Goal: Task Accomplishment & Management: Use online tool/utility

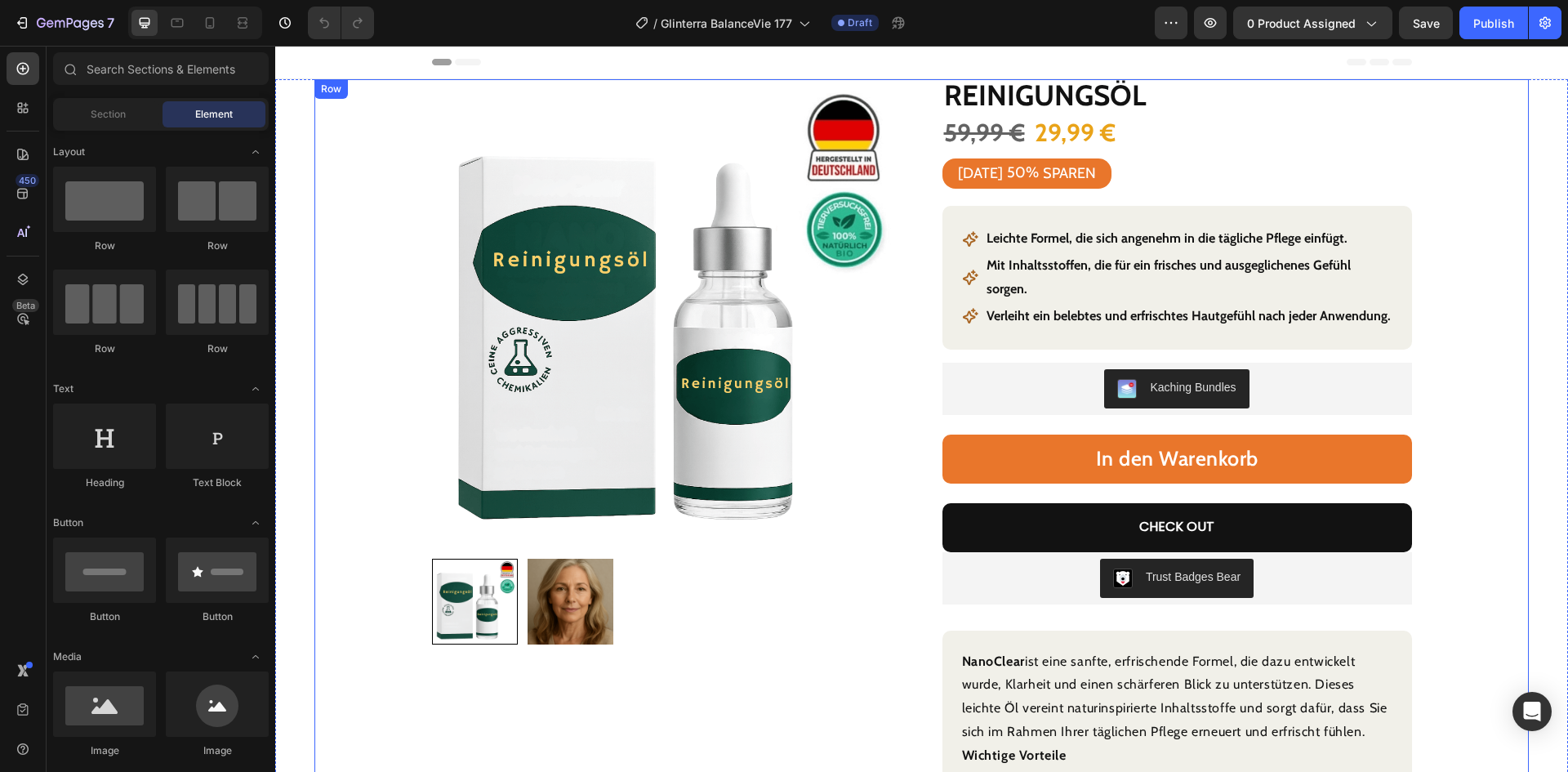
click at [1455, 94] on div "Product Images Row Reinigungsöl Product Title 59,99 € Product Price Product Pri…" at bounding box center [921, 597] width 1214 height 1036
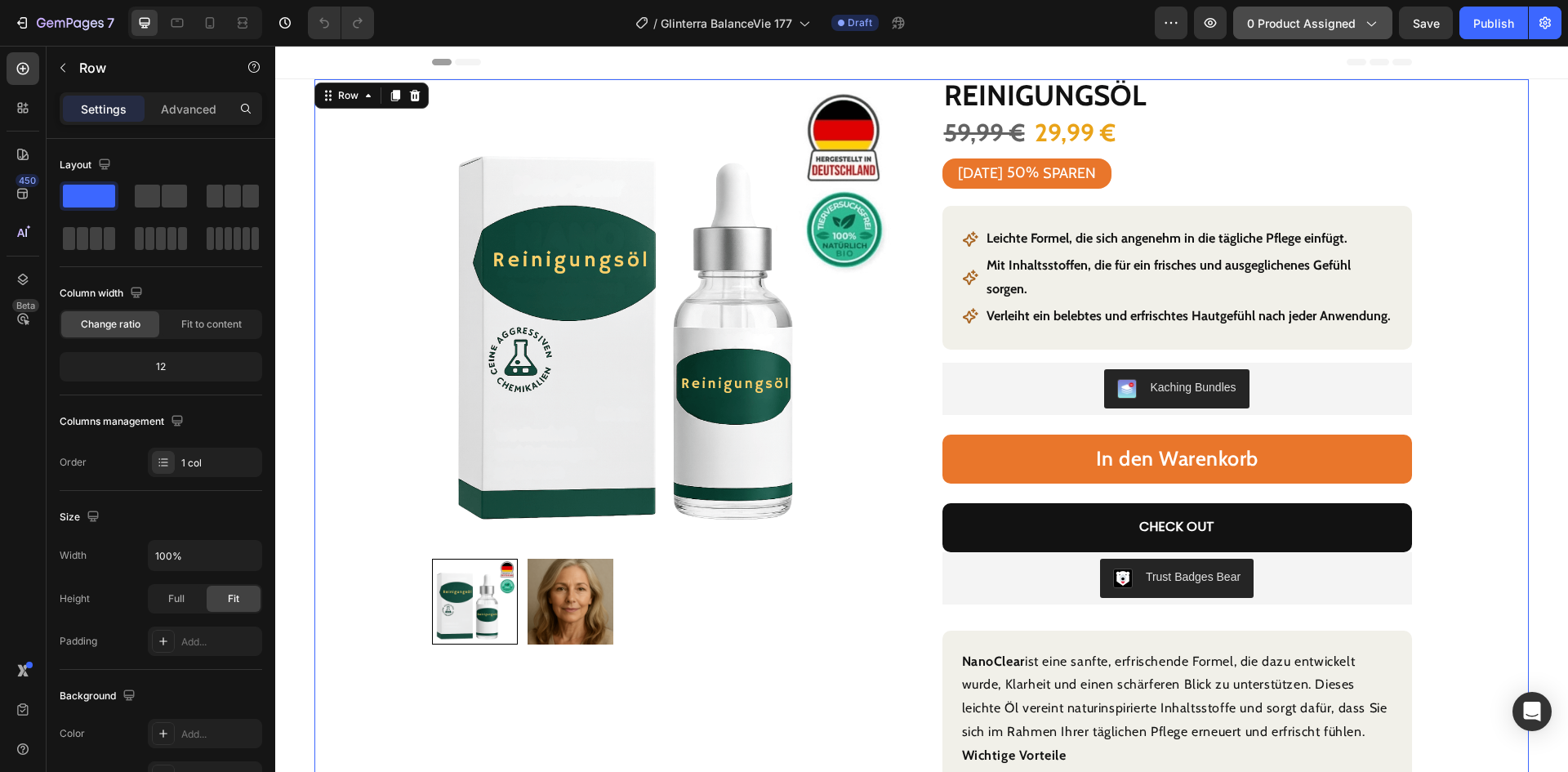
click at [1325, 23] on span "0 product assigned" at bounding box center [1301, 23] width 109 height 17
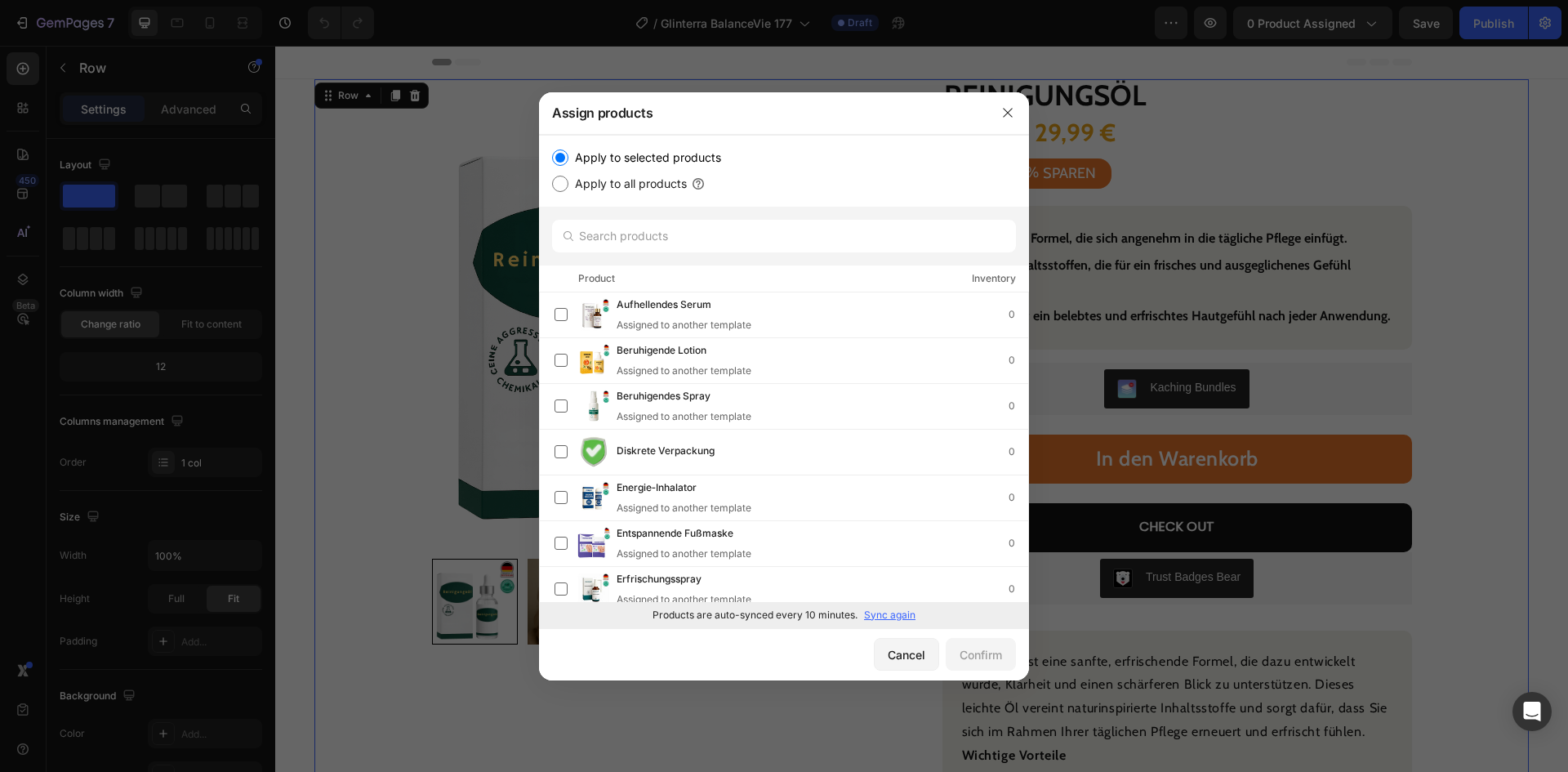
click at [904, 616] on p "Sync again" at bounding box center [890, 615] width 52 height 14
click at [687, 238] on input "text" at bounding box center [784, 236] width 464 height 32
paste input "Gelassenheitsspray"
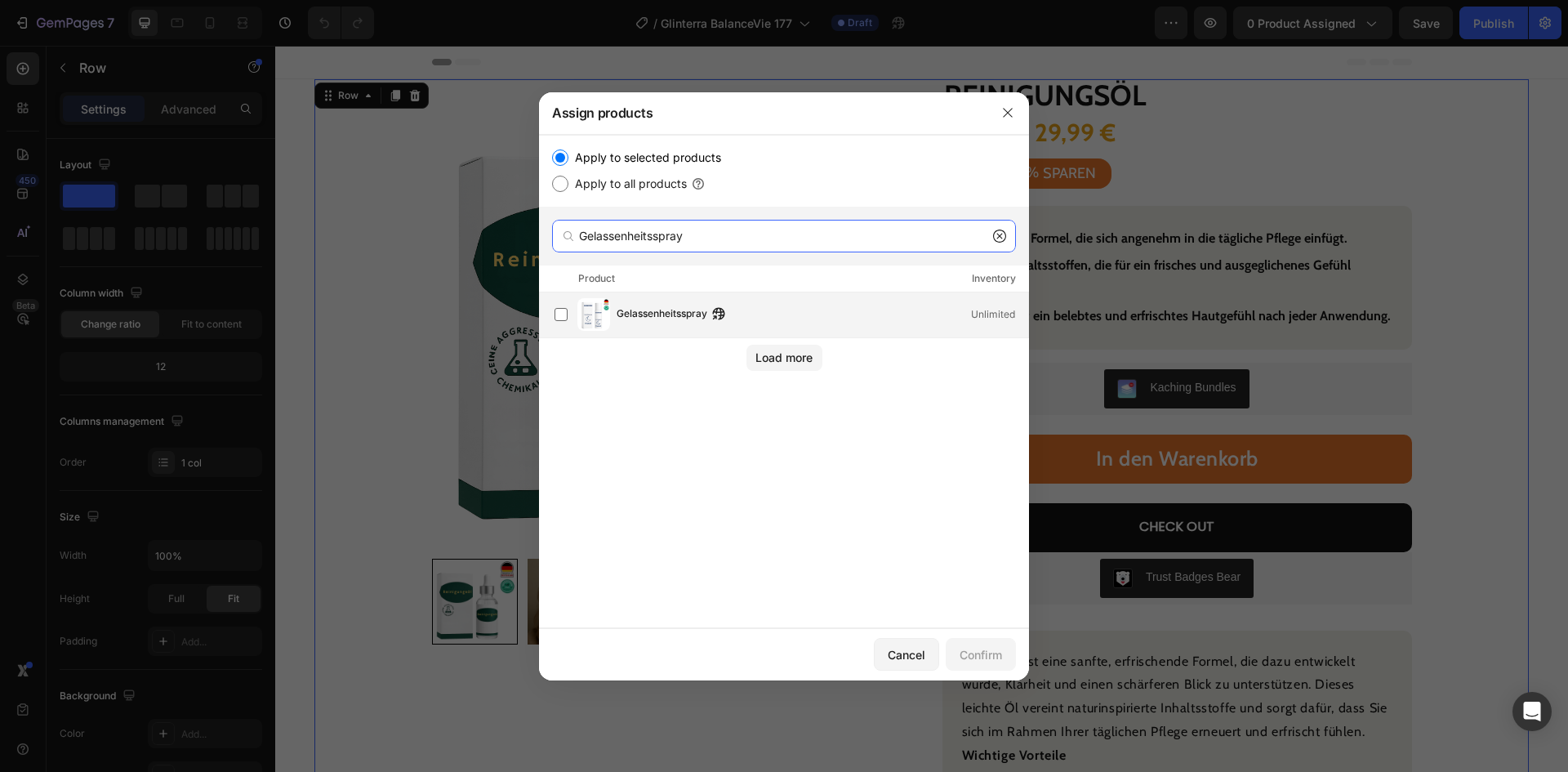
type input "Gelassenheitsspray"
drag, startPoint x: 675, startPoint y: 321, endPoint x: 664, endPoint y: 323, distance: 11.2
click at [674, 319] on span "Gelassenheitsspray" at bounding box center [661, 314] width 91 height 18
drag, startPoint x: 982, startPoint y: 656, endPoint x: 950, endPoint y: 651, distance: 32.4
click at [980, 654] on div "Confirm" at bounding box center [980, 655] width 43 height 17
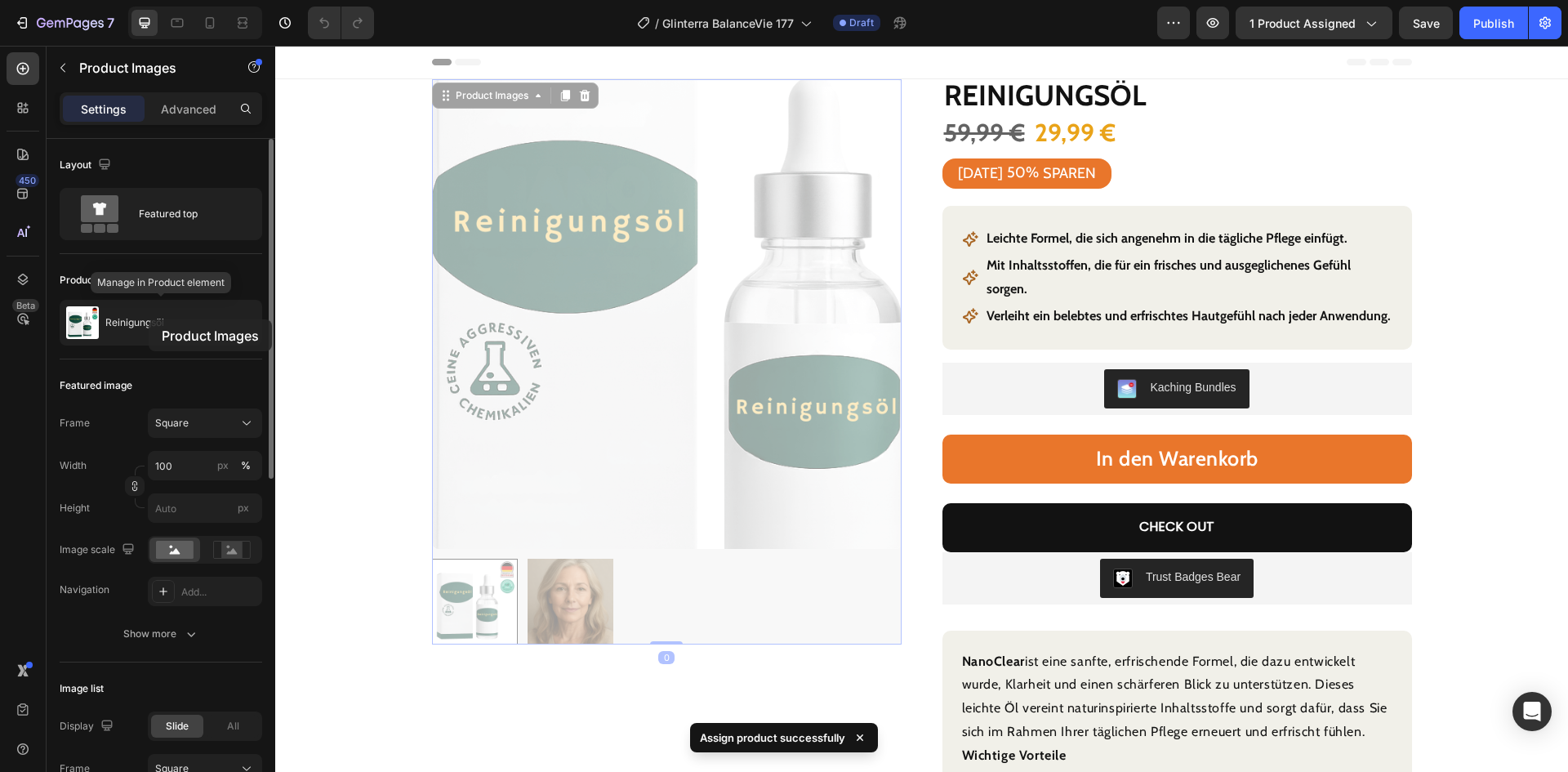
drag, startPoint x: 149, startPoint y: 320, endPoint x: 175, endPoint y: 383, distance: 68.2
click at [148, 321] on p "Reinigungsöl" at bounding box center [134, 323] width 59 height 11
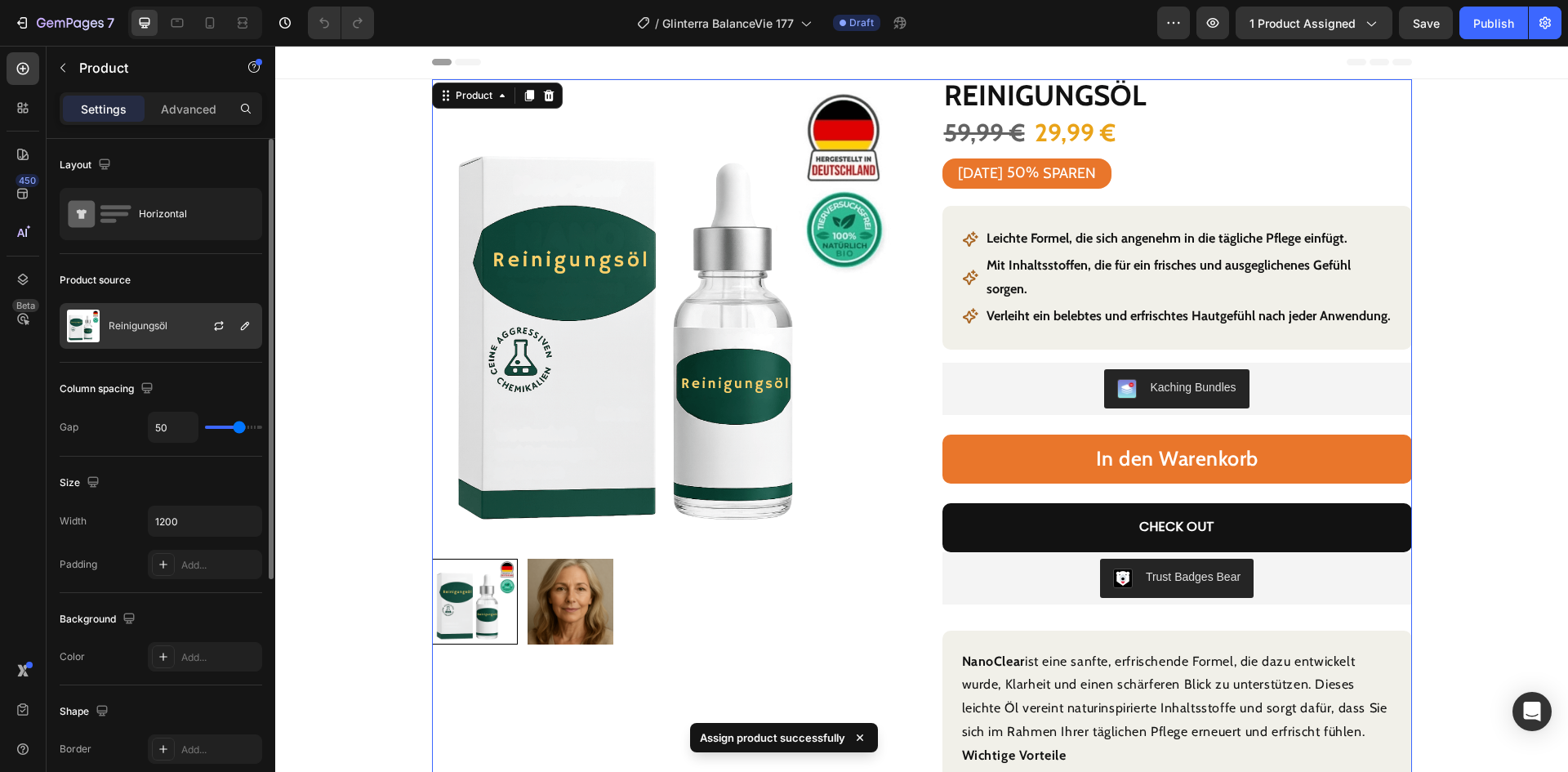
drag, startPoint x: 141, startPoint y: 324, endPoint x: 160, endPoint y: 333, distance: 21.0
click at [147, 325] on p "Reinigungsöl" at bounding box center [138, 326] width 59 height 11
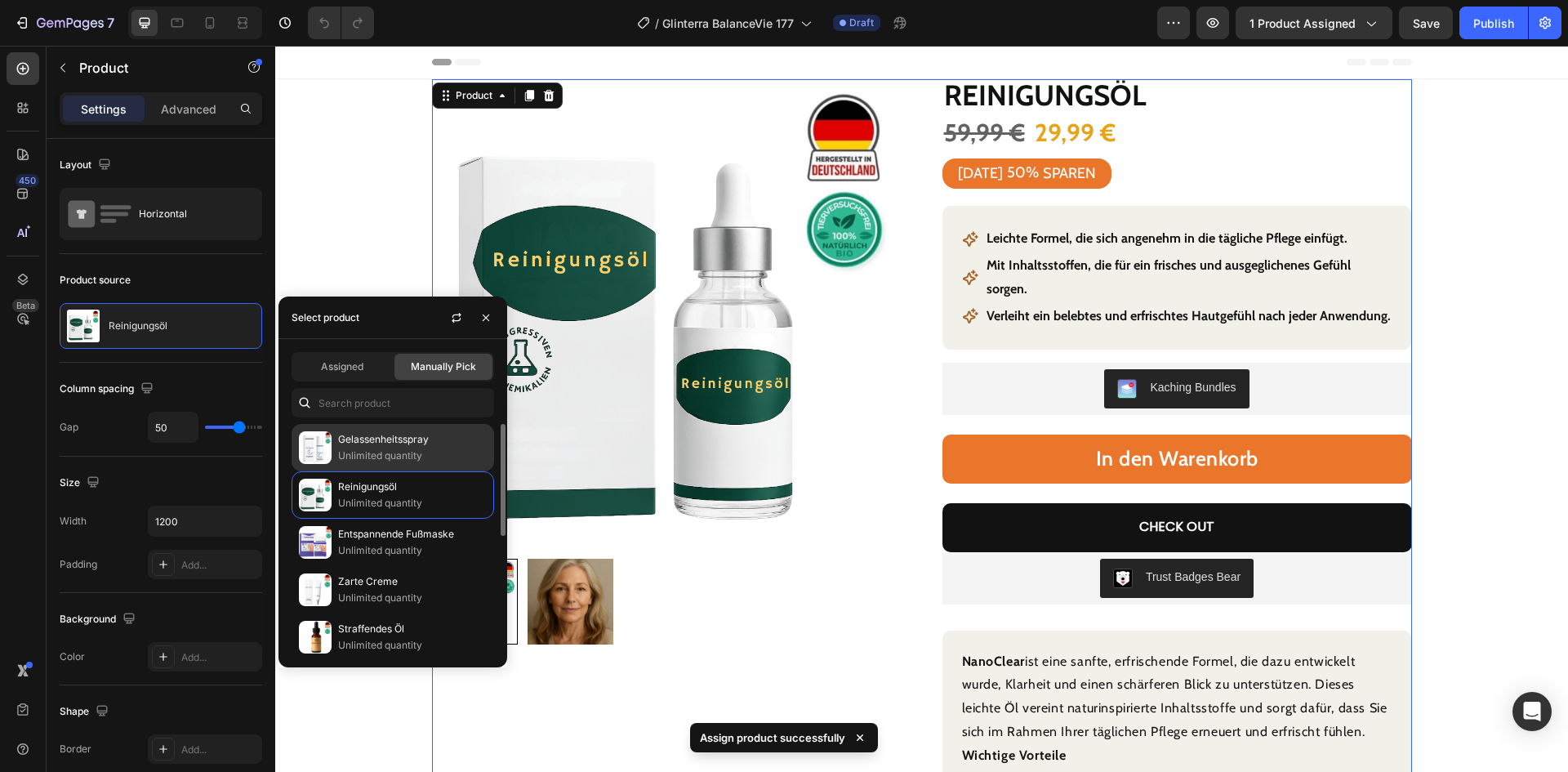
click at [372, 443] on p "Gelassenheitsspray" at bounding box center [412, 439] width 149 height 16
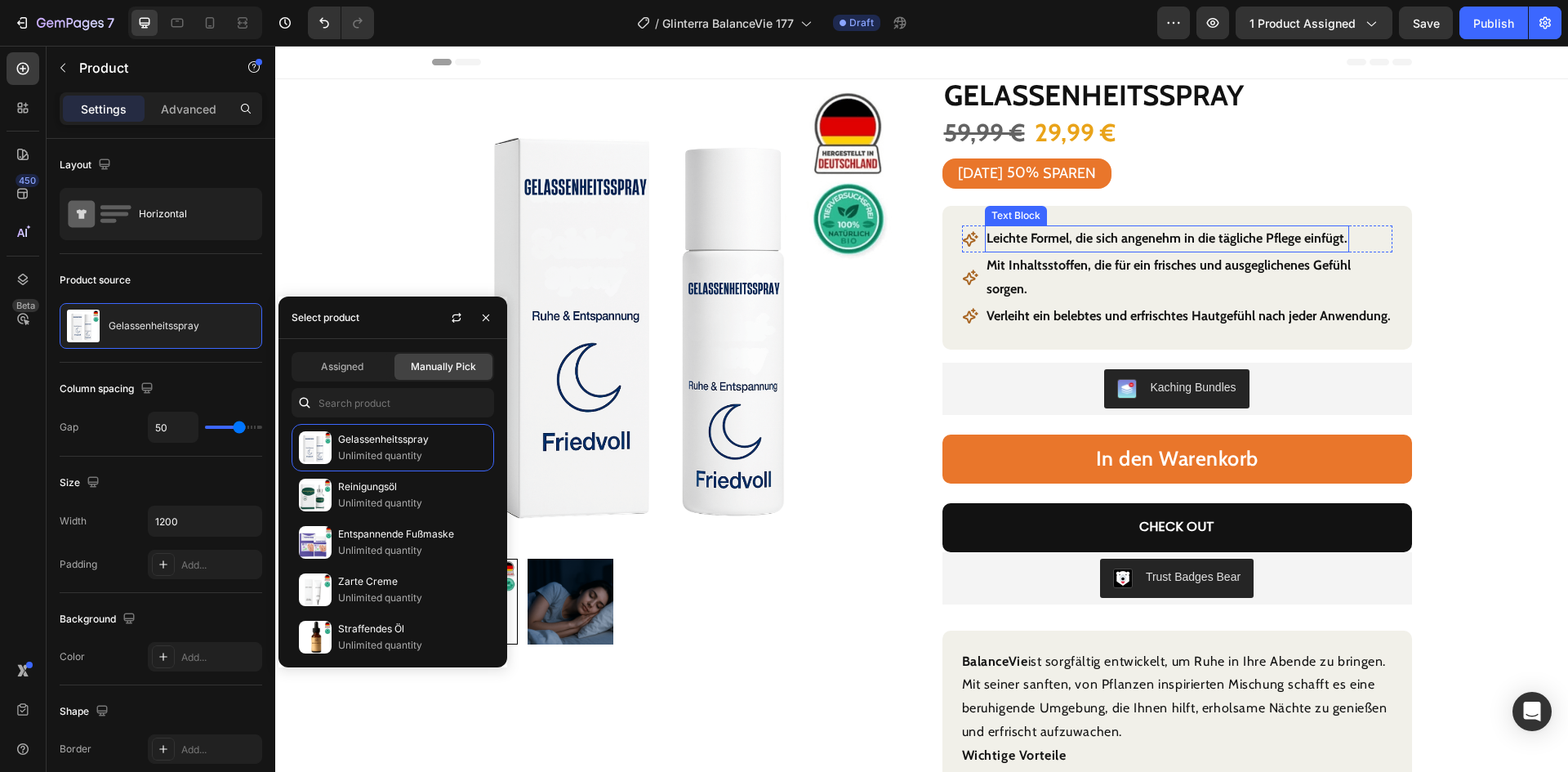
click at [1036, 241] on p "Leichte Formel, die sich angenehm in die tägliche Pflege einfügt." at bounding box center [1166, 239] width 361 height 24
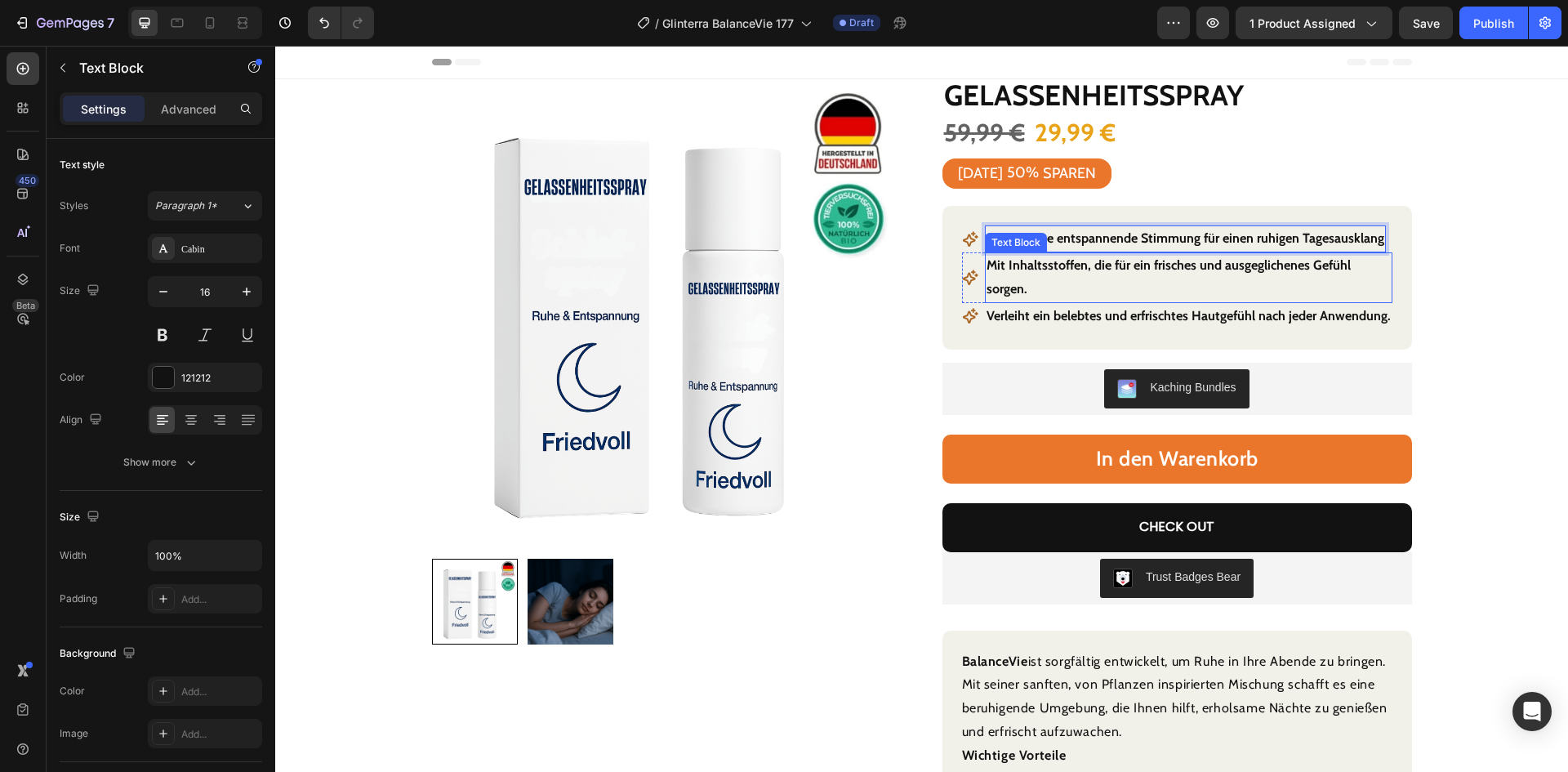
click at [1150, 267] on strong "Mit Inhaltsstoffen, die für ein frisches und ausgeglichenes Gefühl sorgen." at bounding box center [1168, 277] width 364 height 39
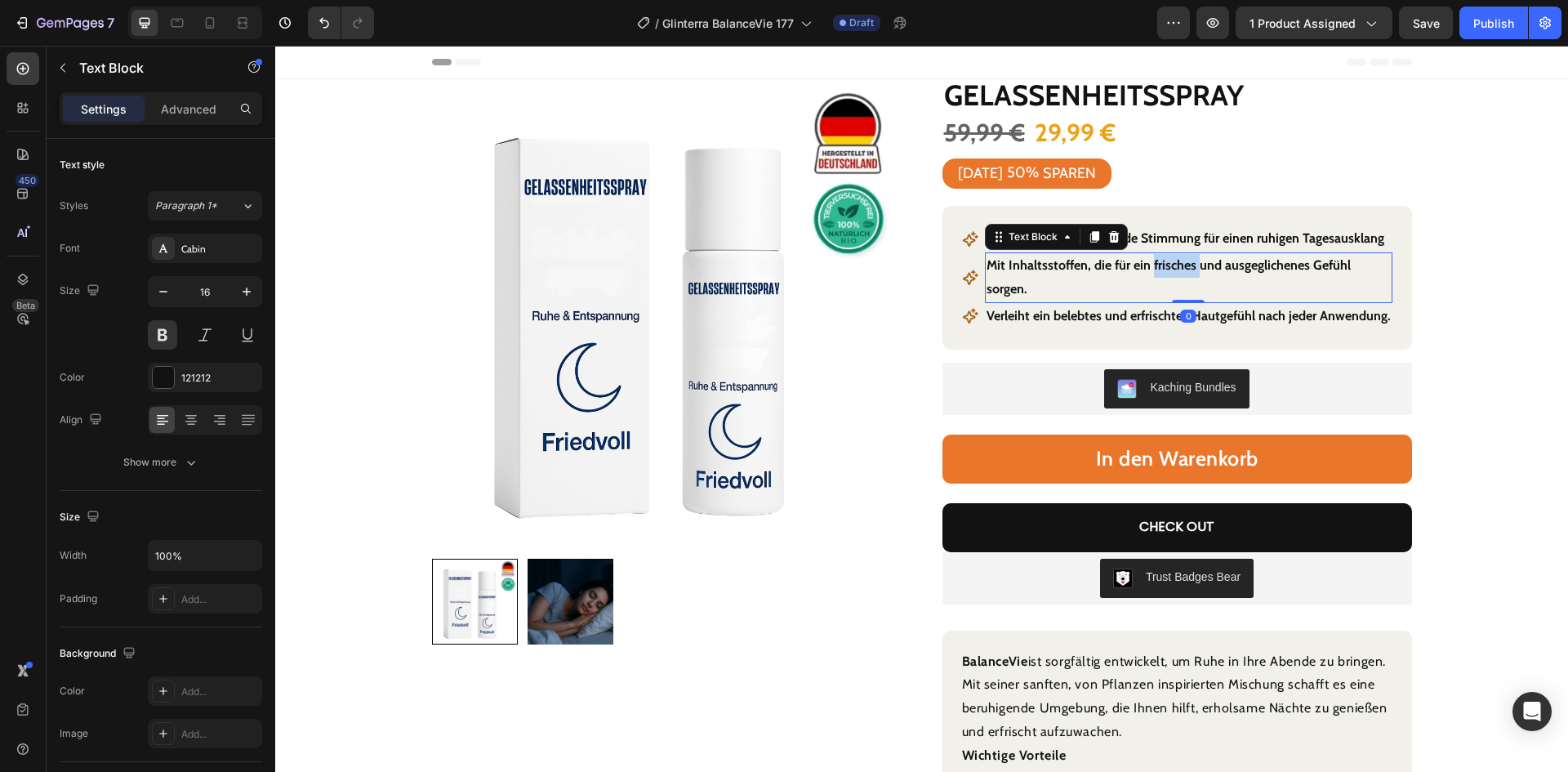
click at [1150, 267] on strong "Mit Inhaltsstoffen, die für ein frisches und ausgeglichenes Gefühl sorgen." at bounding box center [1168, 277] width 364 height 39
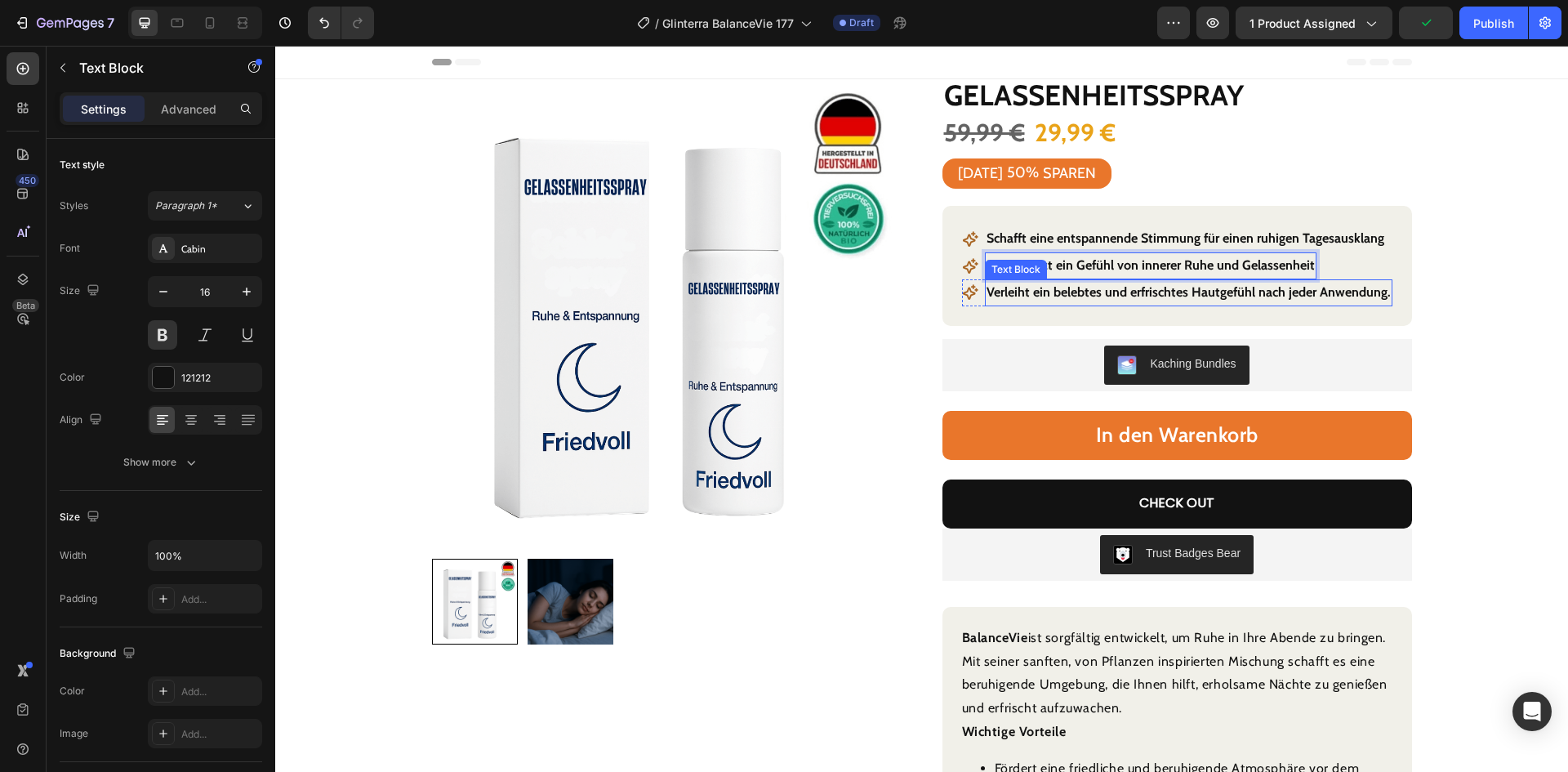
click at [1196, 295] on strong "Verleiht ein belebtes und erfrischtes Hautgefühl nach jeder Anwendung." at bounding box center [1188, 292] width 404 height 15
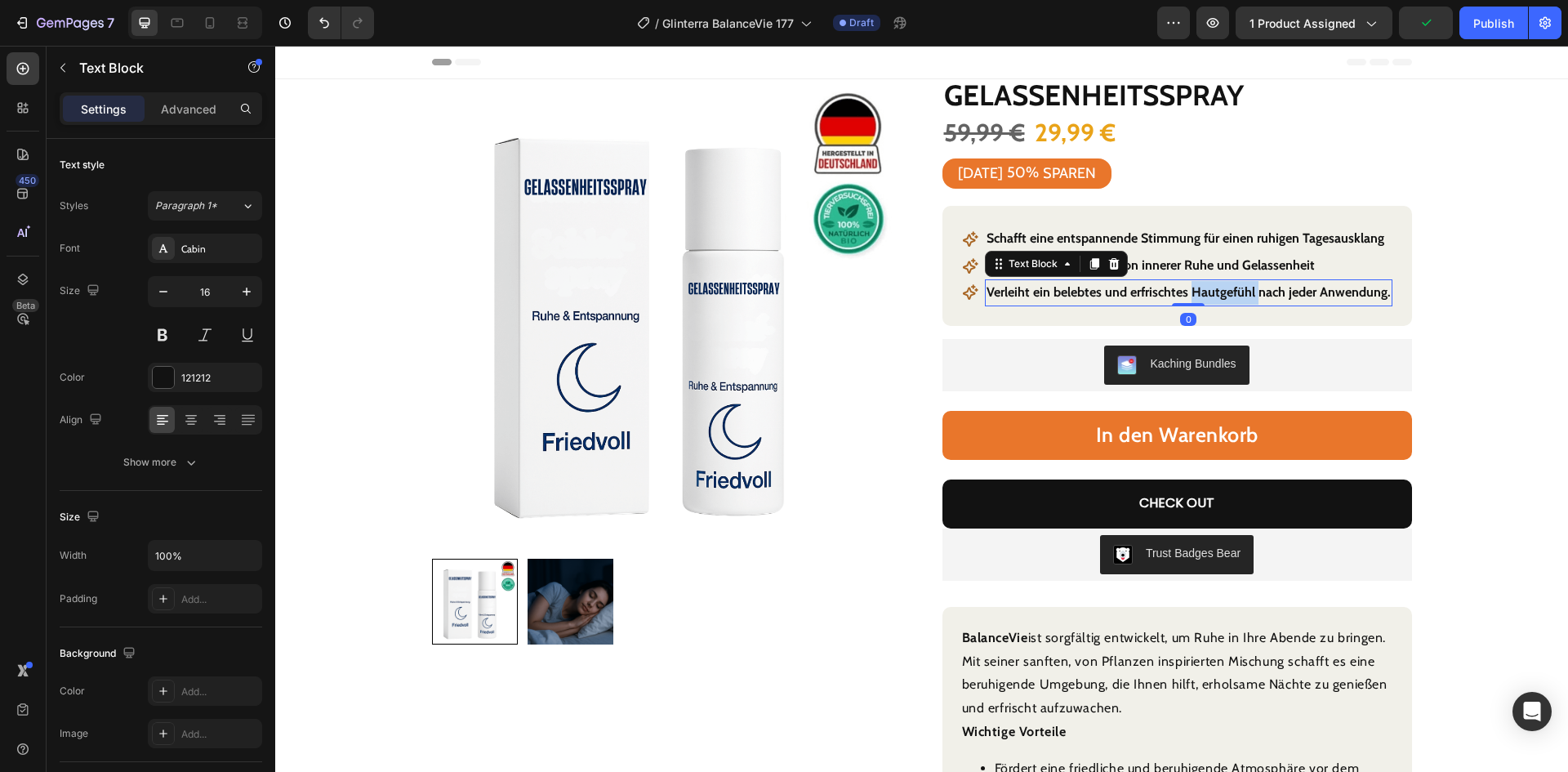
click at [1196, 295] on strong "Verleiht ein belebtes und erfrischtes Hautgefühl nach jeder Anwendung." at bounding box center [1188, 292] width 404 height 15
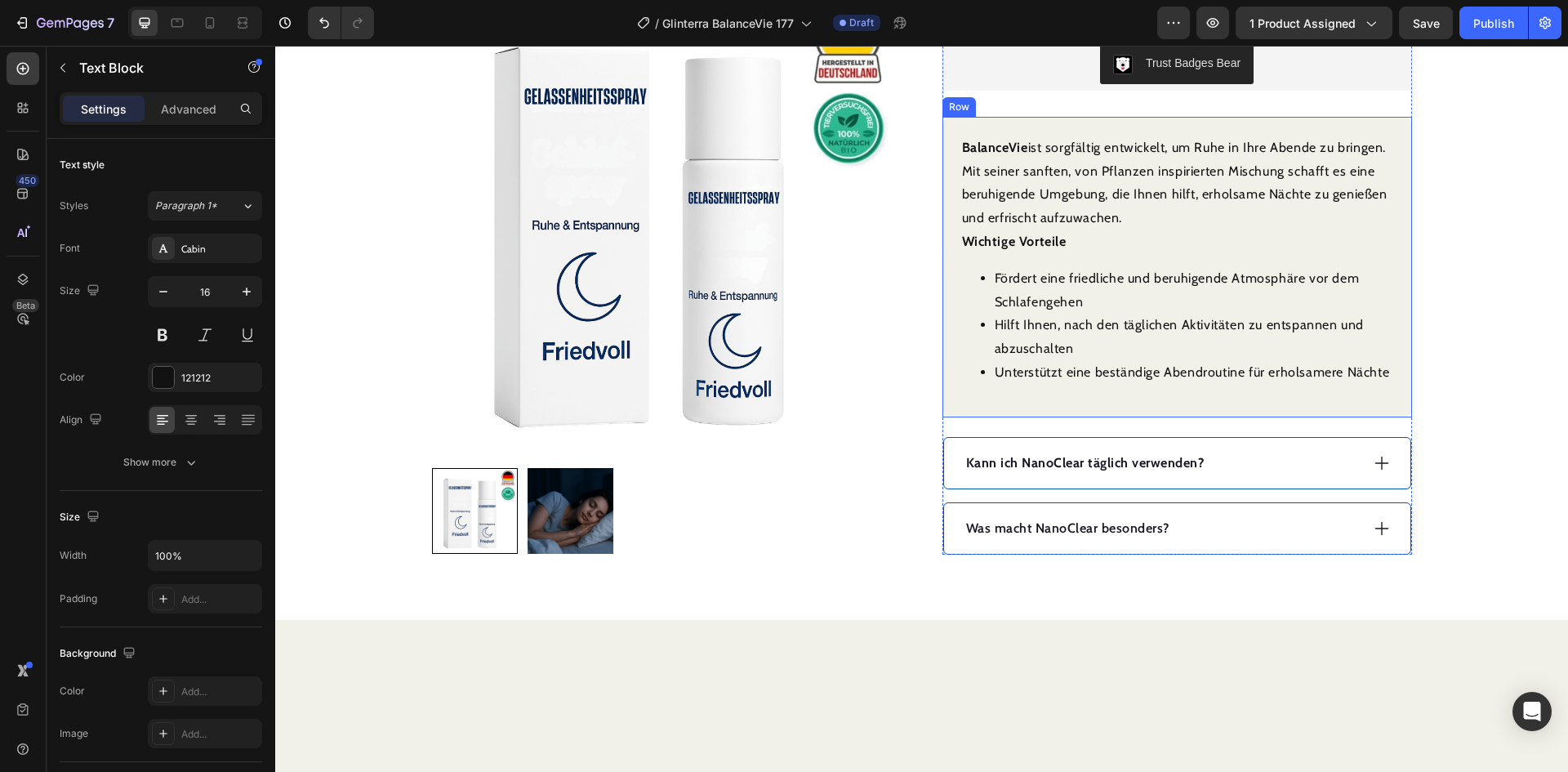
scroll to position [572, 0]
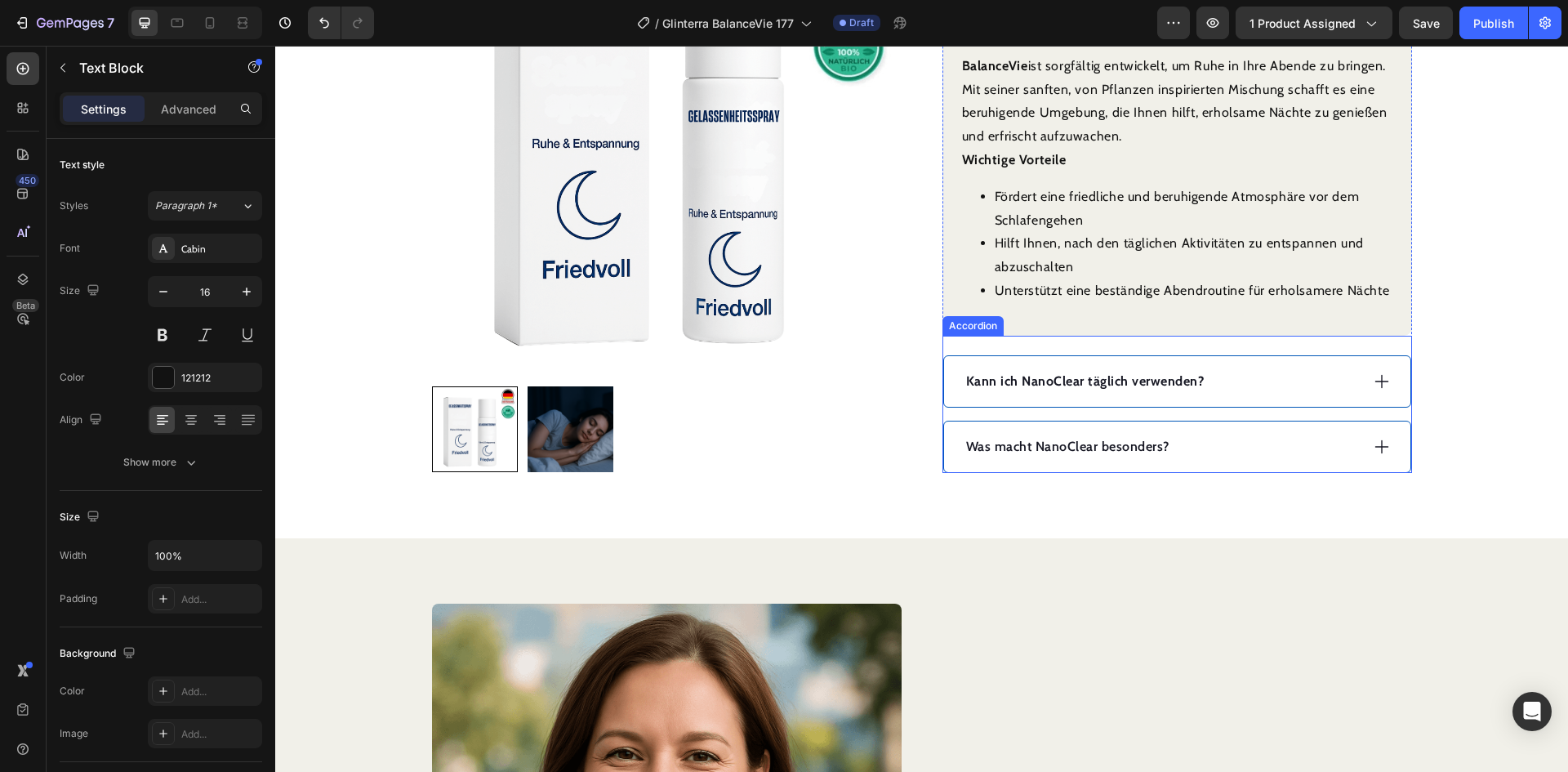
click at [1228, 449] on div "Was macht NanoClear besonders?" at bounding box center [1161, 447] width 396 height 25
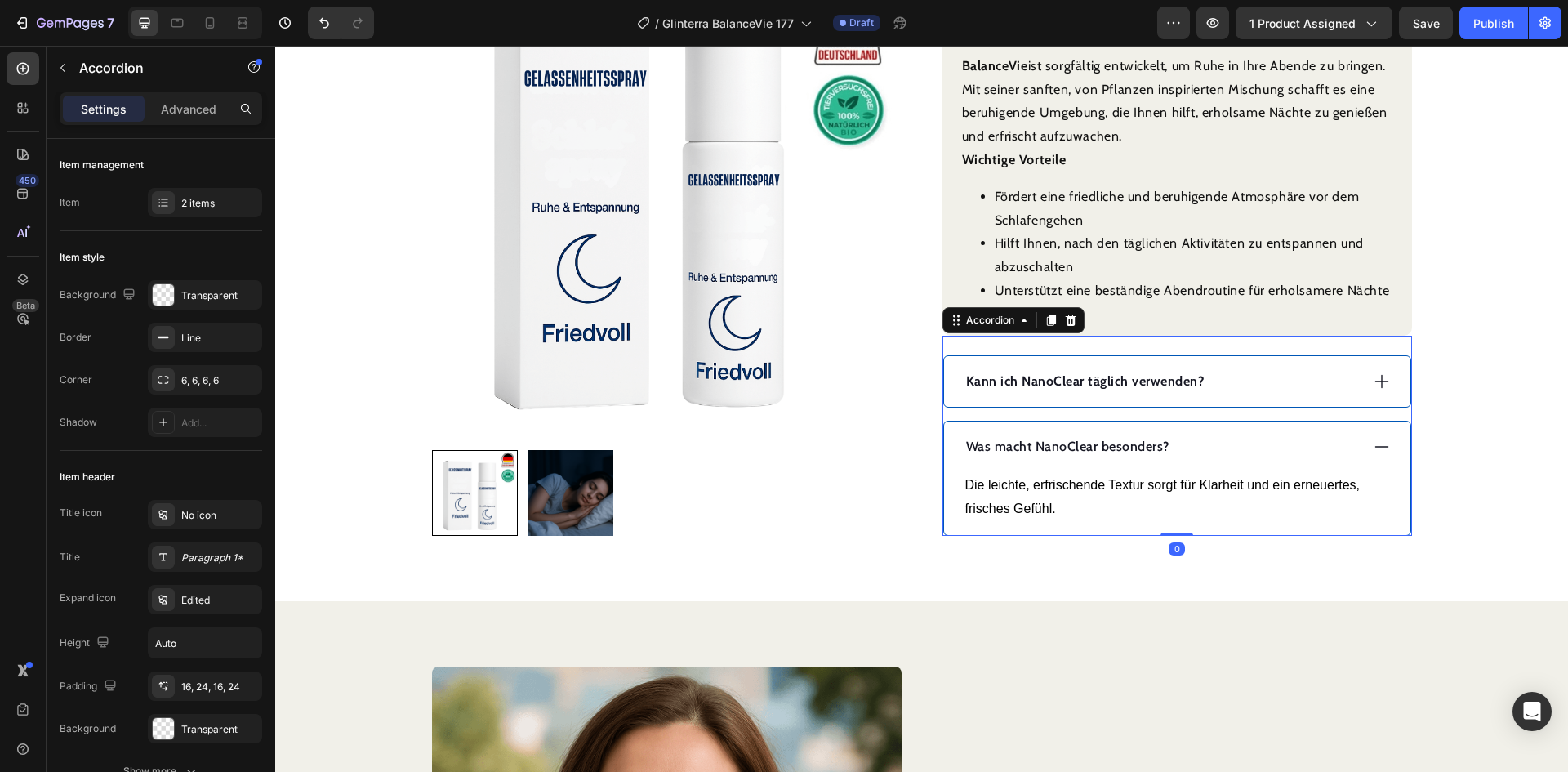
click at [1230, 449] on div "Was macht NanoClear besonders?" at bounding box center [1161, 447] width 396 height 25
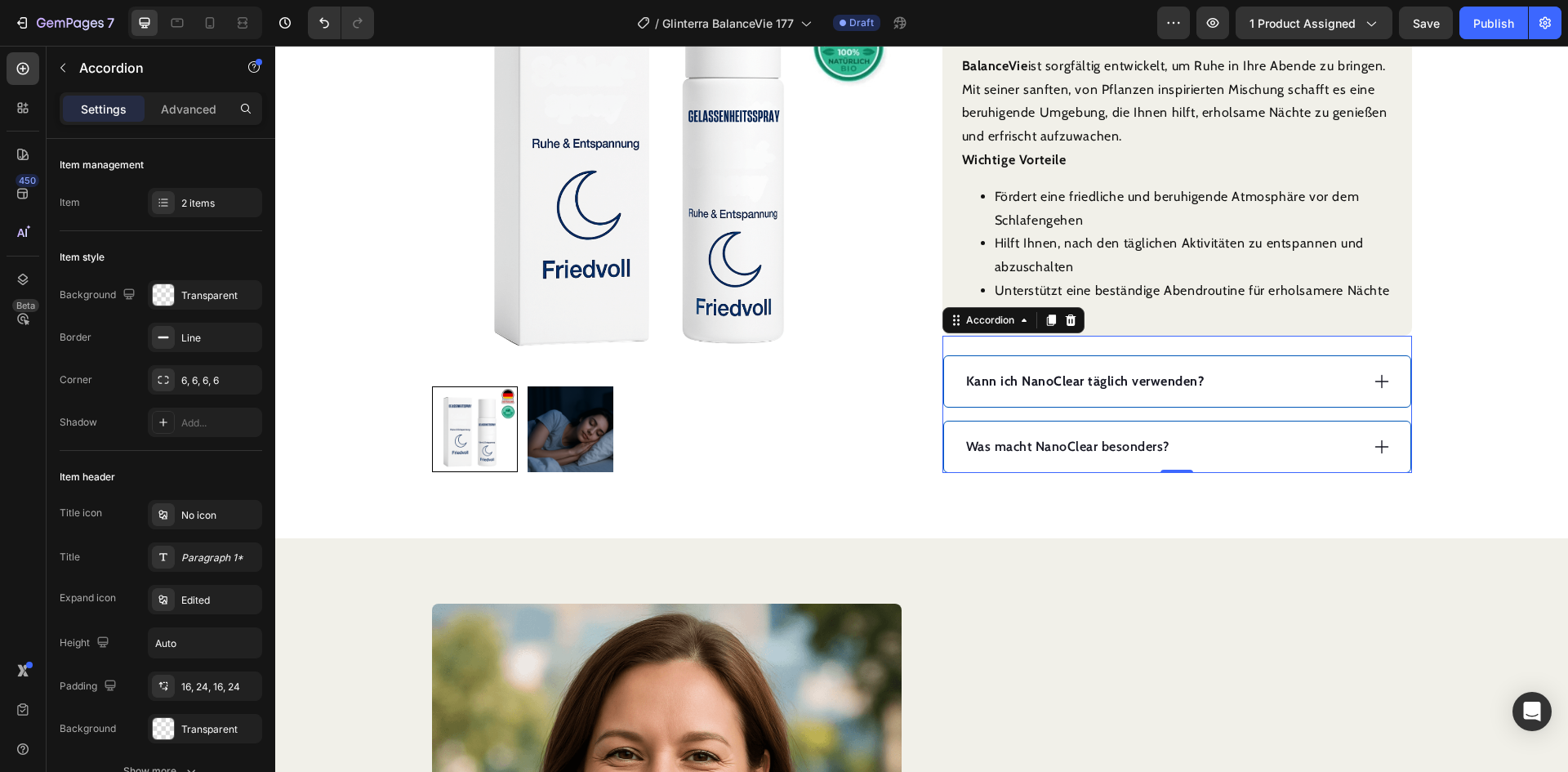
drag, startPoint x: 1259, startPoint y: 370, endPoint x: 1222, endPoint y: 384, distance: 39.6
click at [1258, 372] on div "Kann ich NanoClear täglich verwenden?" at bounding box center [1161, 382] width 396 height 25
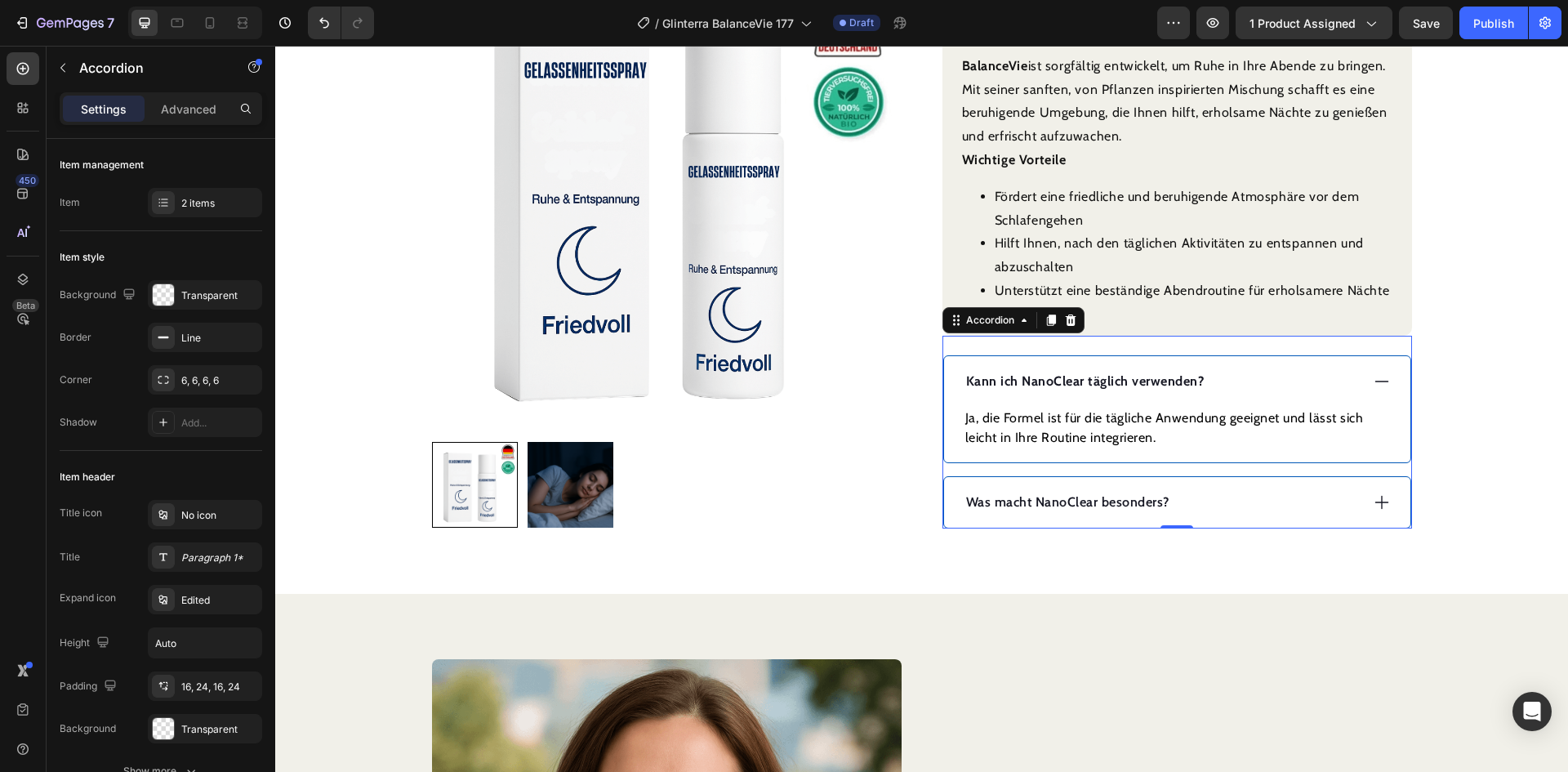
click at [1136, 384] on strong "Kann ich NanoClear täglich verwenden?" at bounding box center [1085, 381] width 238 height 15
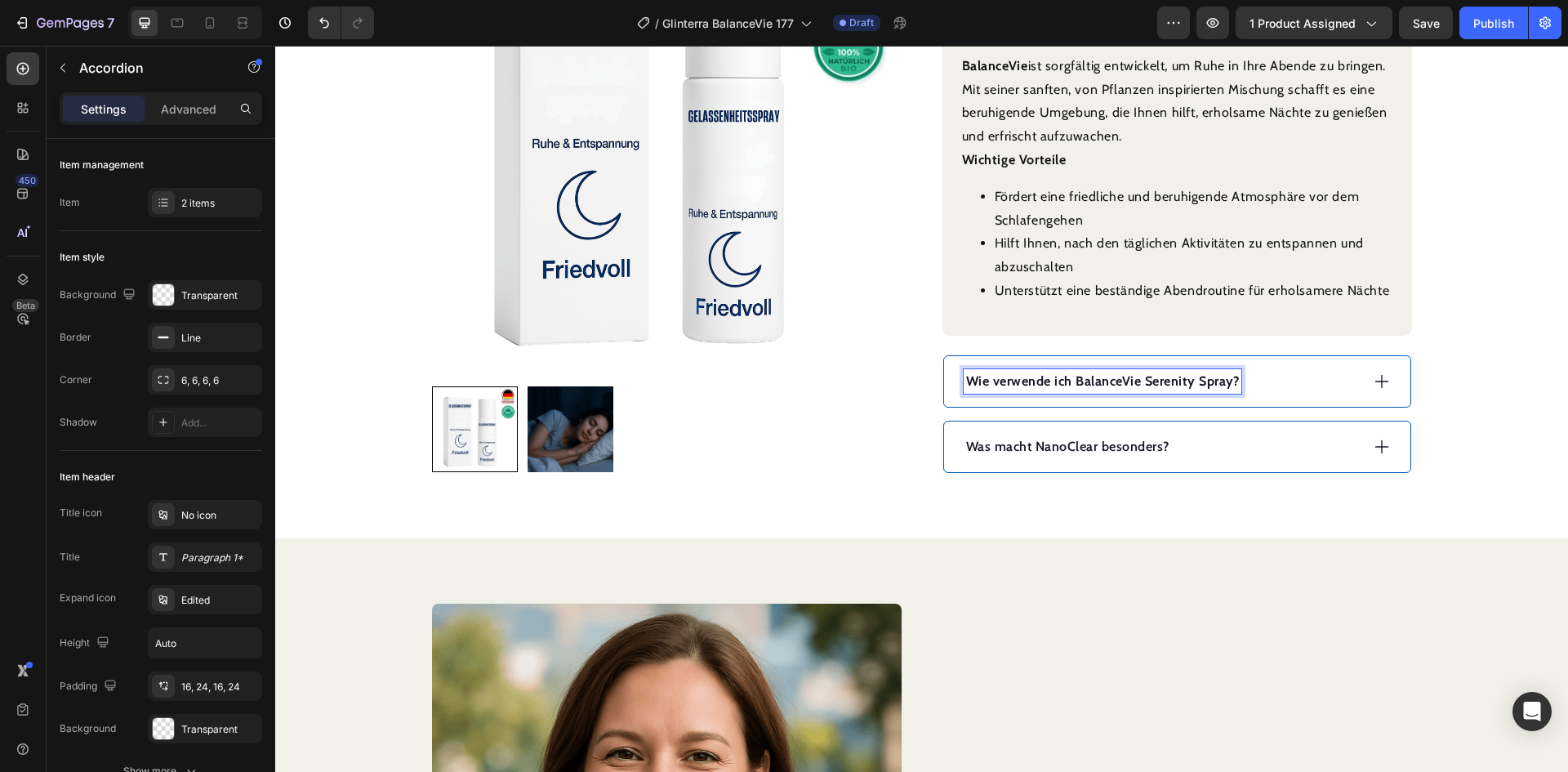
click at [1223, 384] on strong "Wie verwende ich BalanceVie Serenity Spray?" at bounding box center [1103, 381] width 274 height 15
click at [1207, 374] on div "Wie verwende ich BalanceVie?" at bounding box center [1161, 382] width 396 height 25
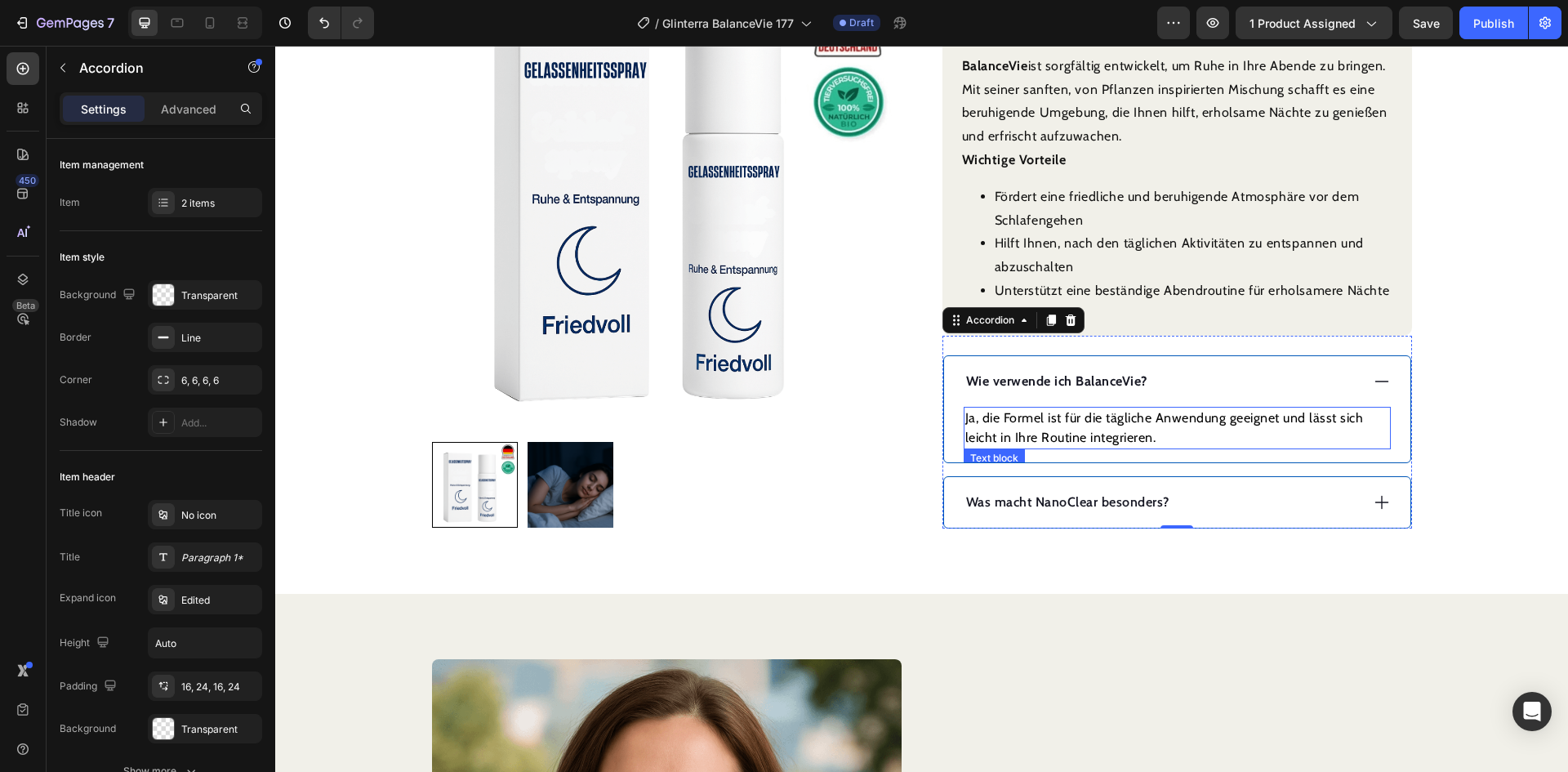
click at [1121, 413] on p "Ja, die Formel ist für die tägliche Anwendung geeignet und lässt sich leicht in…" at bounding box center [1177, 428] width 423 height 39
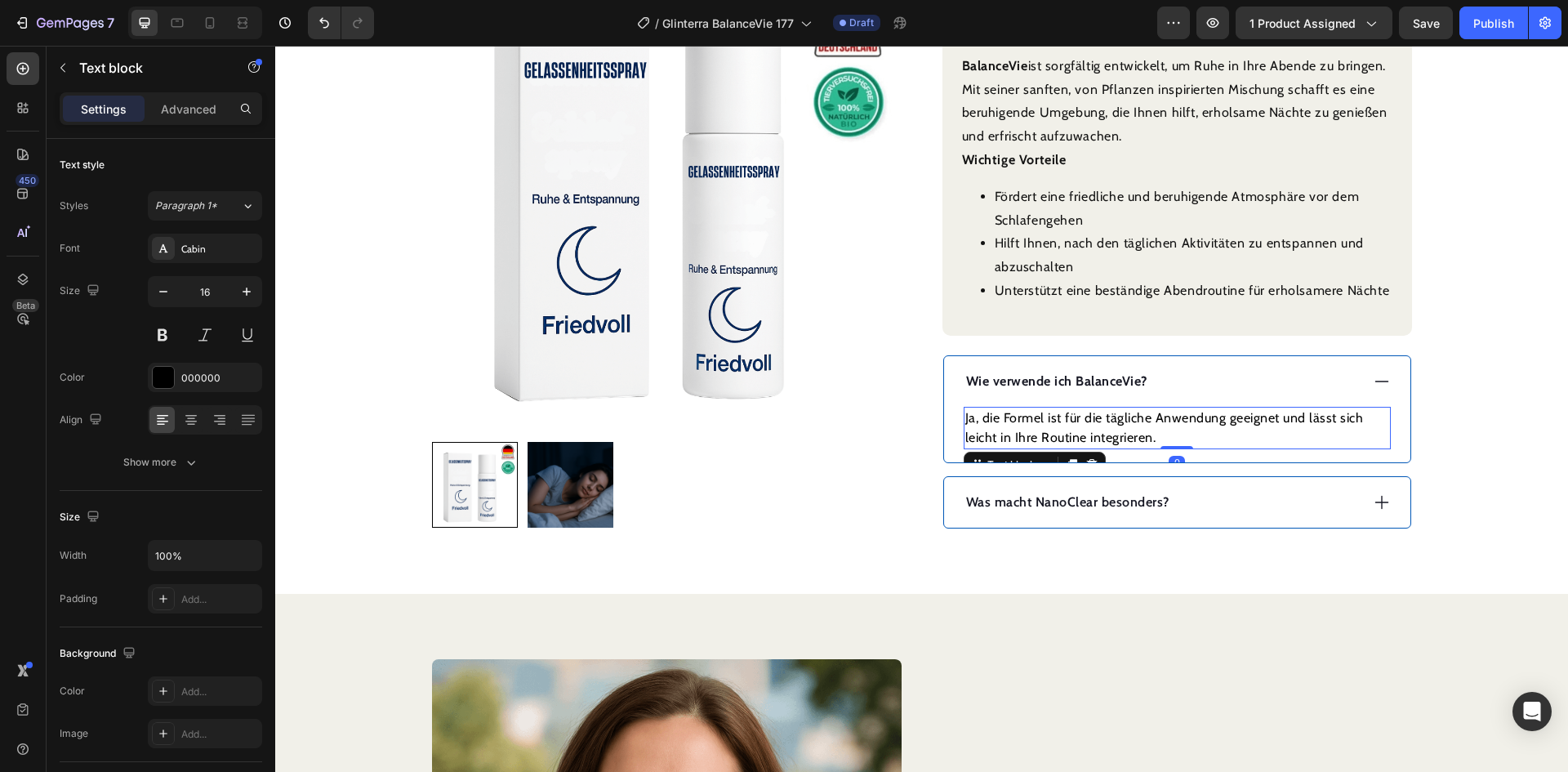
click at [1114, 418] on p "Ja, die Formel ist für die tägliche Anwendung geeignet und lässt sich leicht in…" at bounding box center [1177, 428] width 423 height 39
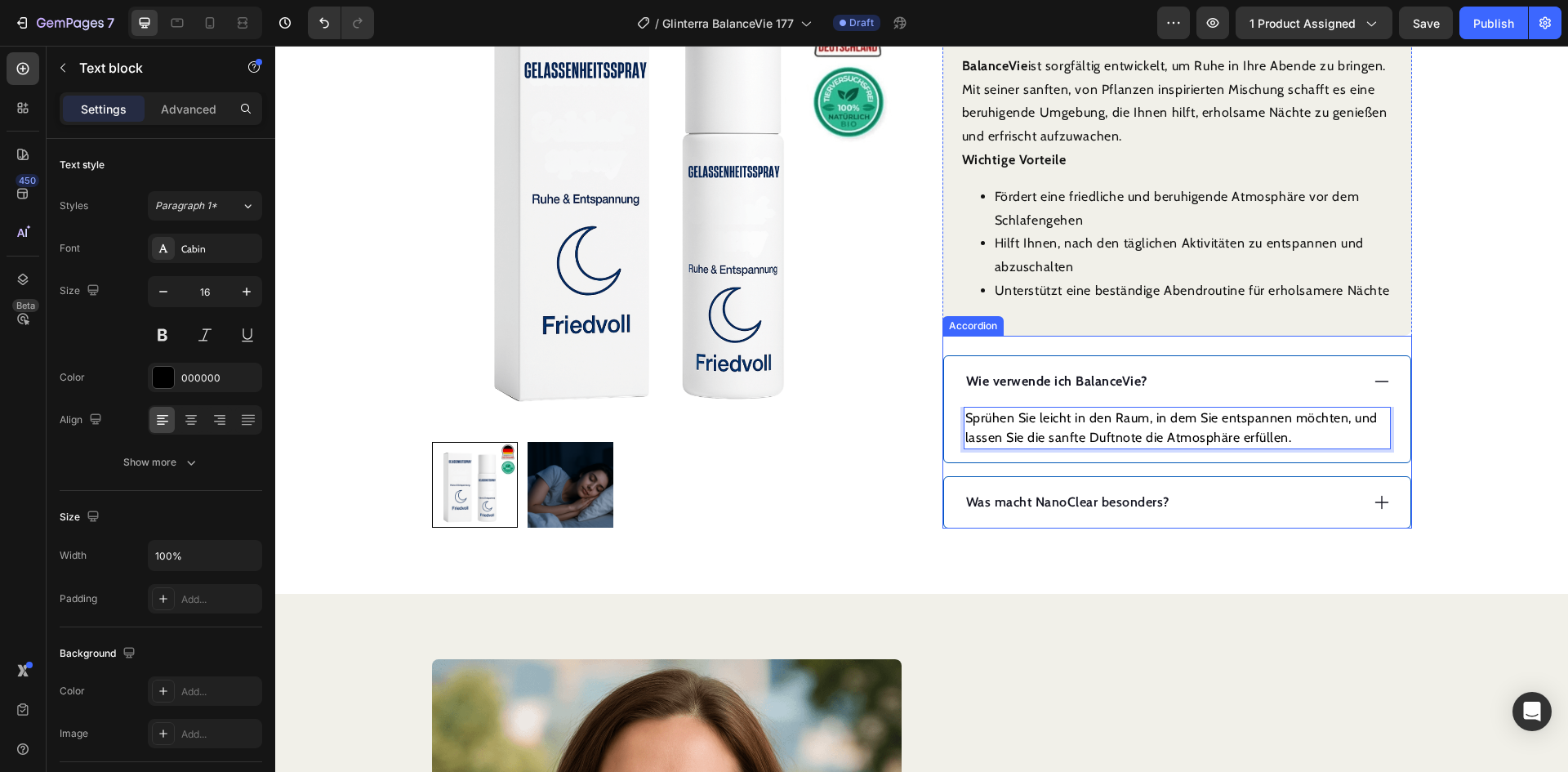
drag, startPoint x: 1242, startPoint y: 492, endPoint x: 1187, endPoint y: 500, distance: 55.6
click at [1242, 493] on div "Was macht NanoClear besonders?" at bounding box center [1161, 503] width 396 height 25
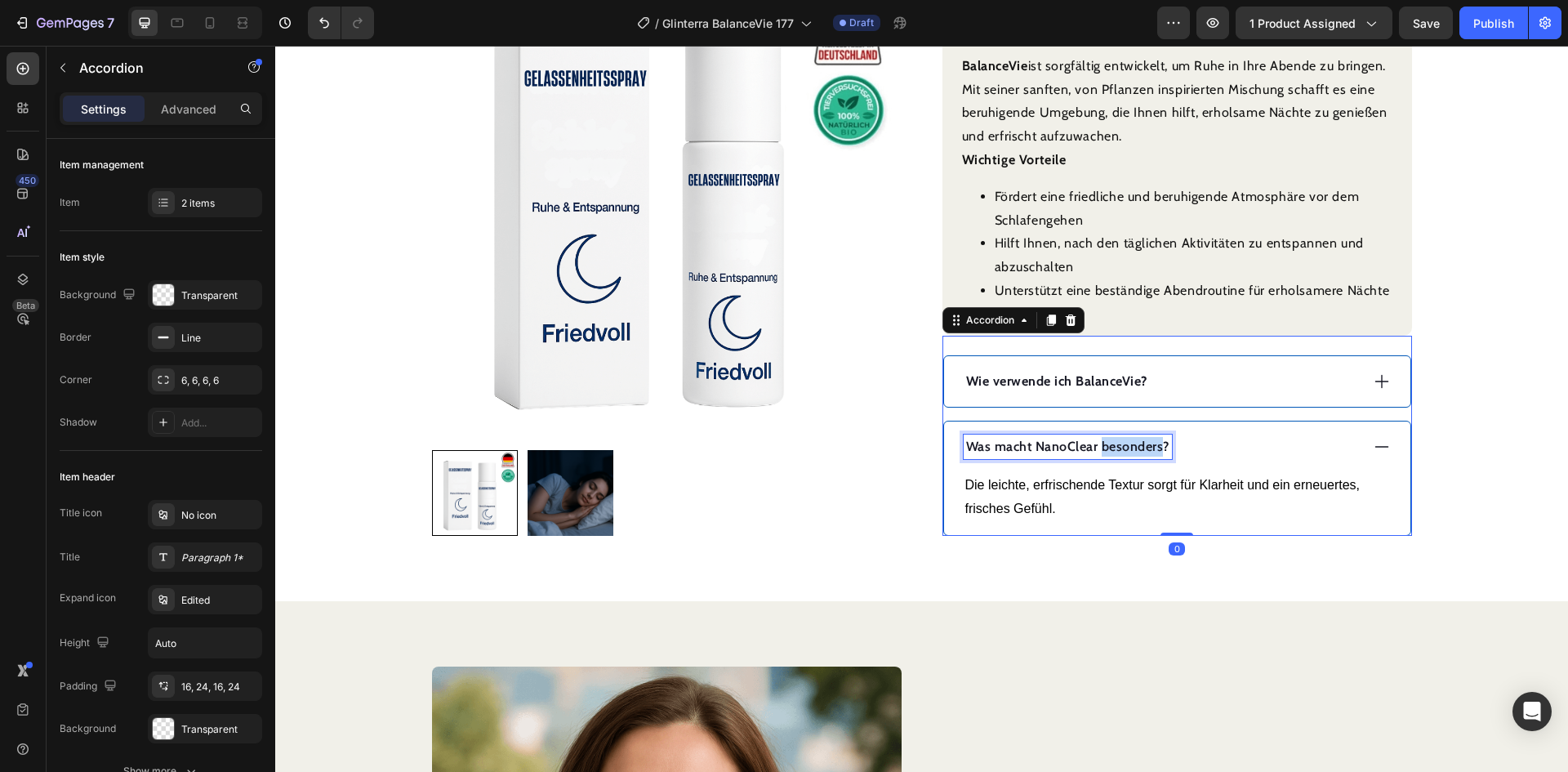
click at [1095, 449] on p "Was macht NanoClear besonders?" at bounding box center [1067, 447] width 203 height 20
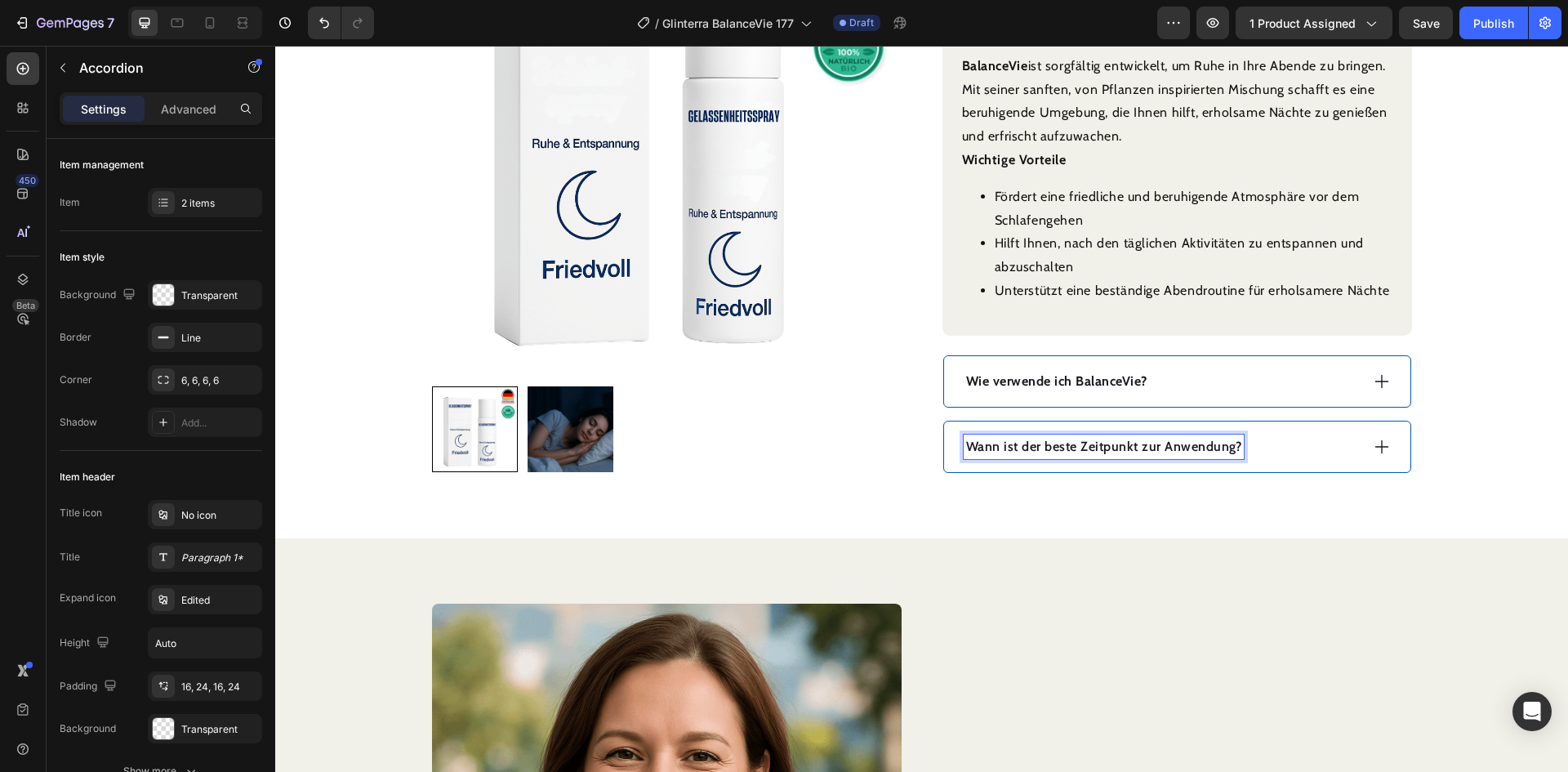
click at [1126, 451] on p "Wann ist der beste Zeitpunkt zur Anwendung?" at bounding box center [1104, 447] width 276 height 20
click at [1026, 441] on p "Wann ist der beste Zeitpunkt zur Anwendung?" at bounding box center [1104, 447] width 276 height 20
click at [1378, 444] on icon at bounding box center [1381, 447] width 18 height 18
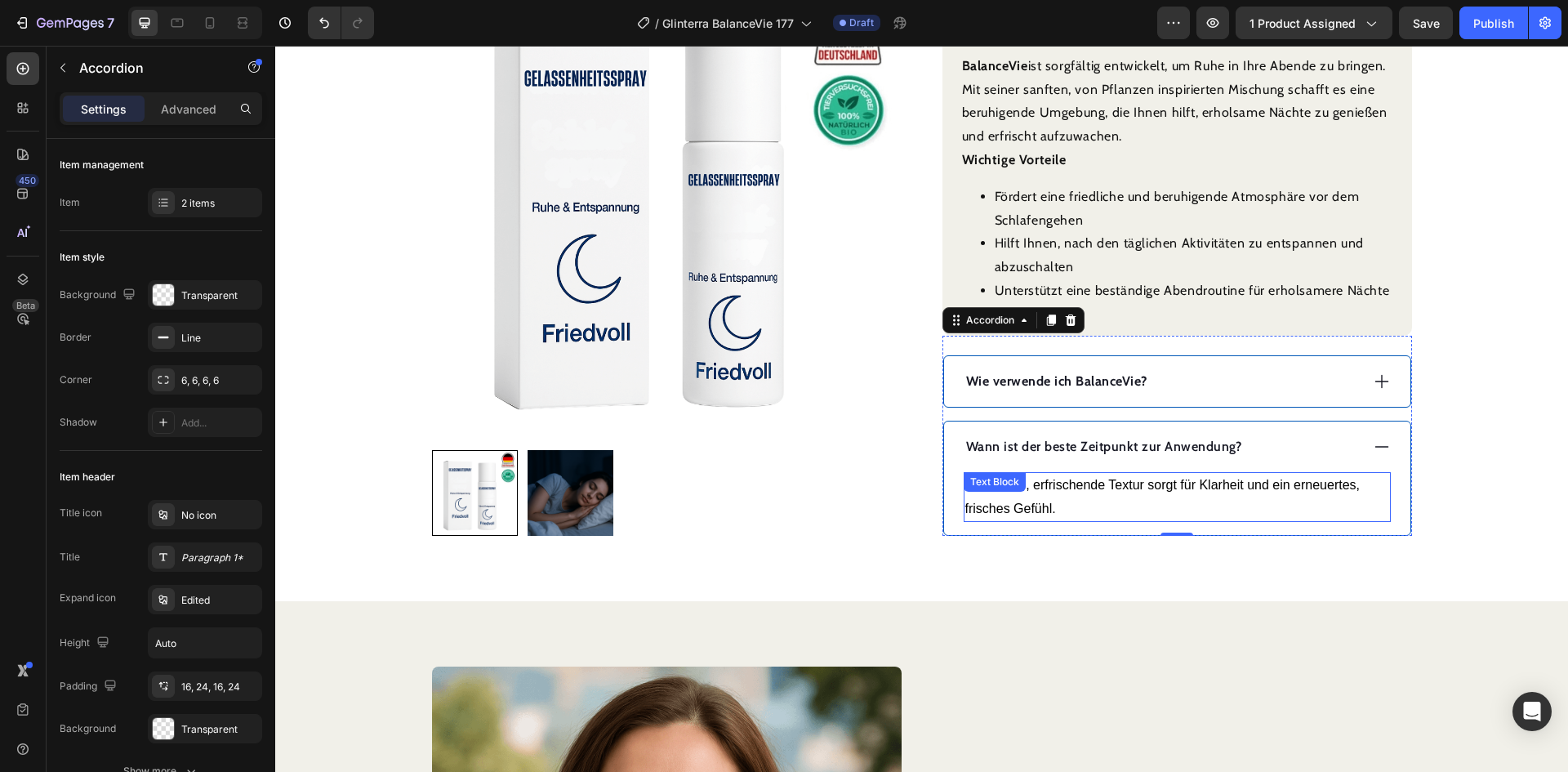
click at [1121, 486] on p "Die leichte, erfrischende Textur sorgt für Klarheit und ein erneuertes, frische…" at bounding box center [1177, 498] width 423 height 48
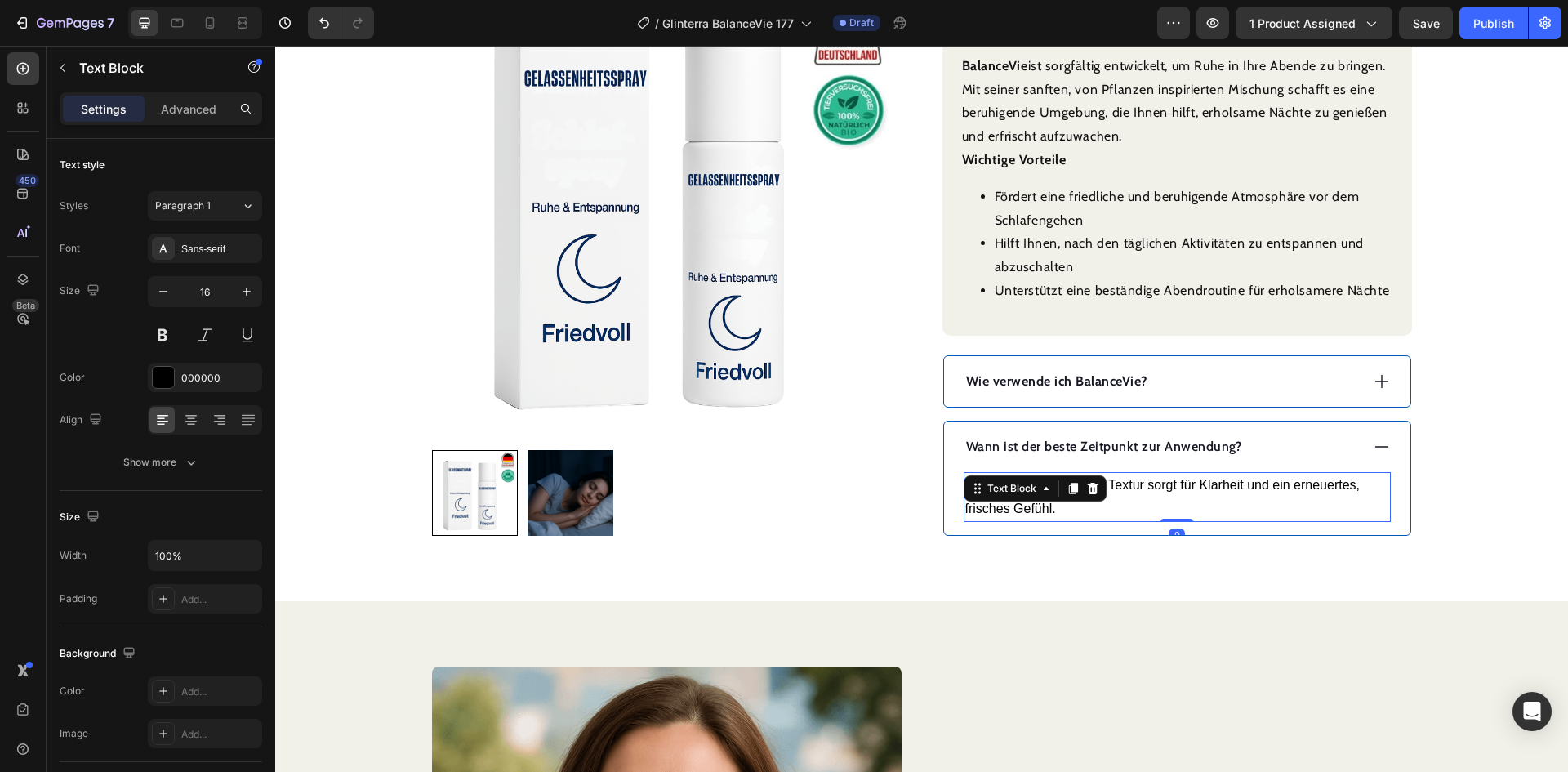
click at [1149, 483] on p "Die leichte, erfrischende Textur sorgt für Klarheit und ein erneuertes, frische…" at bounding box center [1177, 498] width 423 height 48
click at [1150, 483] on p "Die leichte, erfrischende Textur sorgt für Klarheit und ein erneuertes, frische…" at bounding box center [1177, 498] width 423 height 48
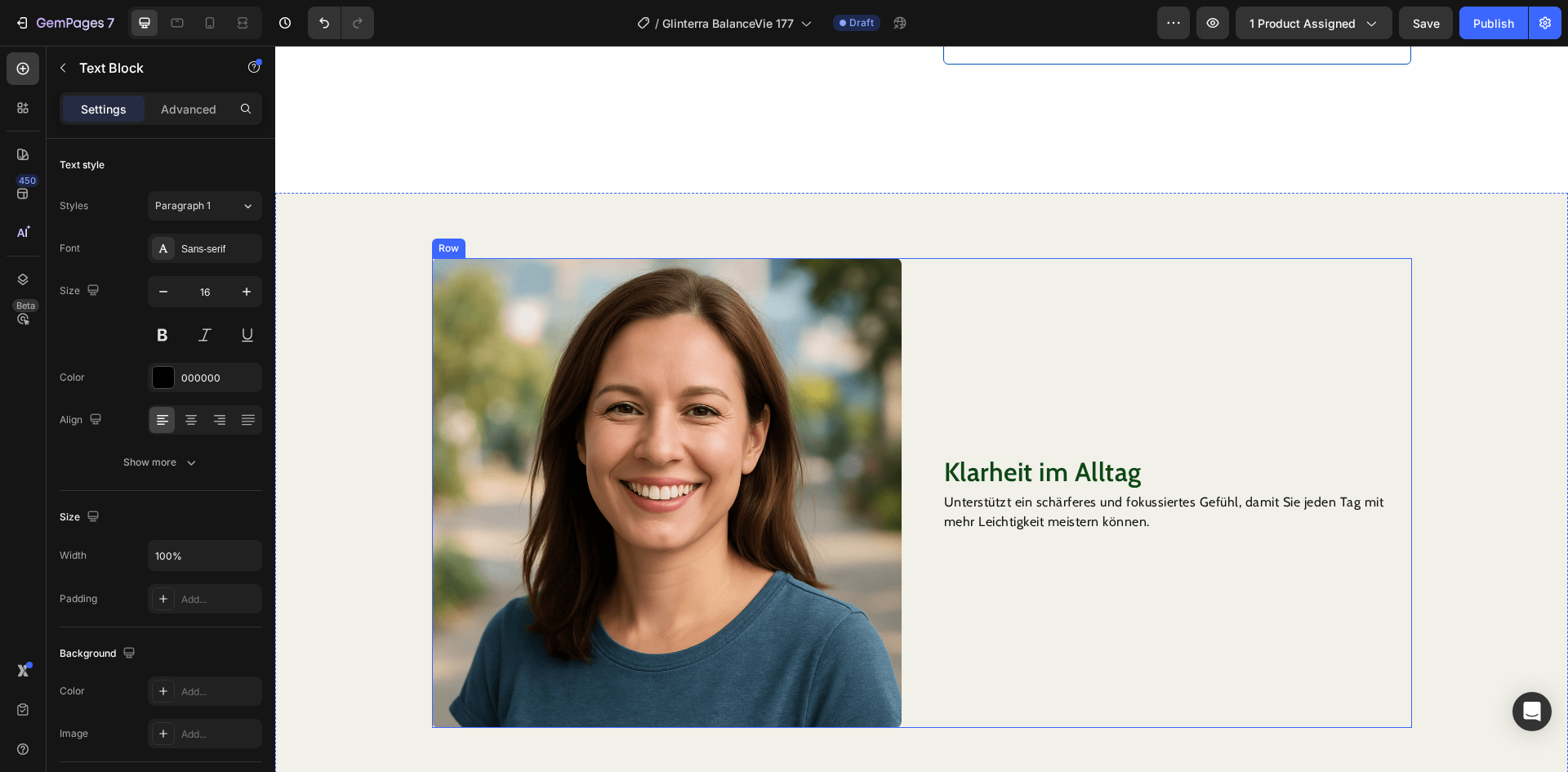
scroll to position [1062, 0]
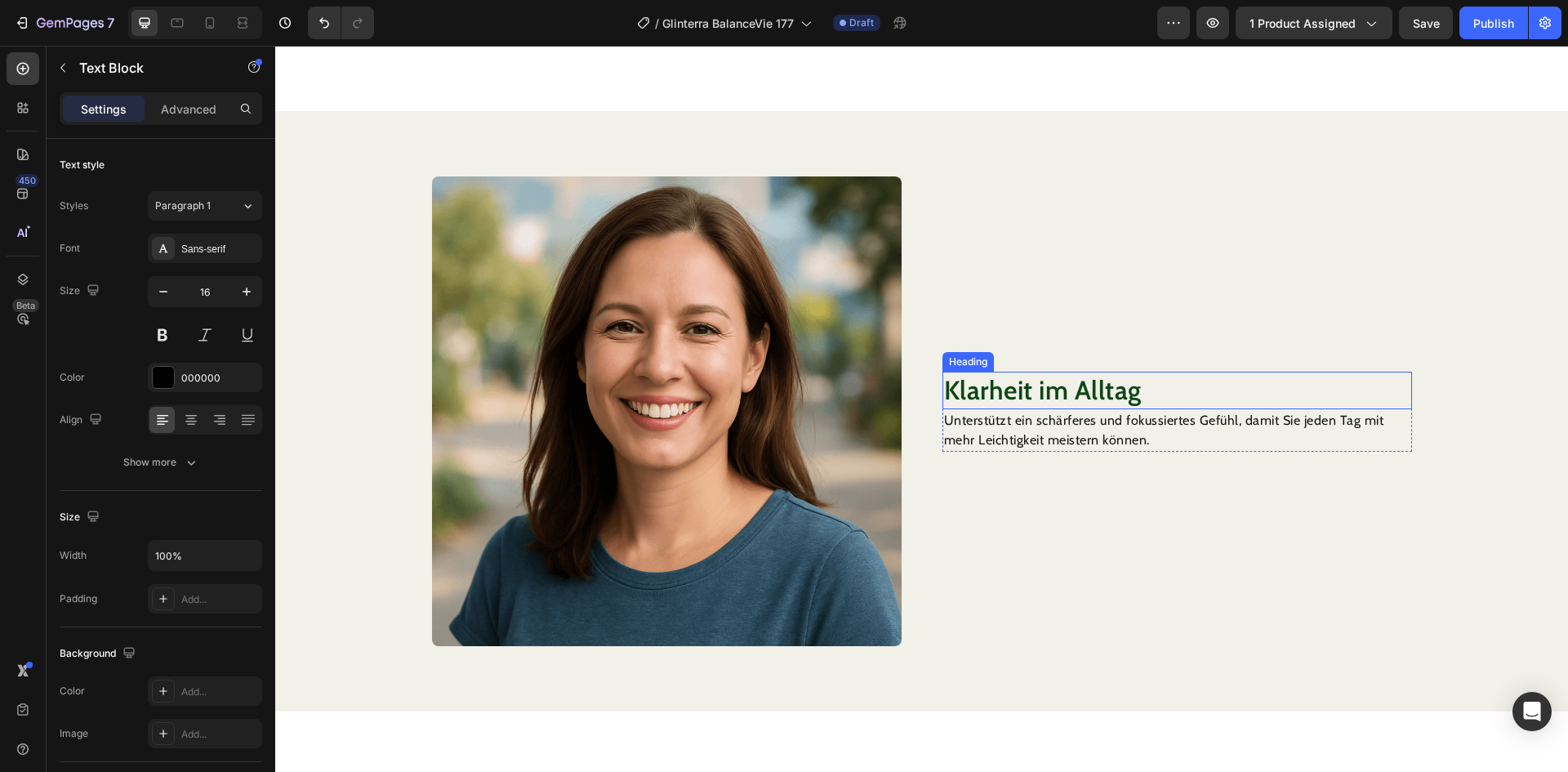
click at [1012, 391] on h2 "Klarheit im Alltag" at bounding box center [1177, 390] width 469 height 37
click at [1012, 391] on div "Klarheit im Alltag Heading 0 Unterstützt ein schärferes und fokussiertes Gefühl…" at bounding box center [1177, 411] width 469 height 469
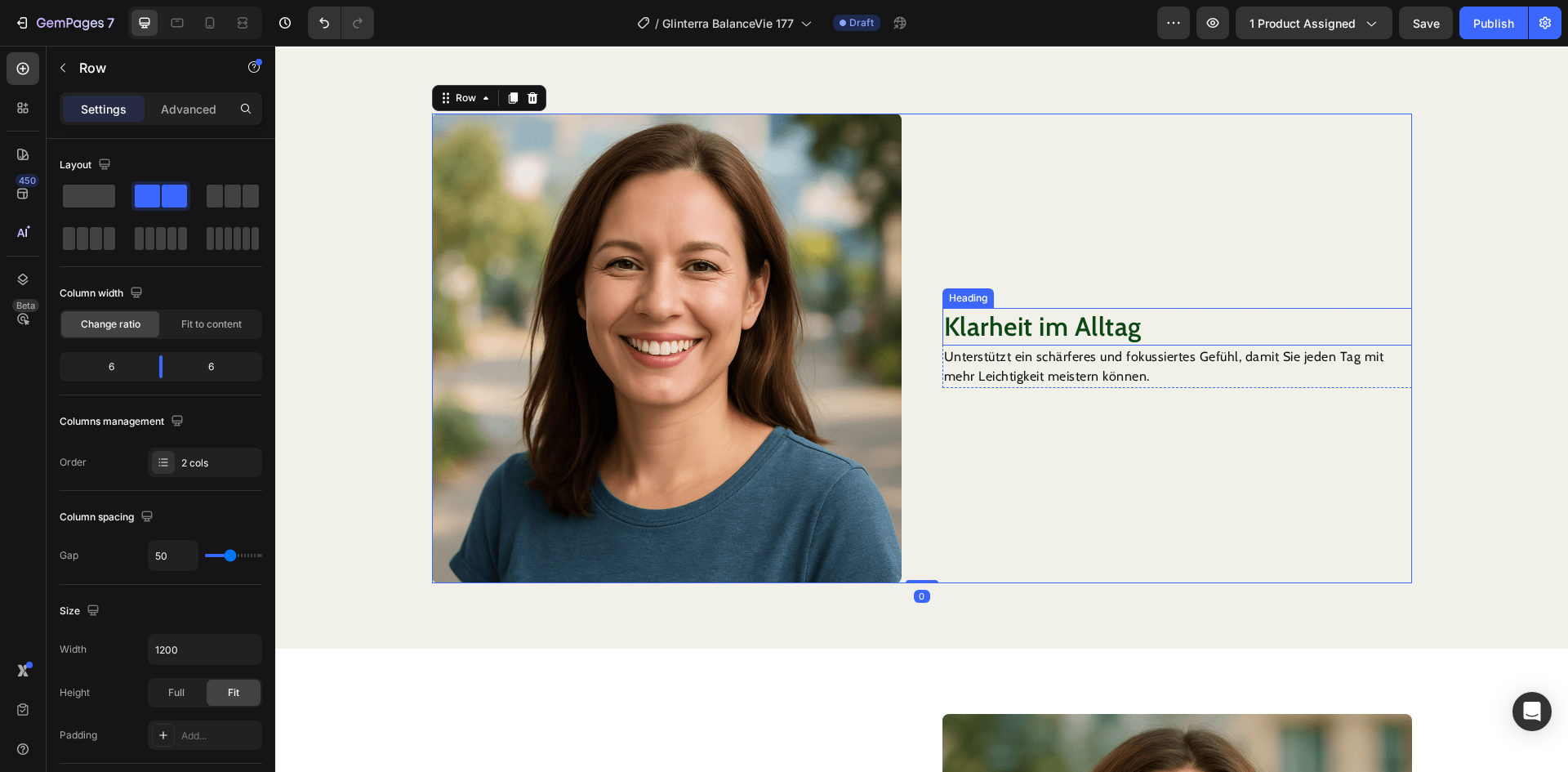
click at [1023, 332] on h2 "Klarheit im Alltag" at bounding box center [1177, 326] width 469 height 37
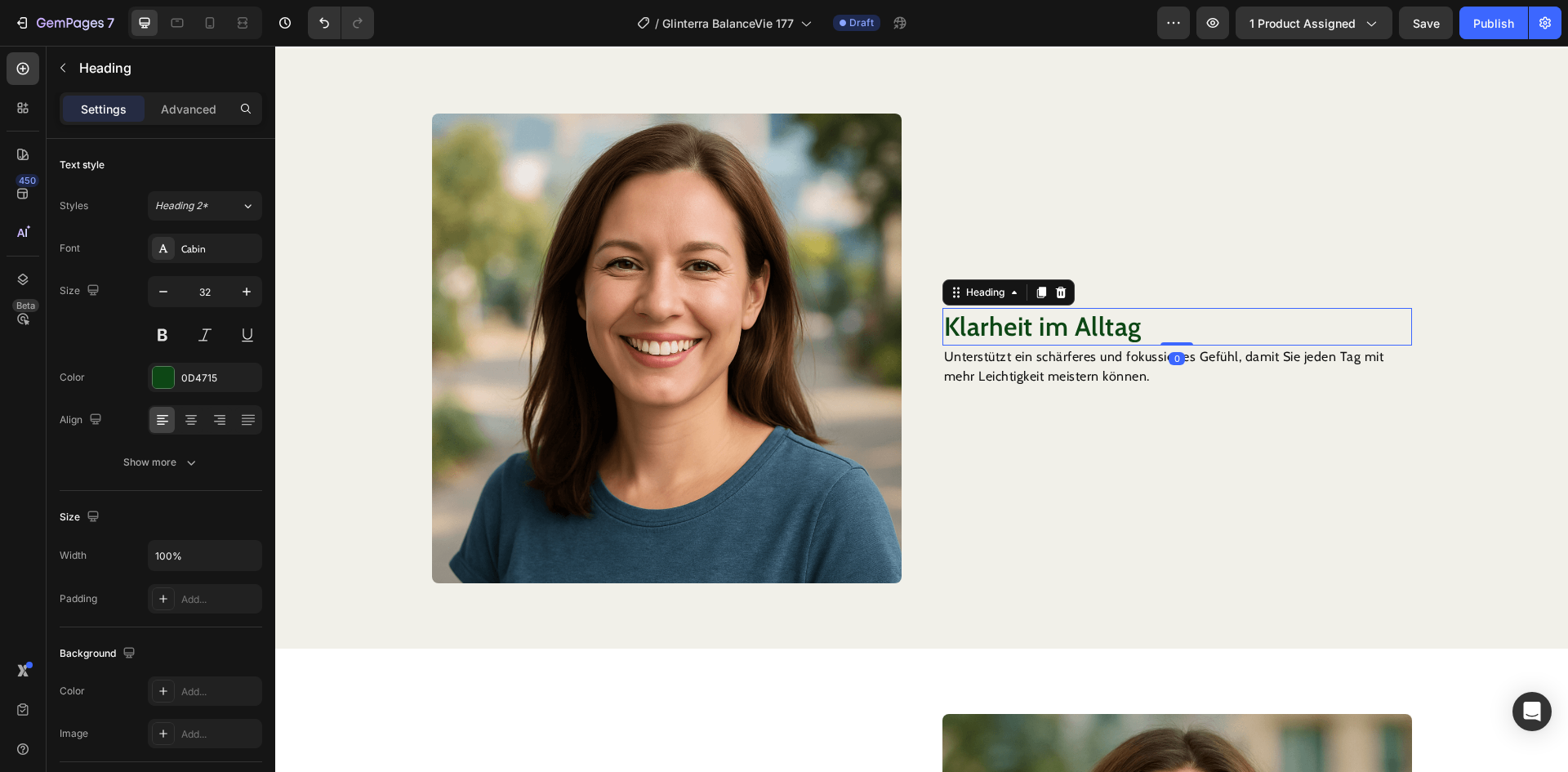
click at [1023, 332] on h2 "Klarheit im Alltag" at bounding box center [1177, 326] width 469 height 37
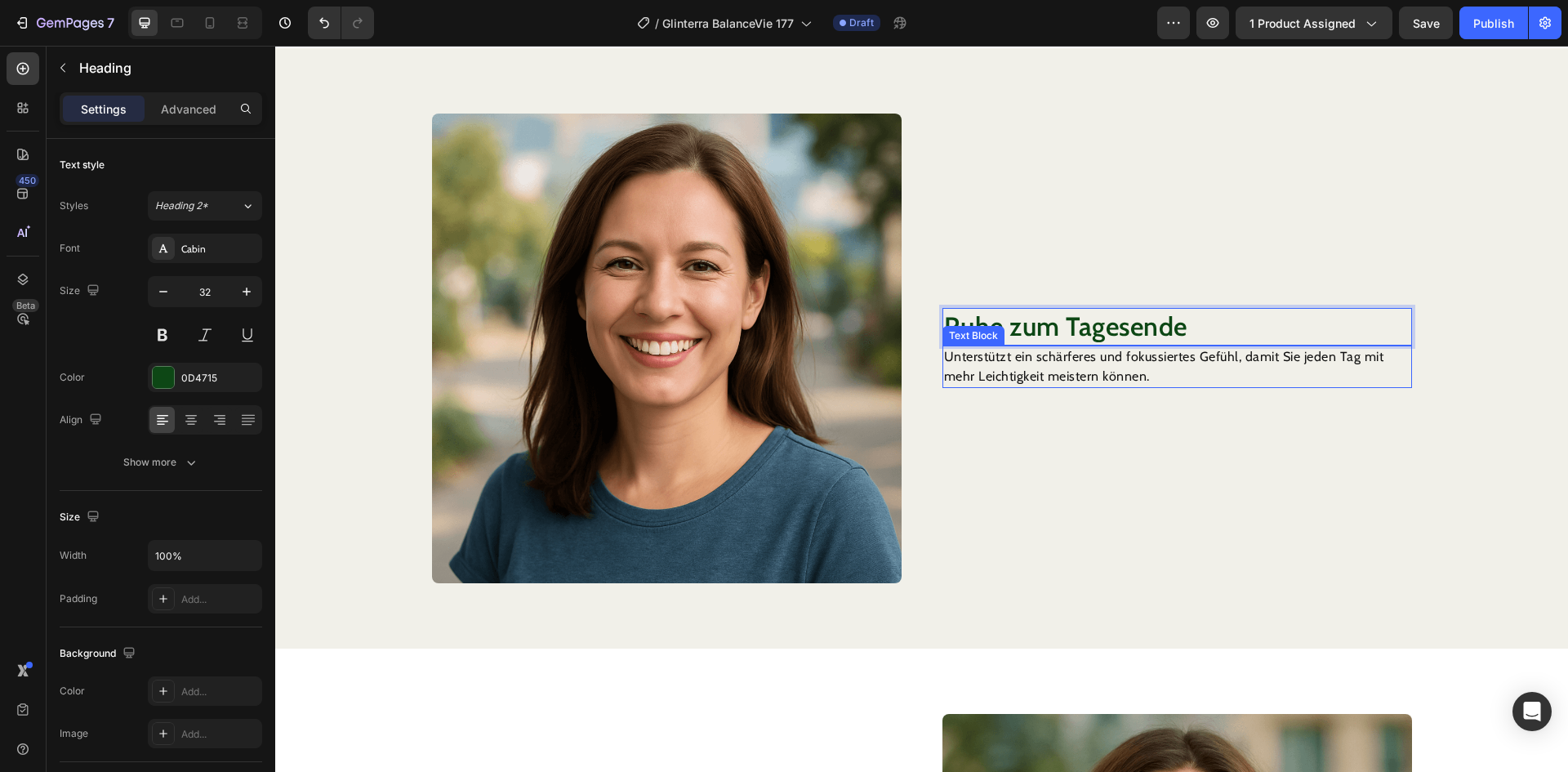
click at [1002, 370] on p "Unterstützt ein schärferes und fokussiertes Gefühl, damit Sie jeden Tag mit meh…" at bounding box center [1177, 366] width 466 height 39
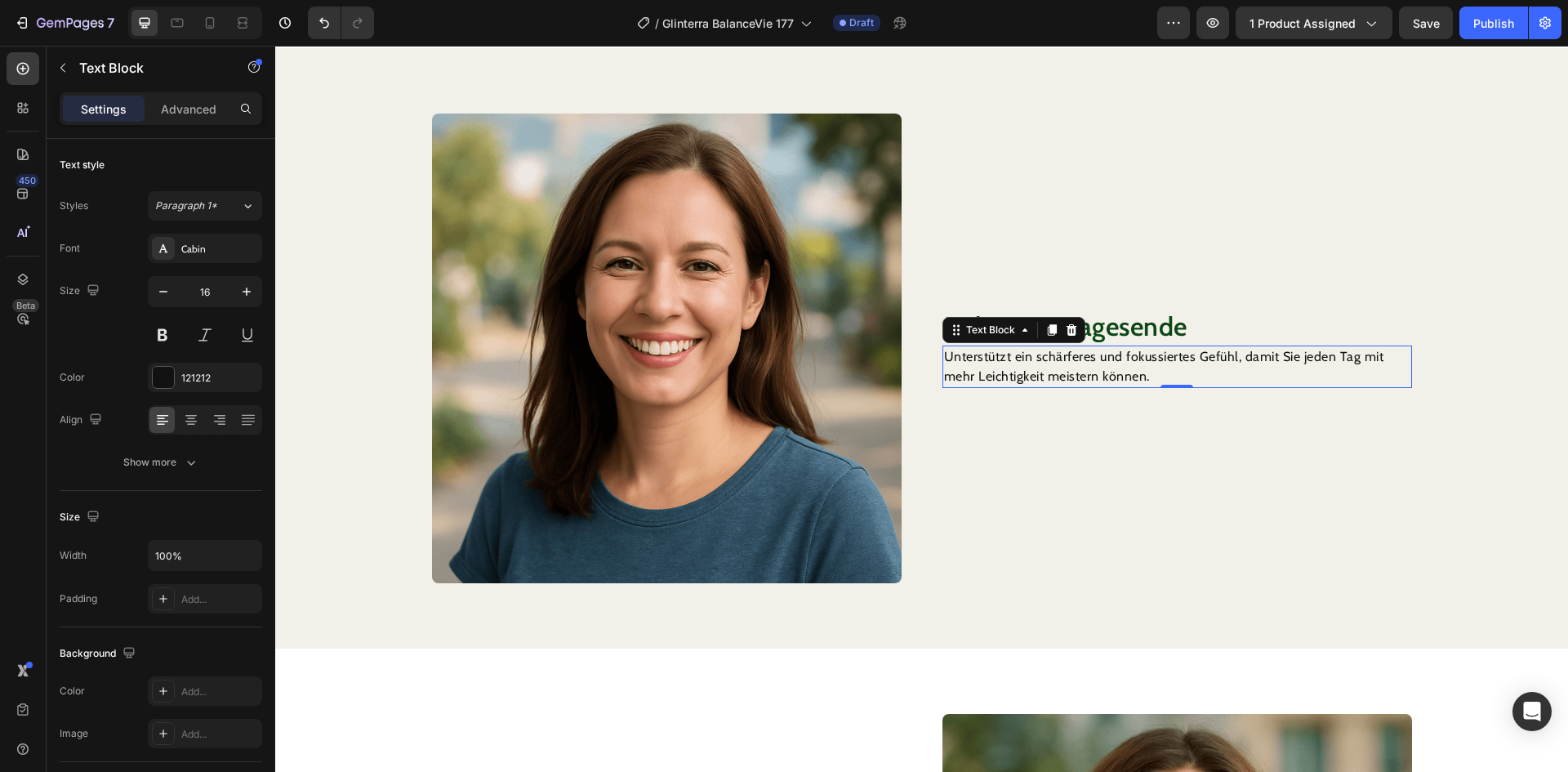
click at [1002, 370] on p "Unterstützt ein schärferes und fokussiertes Gefühl, damit Sie jeden Tag mit meh…" at bounding box center [1177, 366] width 466 height 39
click at [1091, 357] on p "BalanceVie Serenity Spray unterstützt dabei, den Tag sanft ausklingen zu lassen…" at bounding box center [1177, 366] width 466 height 39
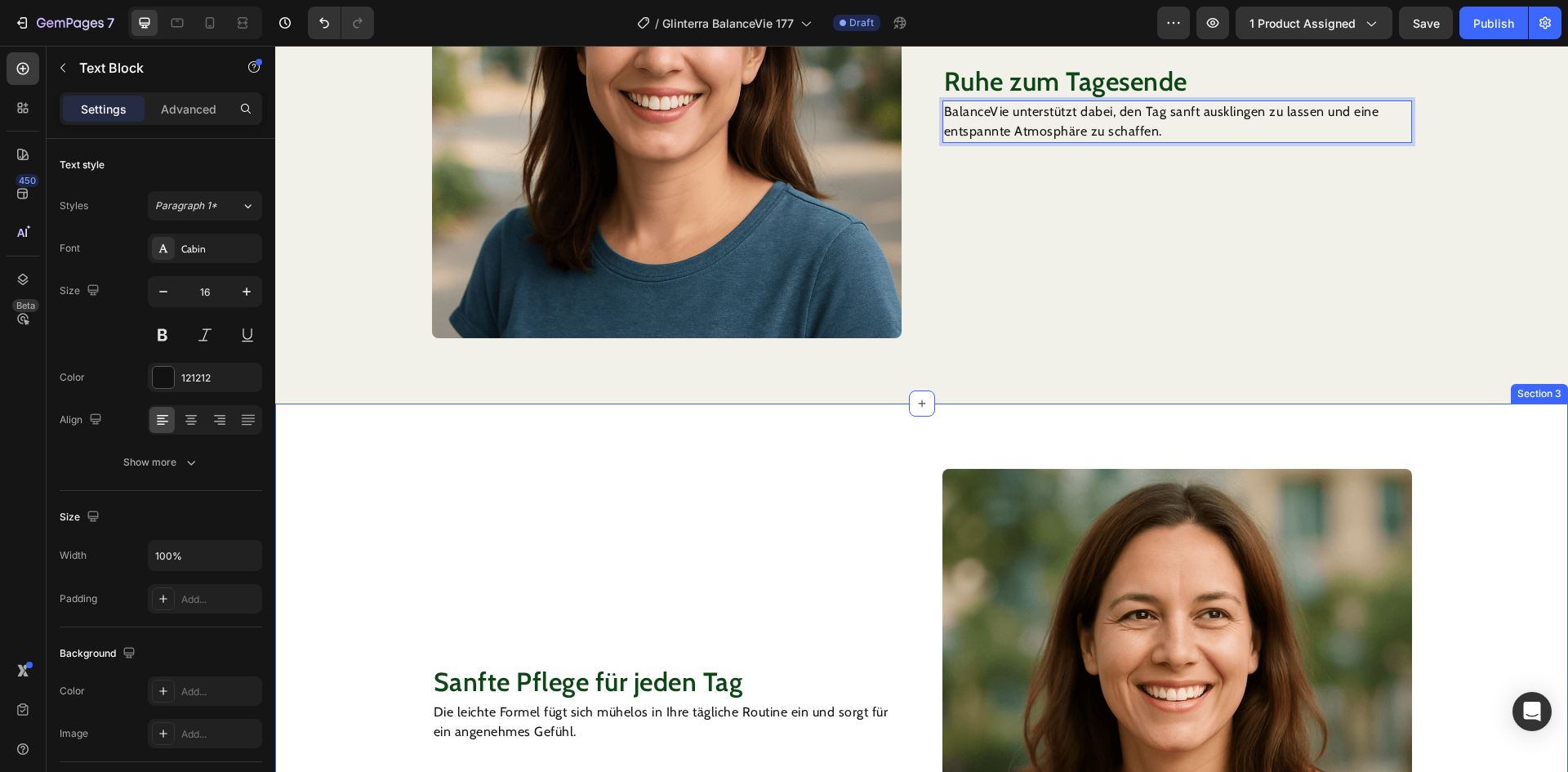
scroll to position [1471, 0]
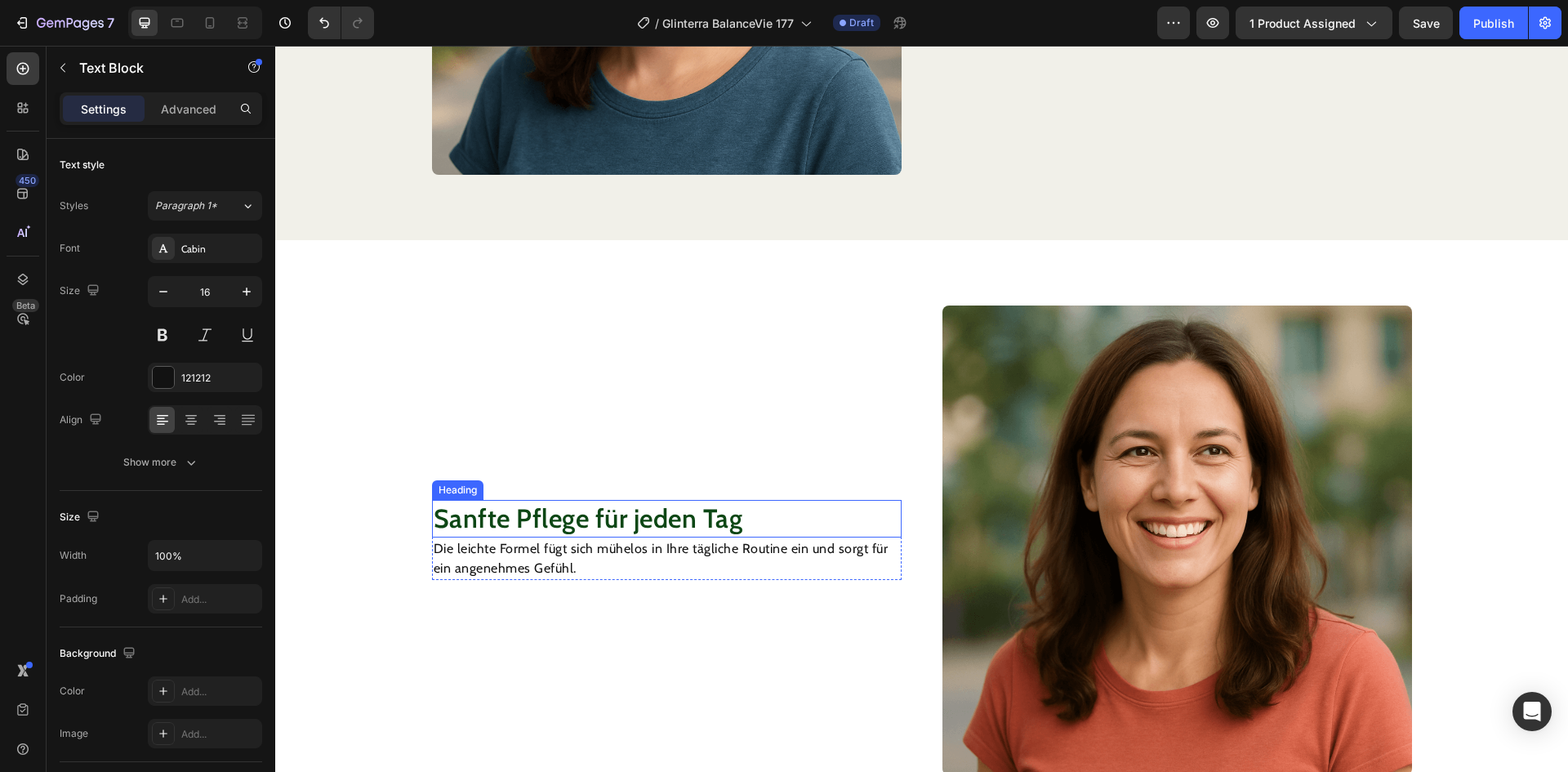
click at [582, 514] on h2 "Sanfte Pflege für jeden Tag" at bounding box center [667, 518] width 469 height 37
click at [543, 518] on h2 "Sanfte Pflege für jeden Tag" at bounding box center [667, 518] width 469 height 37
click at [542, 519] on p "Sanfte Pflege für jeden Tag" at bounding box center [667, 519] width 466 height 34
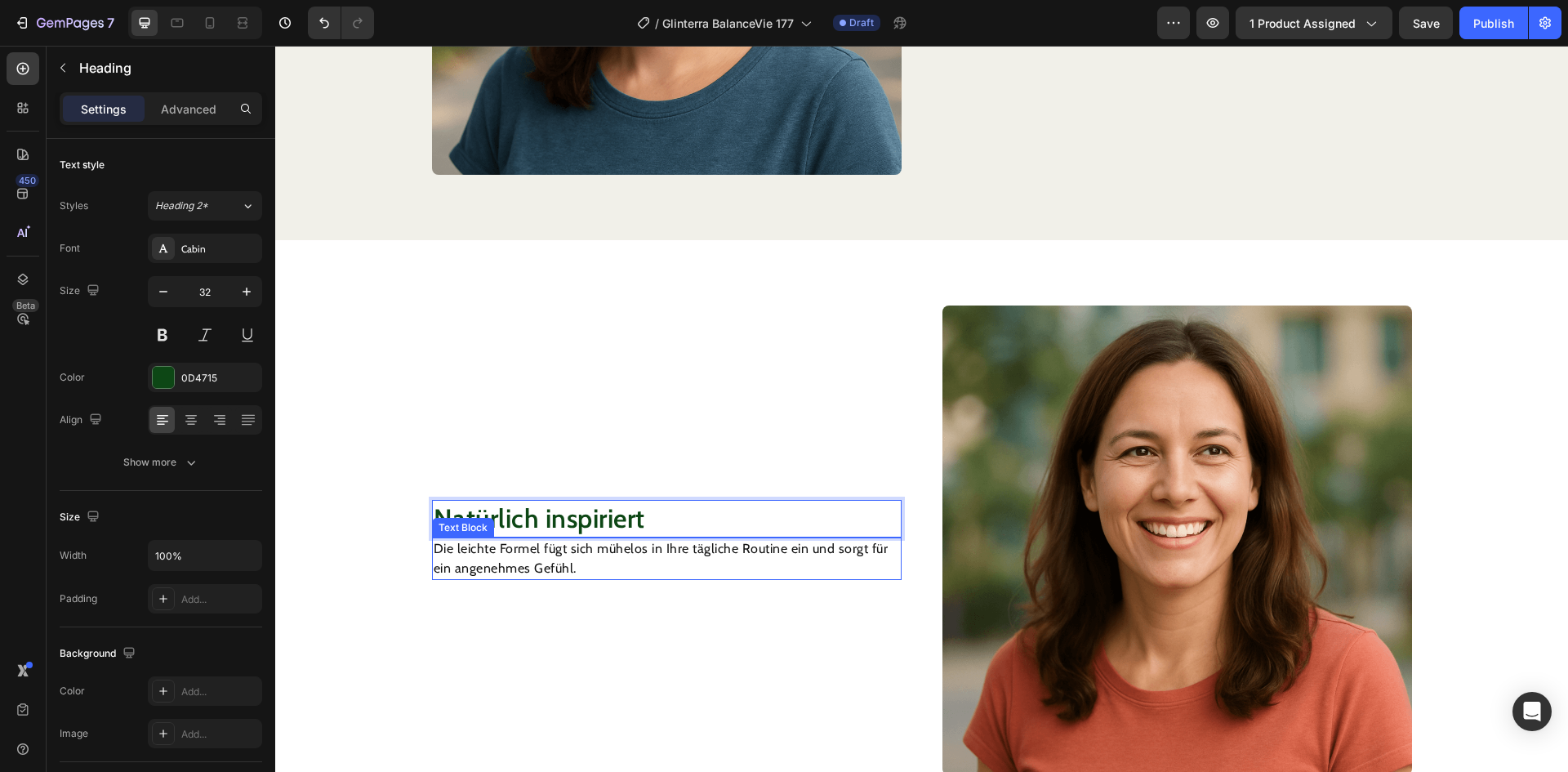
click at [539, 552] on p "Die leichte Formel fügt sich mühelos in Ihre tägliche Routine ein und sorgt für…" at bounding box center [667, 558] width 466 height 39
click at [538, 552] on p "Die leichte Formel fügt sich mühelos in Ihre tägliche Routine ein und sorgt für…" at bounding box center [667, 558] width 466 height 39
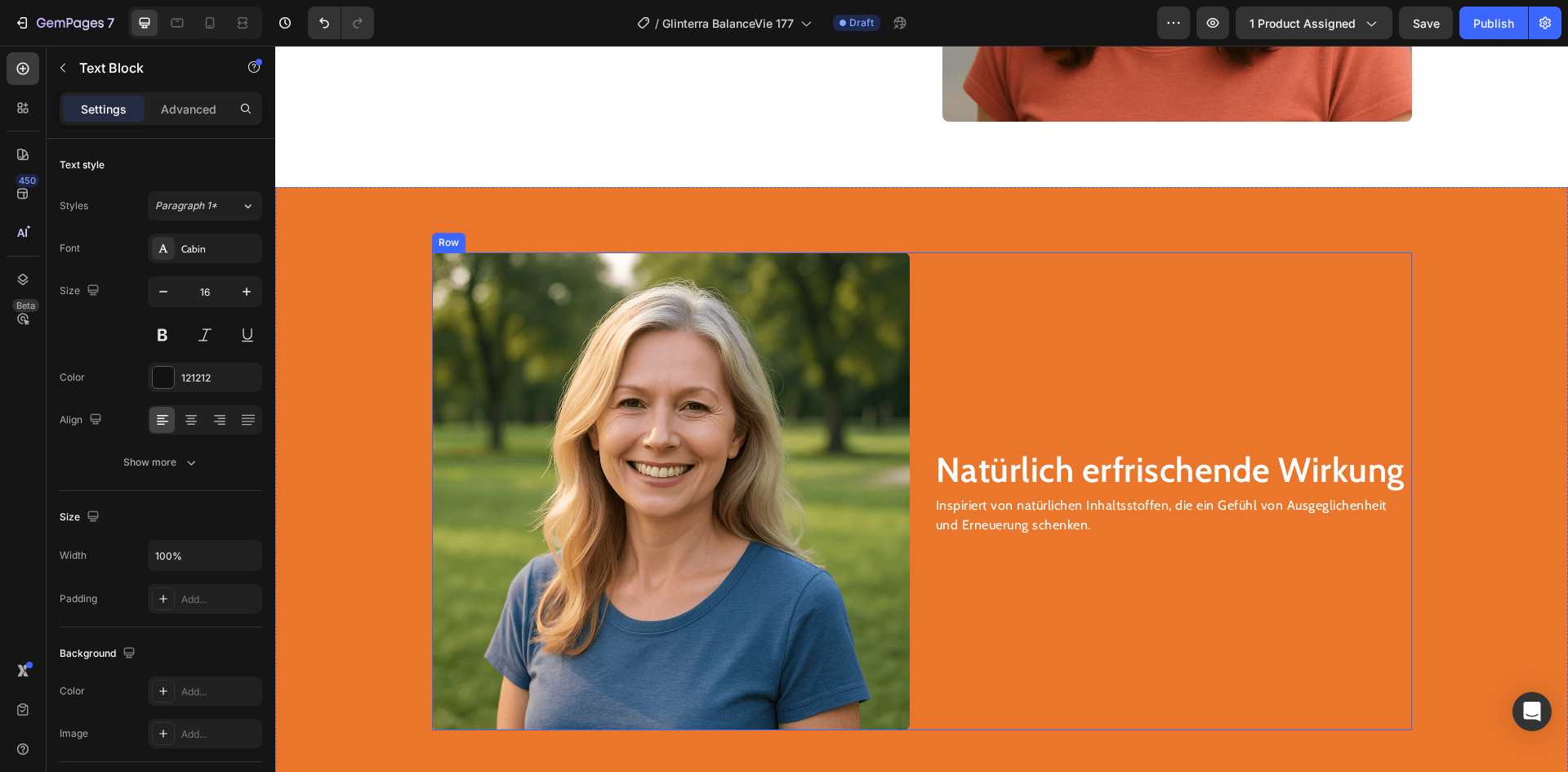
scroll to position [2206, 0]
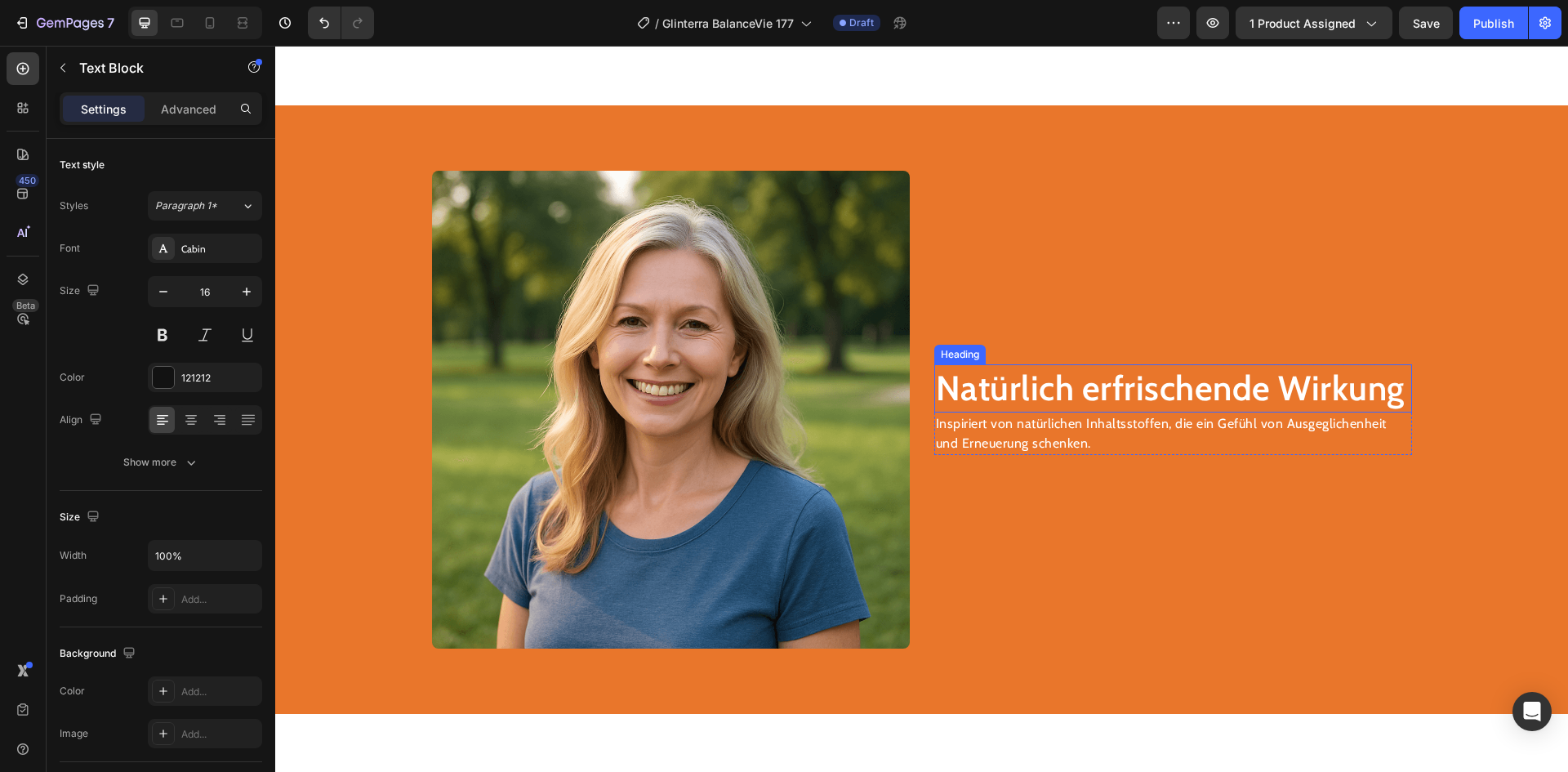
click at [1115, 395] on h2 "Natürlich erfrischende Wirkung" at bounding box center [1172, 388] width 478 height 49
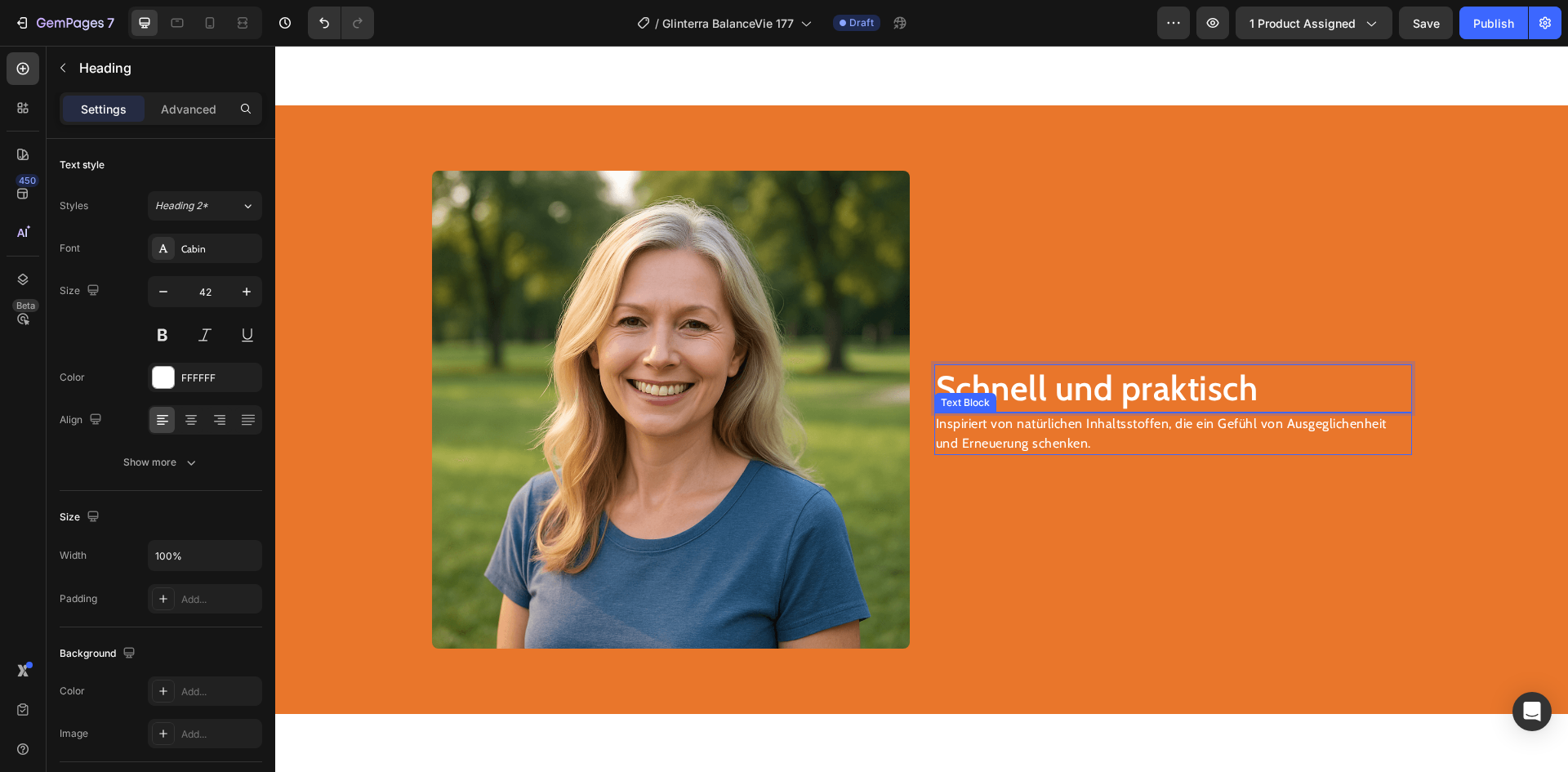
click at [1020, 432] on p "Inspiriert von natürlichen Inhaltsstoffen, die ein Gefühl von Ausgeglichenheit …" at bounding box center [1172, 433] width 474 height 39
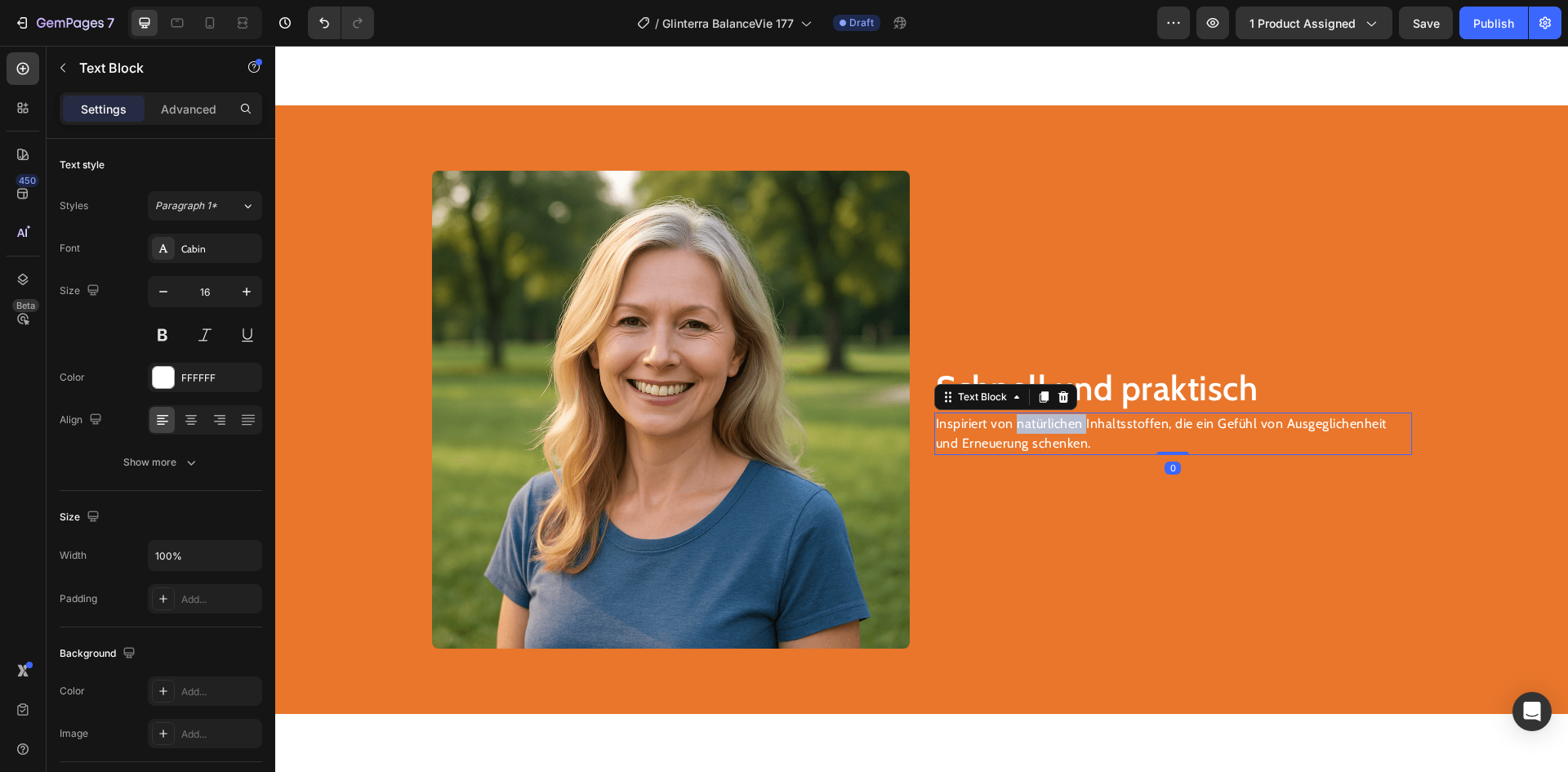
click at [1020, 432] on p "Inspiriert von natürlichen Inhaltsstoffen, die ein Gefühl von Ausgeglichenheit …" at bounding box center [1172, 433] width 474 height 39
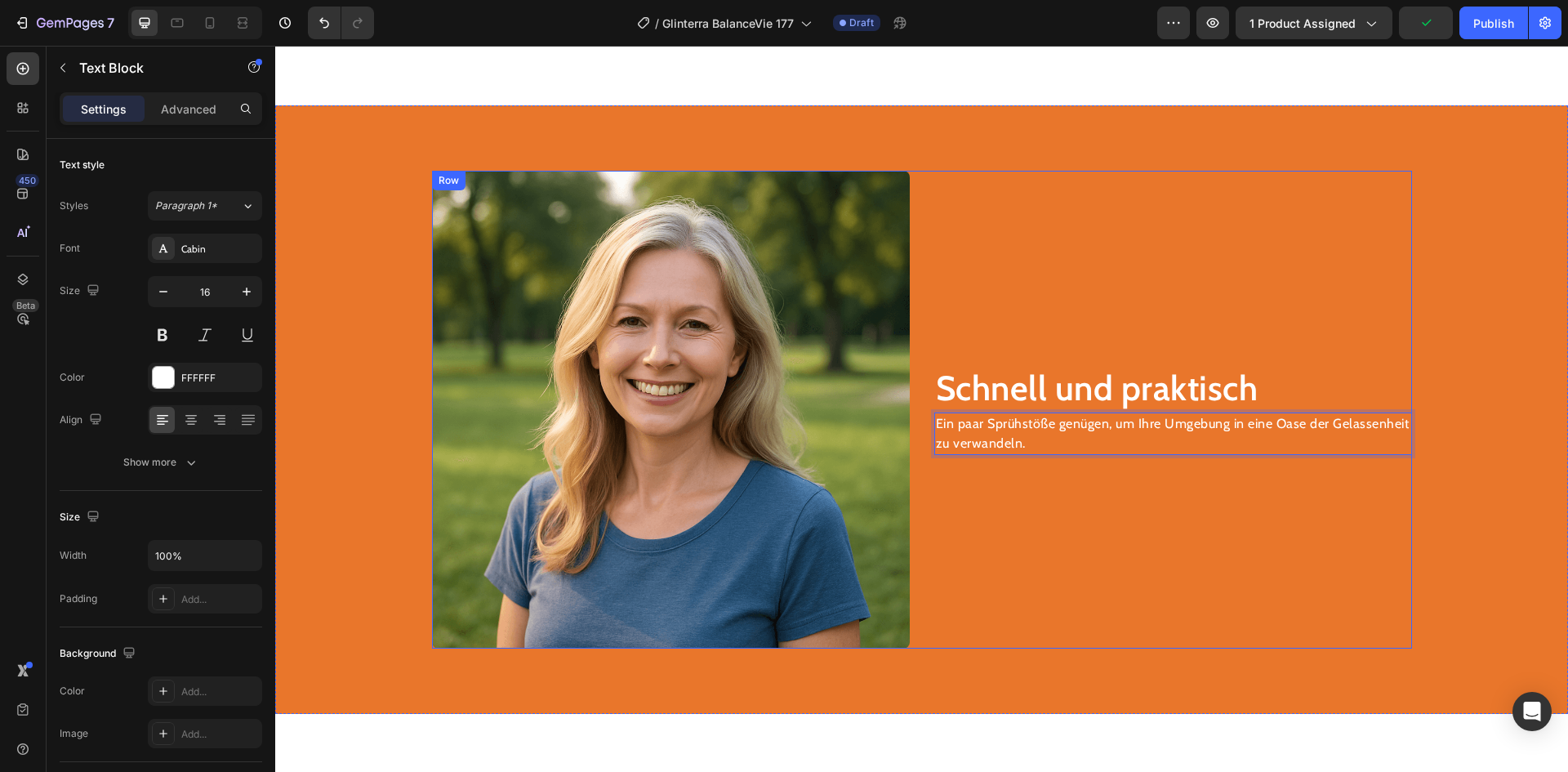
scroll to position [2124, 0]
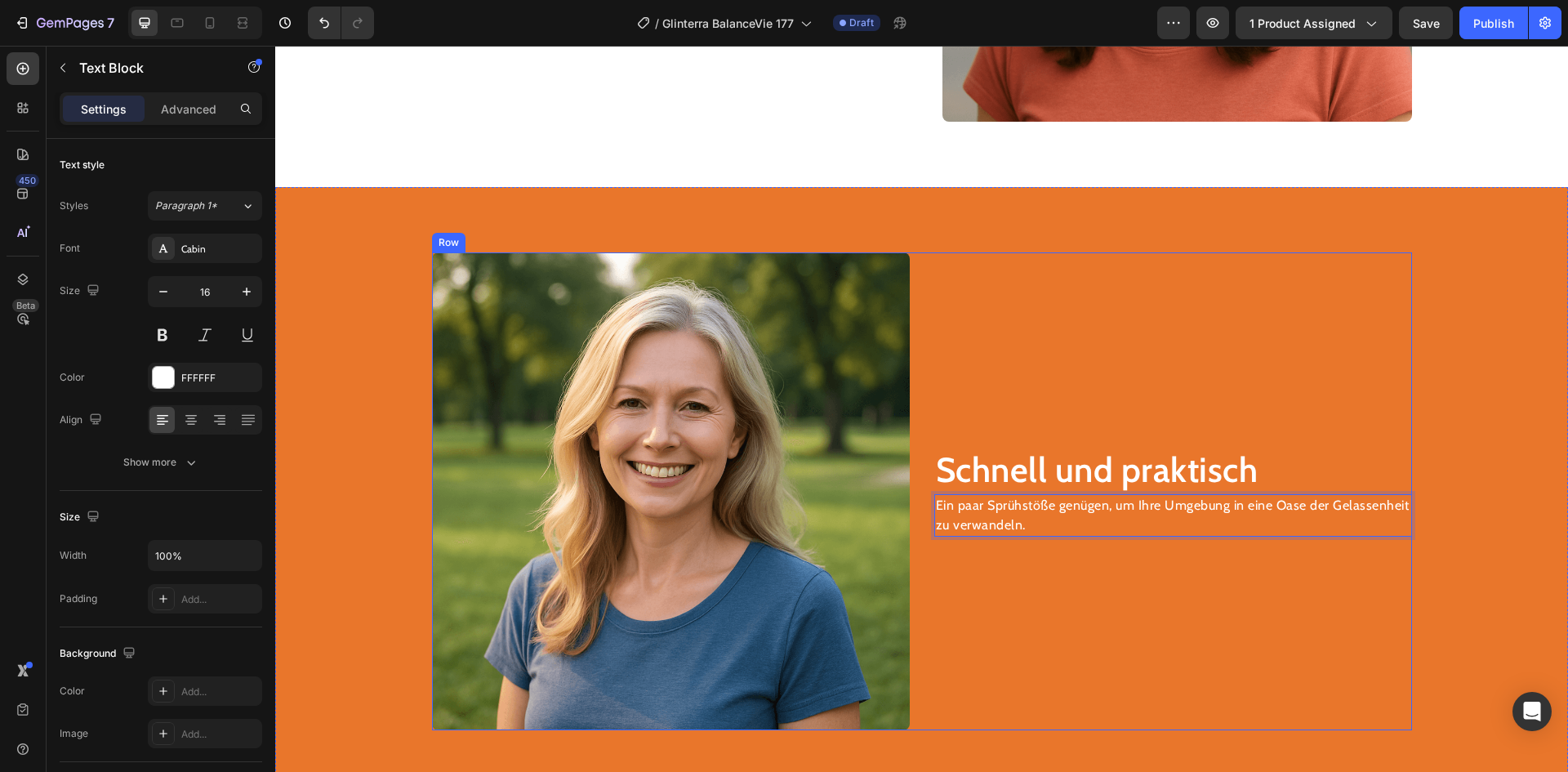
click at [1093, 577] on div "Schnell und praktisch Heading Ein paar Sprühstöße genügen, um Ihre Umgebung in …" at bounding box center [1172, 491] width 478 height 478
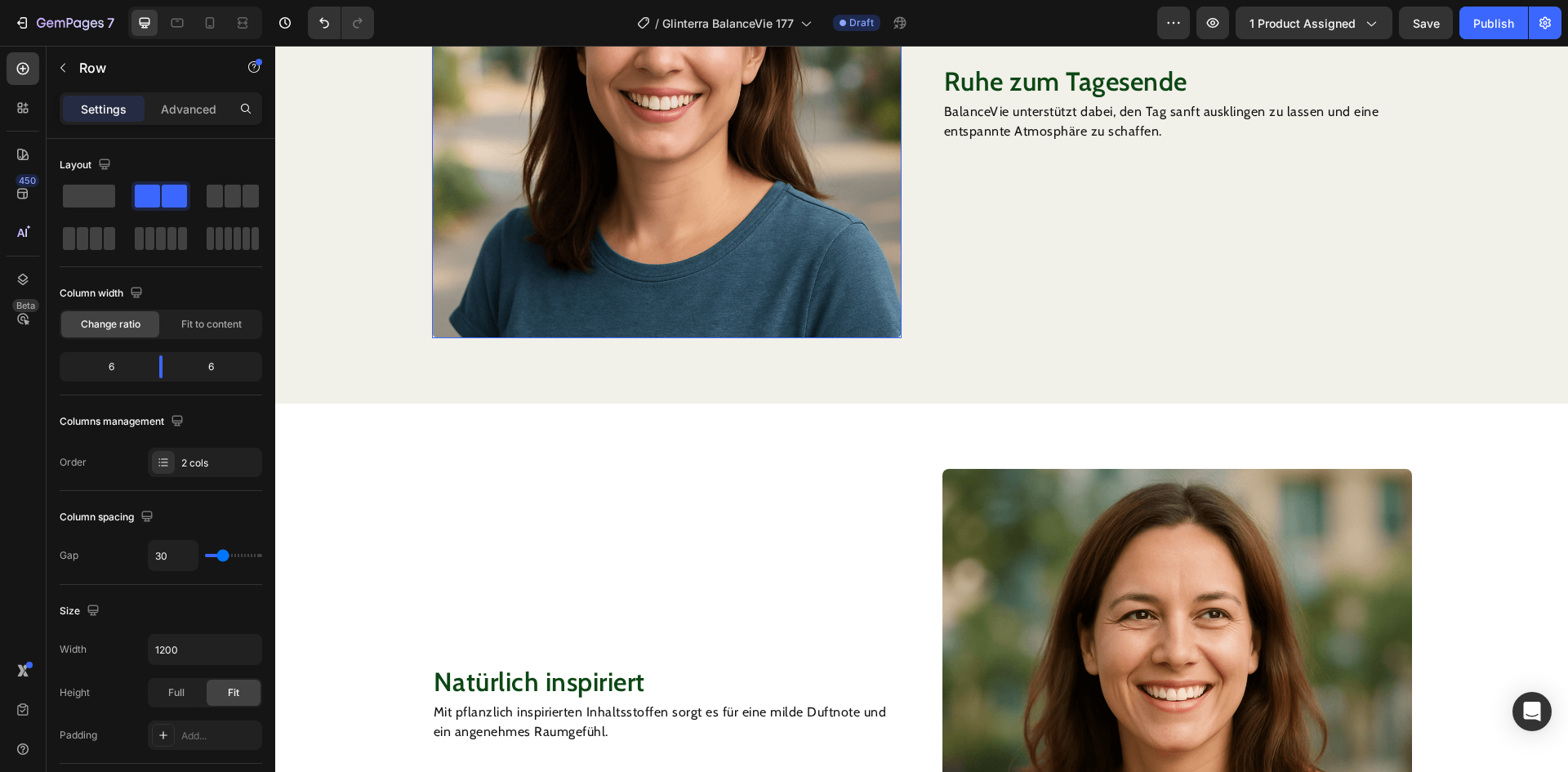
scroll to position [980, 0]
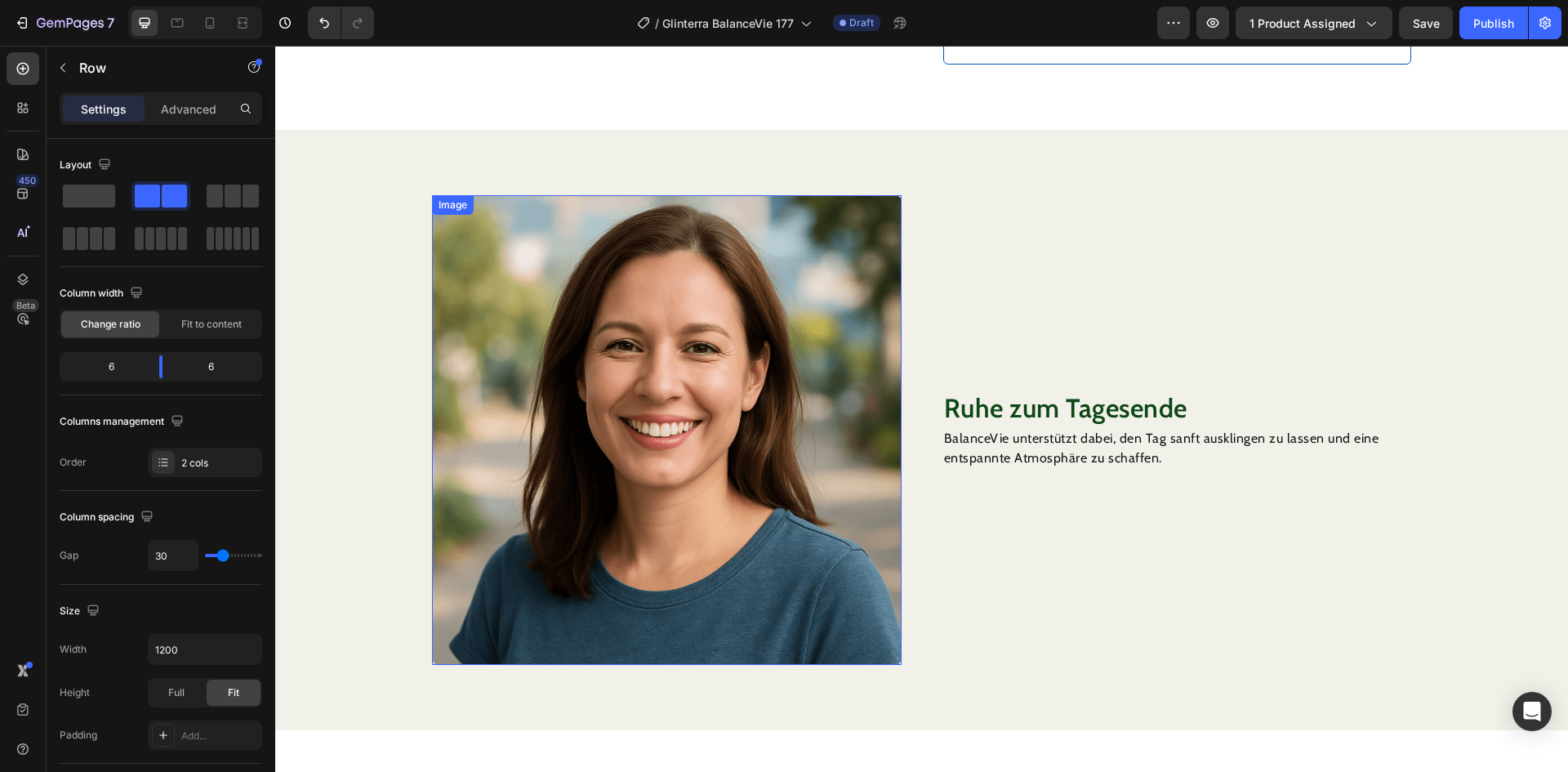
click at [651, 377] on img at bounding box center [667, 430] width 469 height 469
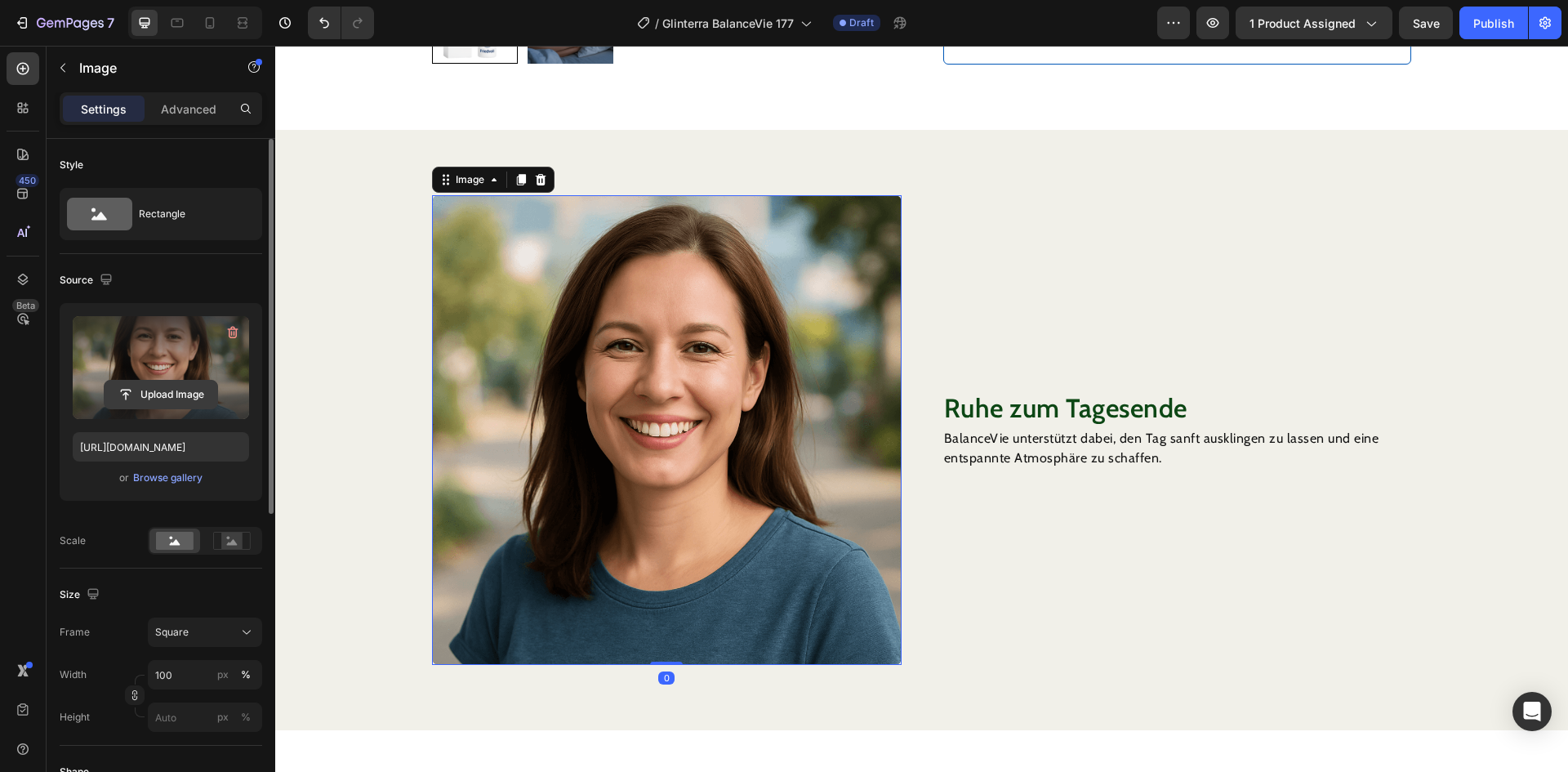
click at [177, 399] on input "file" at bounding box center [161, 394] width 113 height 28
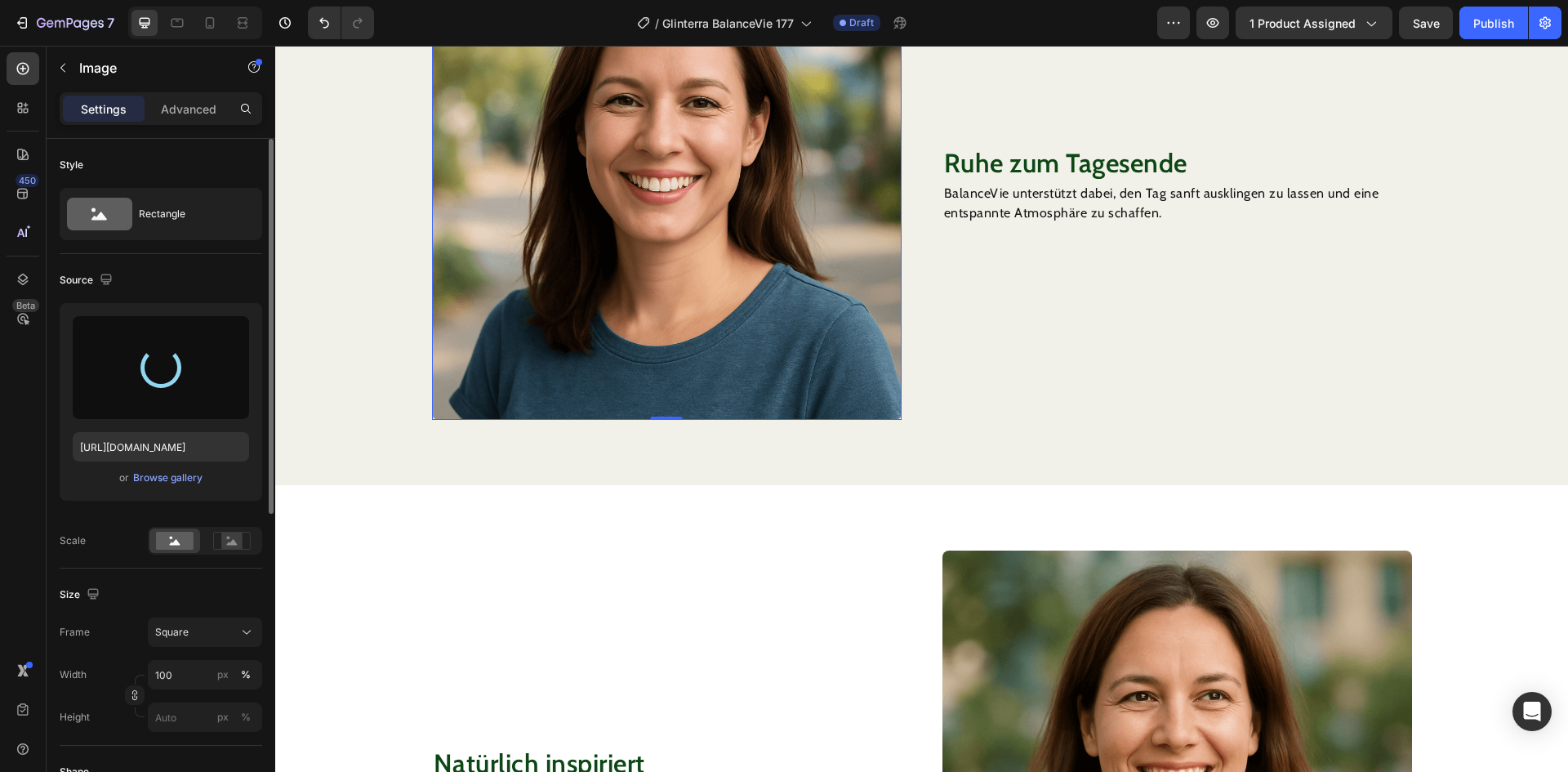
scroll to position [1307, 0]
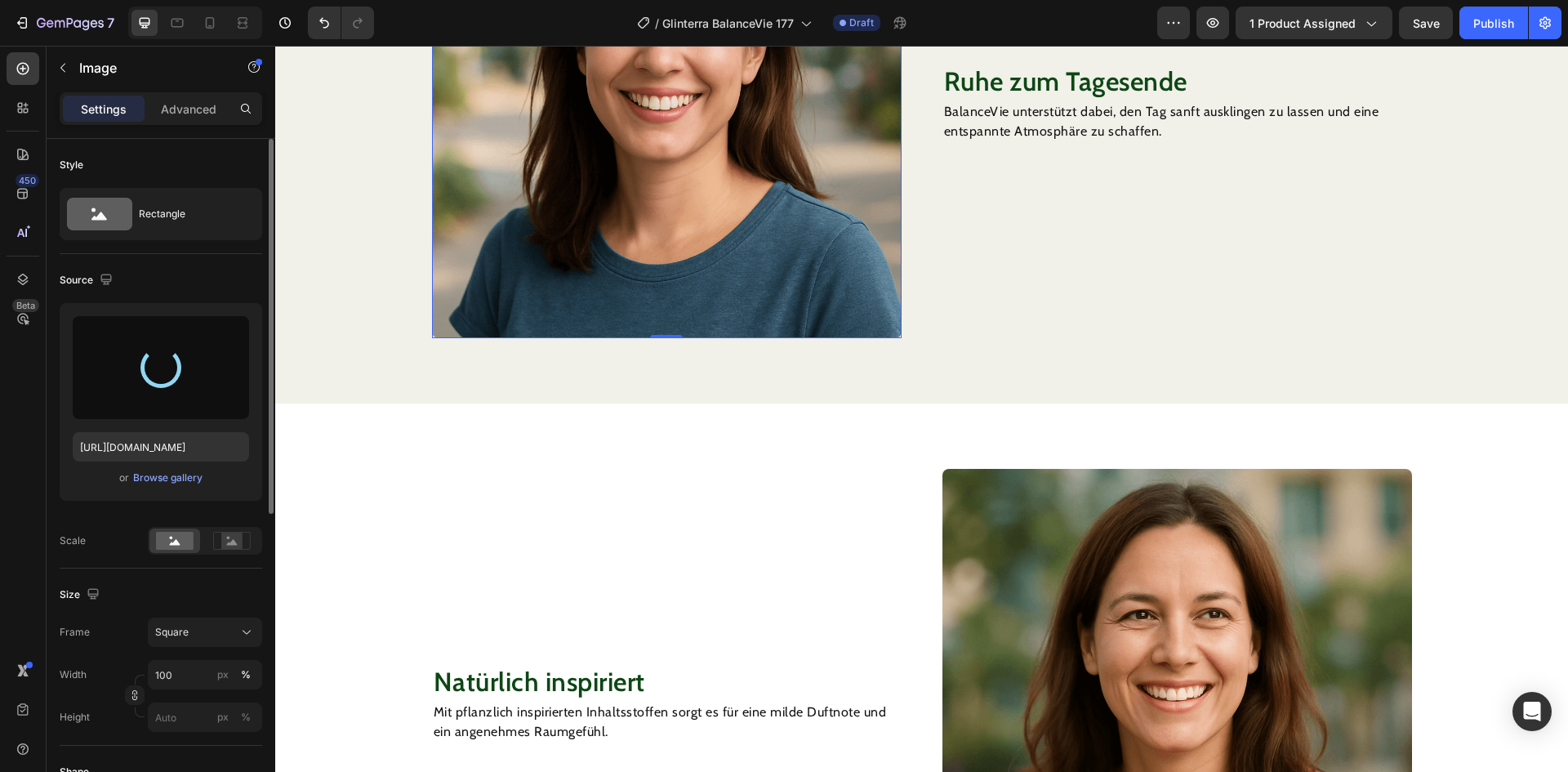
type input "[URL][DOMAIN_NAME]"
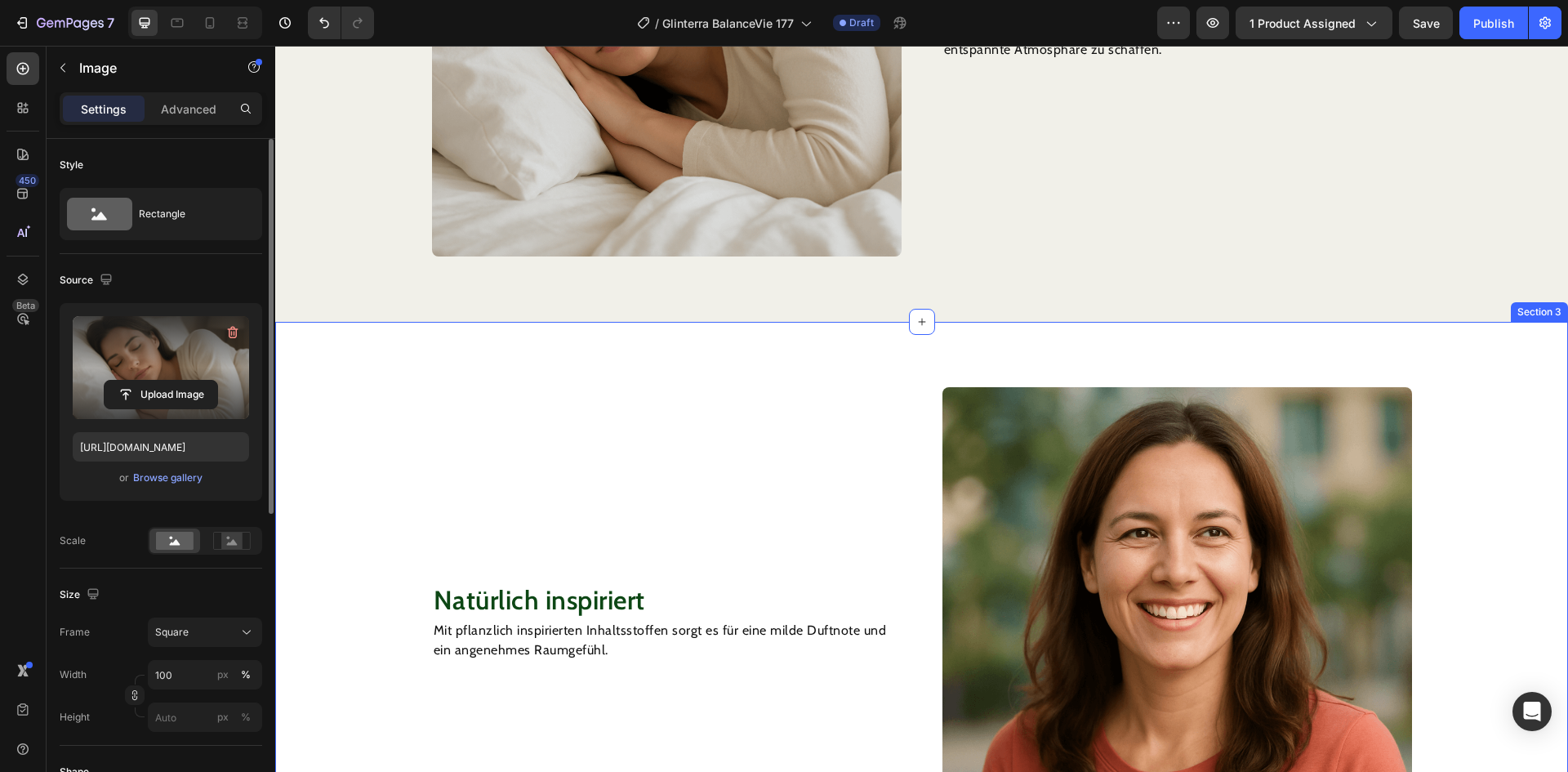
scroll to position [1553, 0]
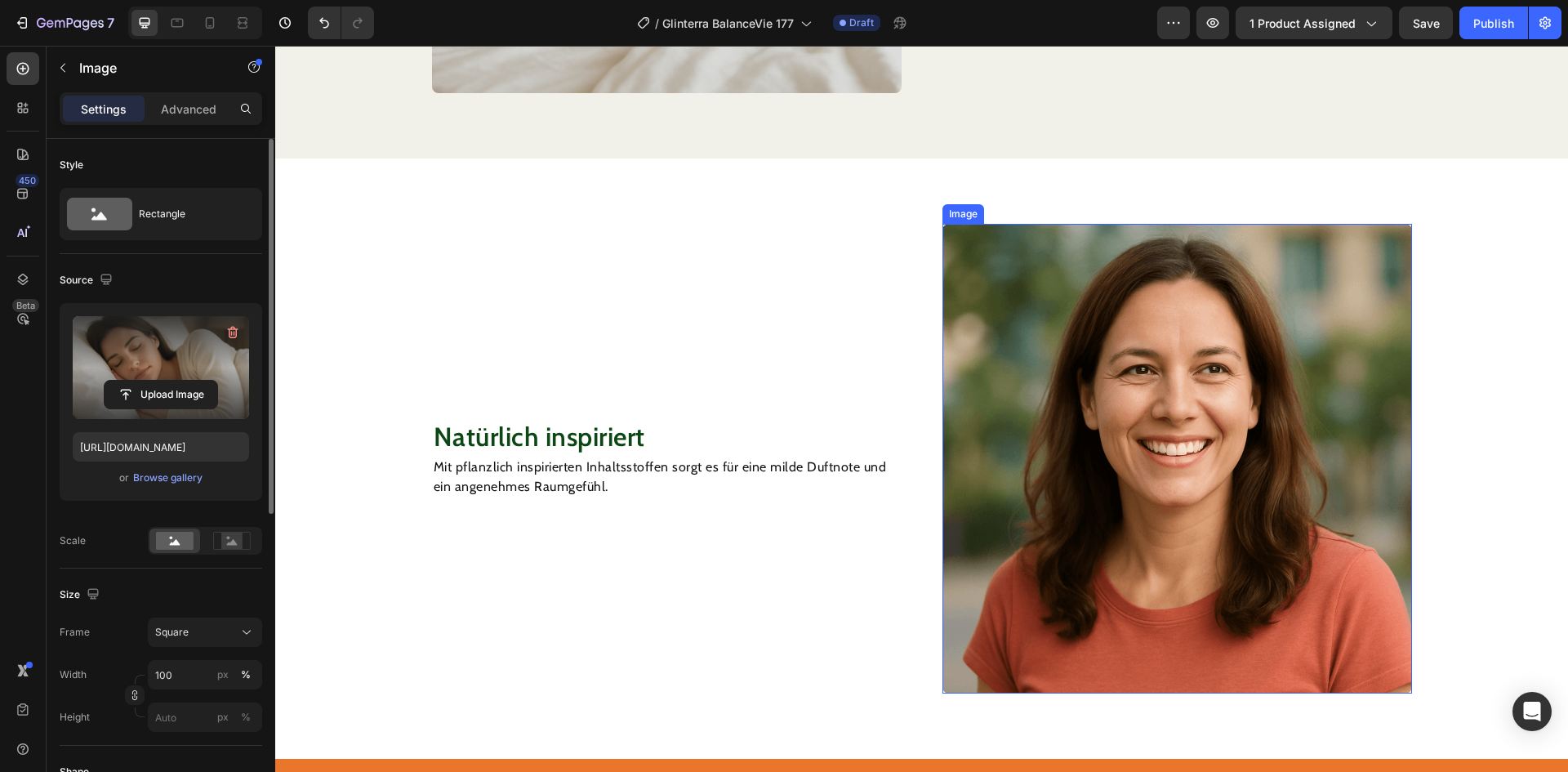
click at [1138, 378] on img at bounding box center [1177, 459] width 469 height 469
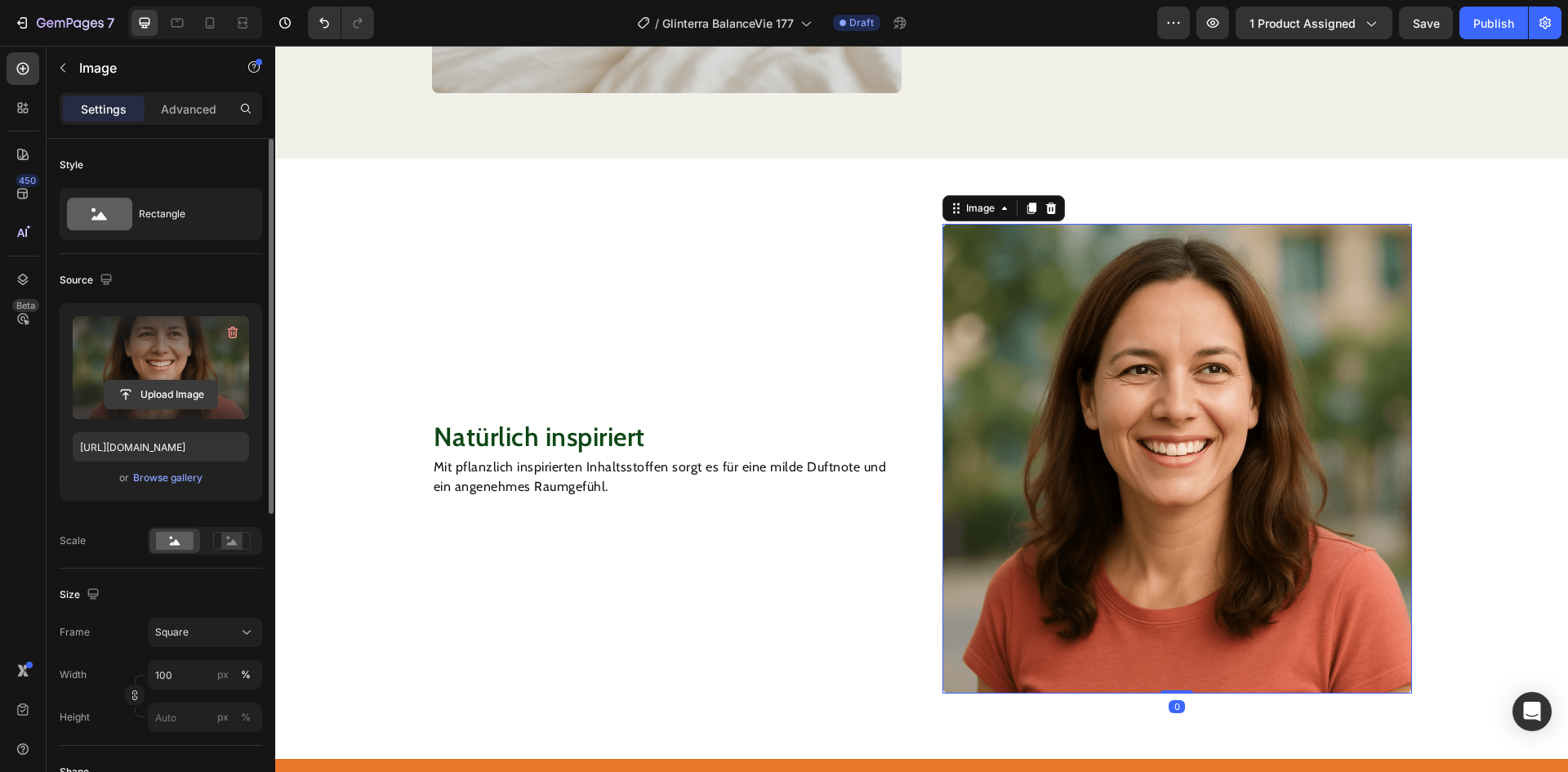
click at [169, 390] on input "file" at bounding box center [161, 394] width 113 height 28
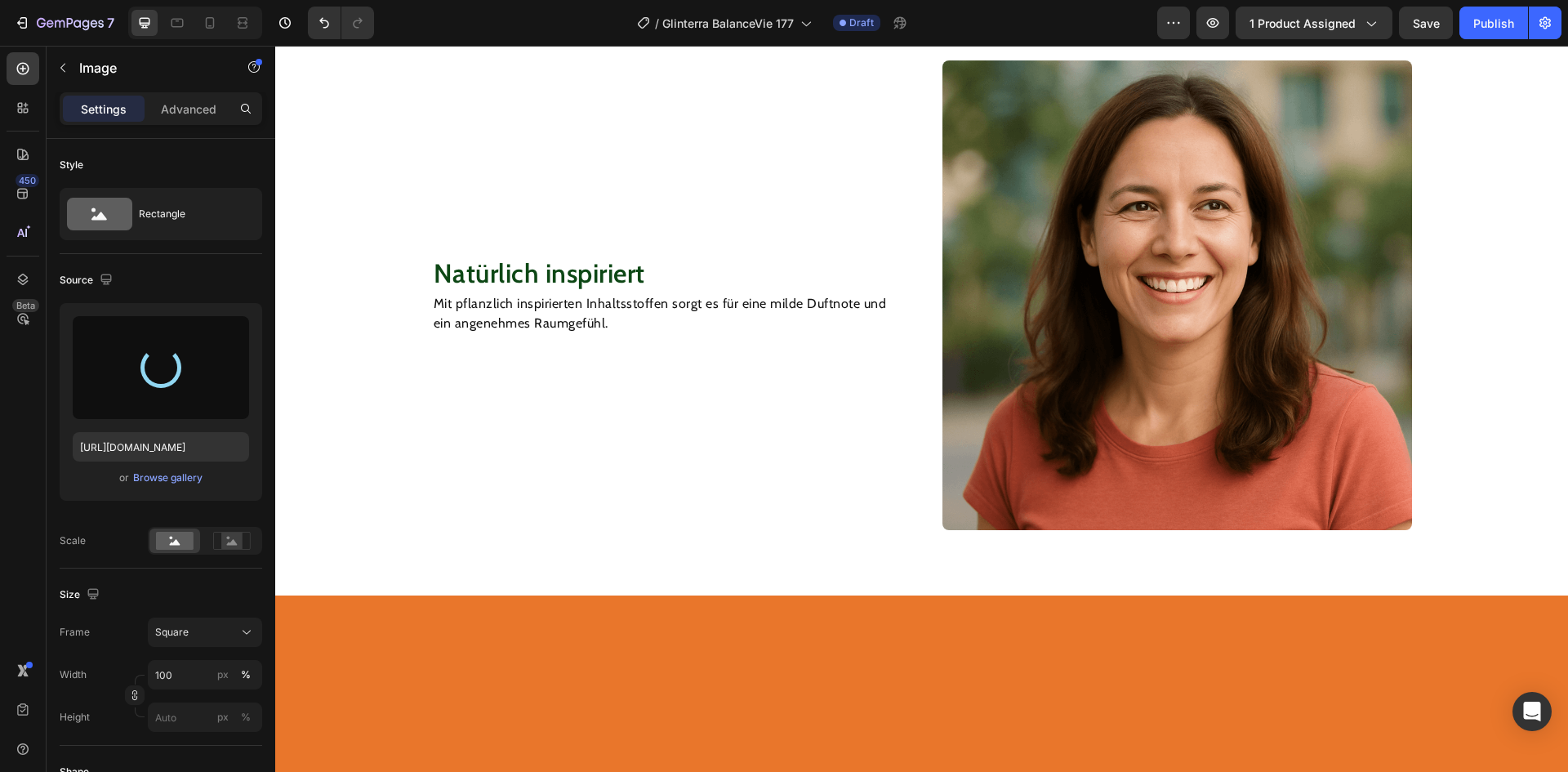
scroll to position [1797, 0]
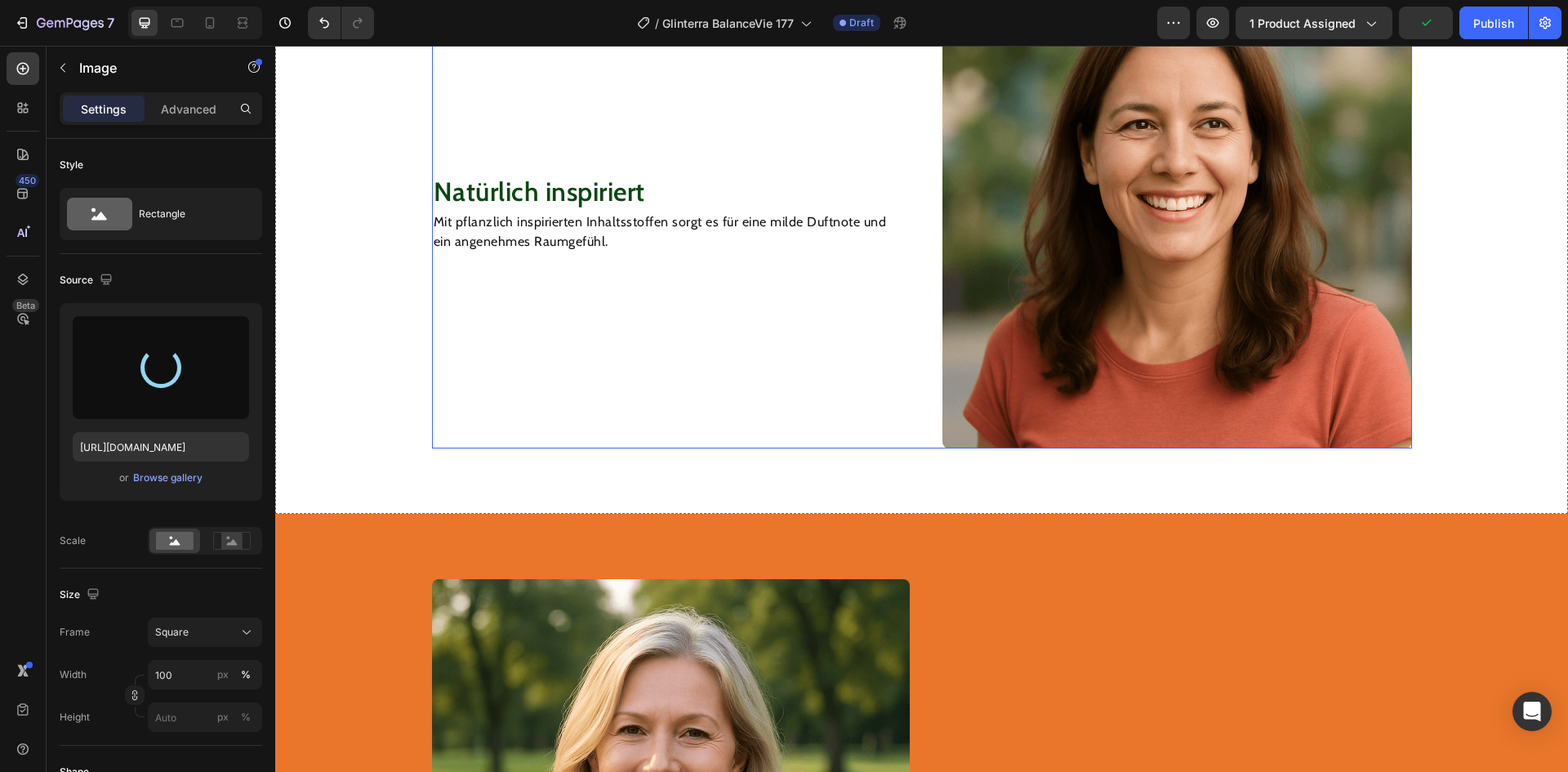
type input "[URL][DOMAIN_NAME]"
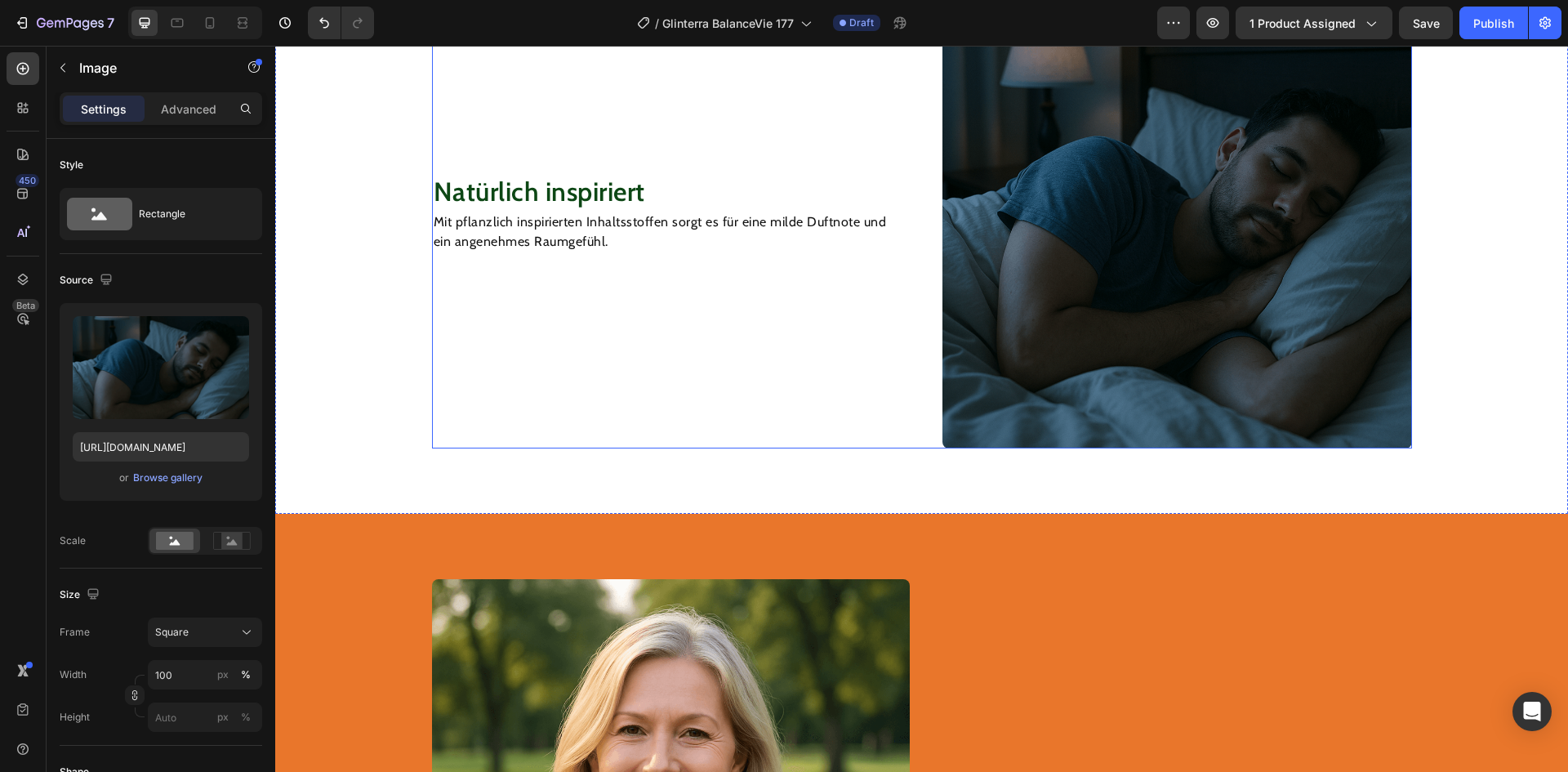
scroll to position [2206, 0]
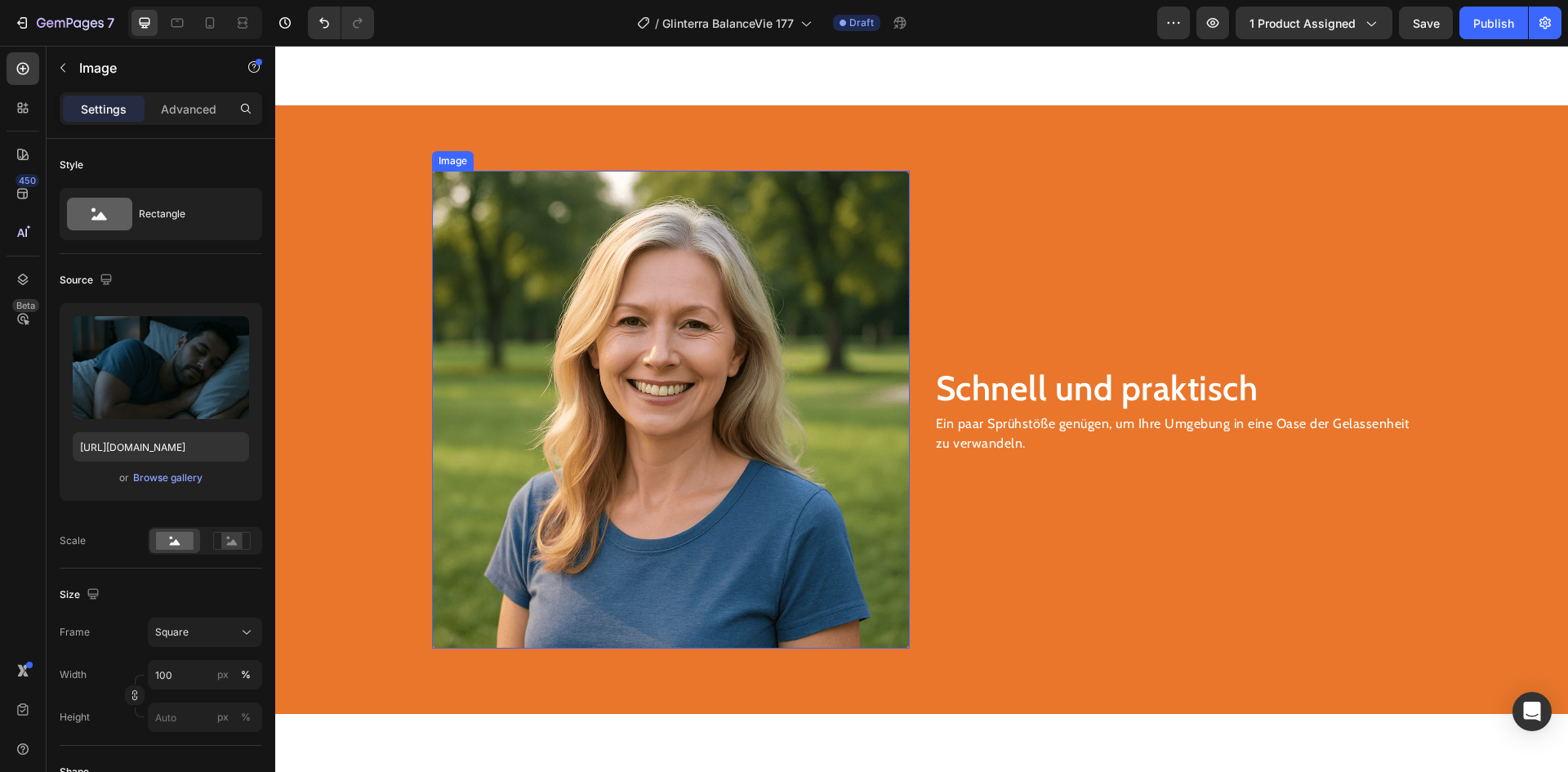
click at [644, 360] on img at bounding box center [671, 409] width 478 height 478
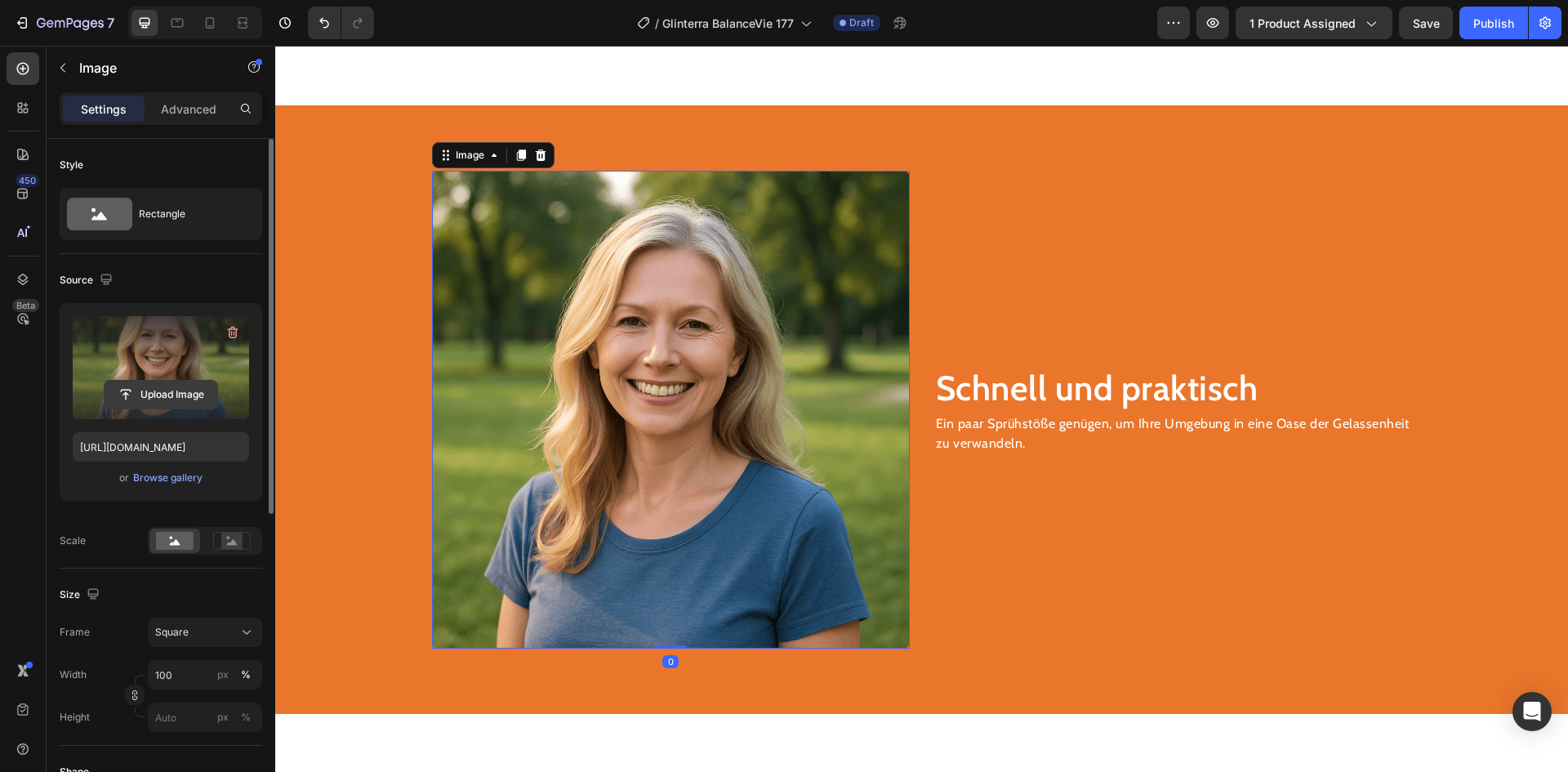
click at [161, 390] on input "file" at bounding box center [161, 394] width 113 height 28
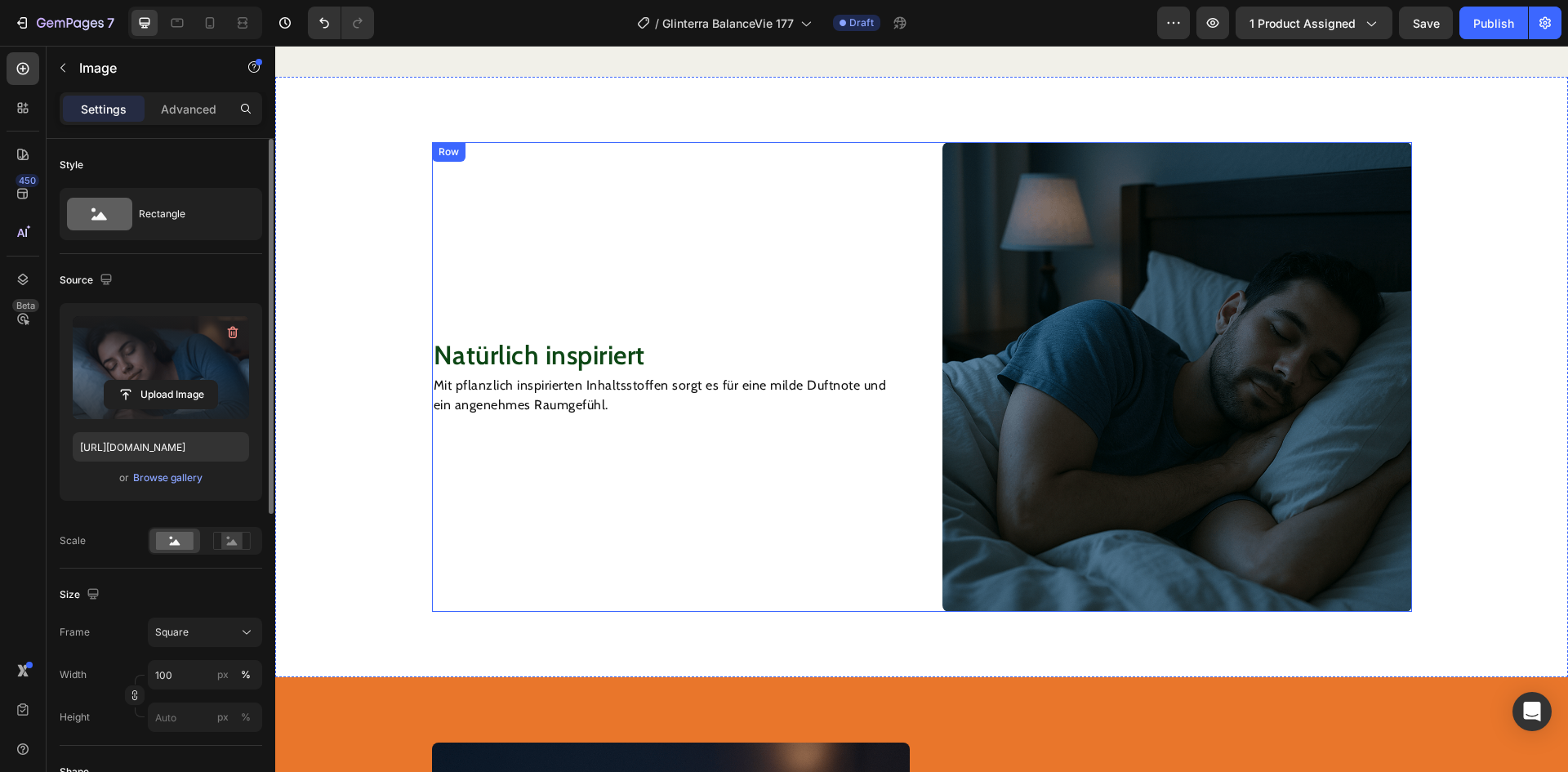
scroll to position [1471, 0]
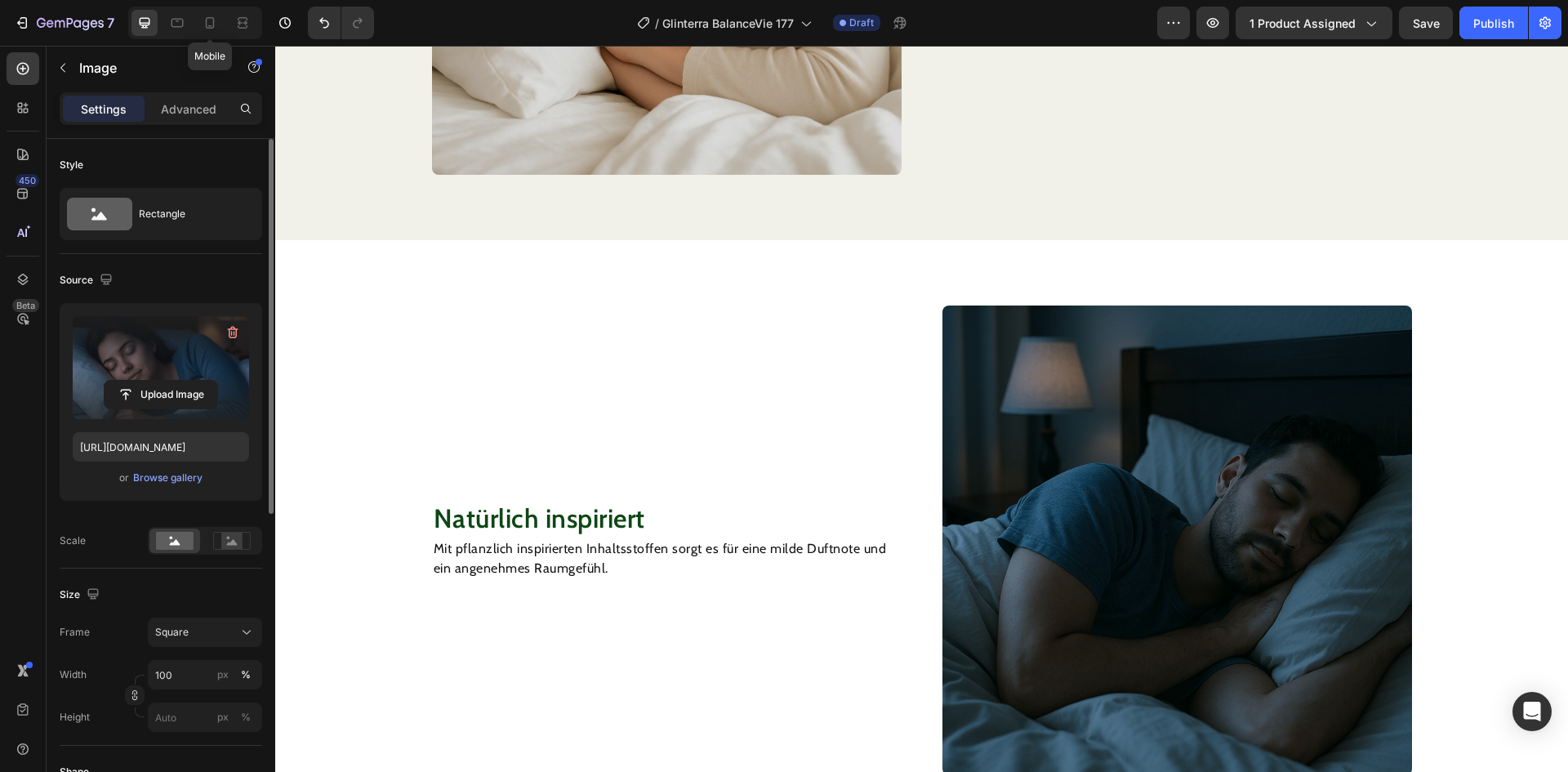
drag, startPoint x: 214, startPoint y: 17, endPoint x: 280, endPoint y: 48, distance: 72.9
click at [214, 18] on icon at bounding box center [209, 22] width 16 height 16
type input "[URL][DOMAIN_NAME]"
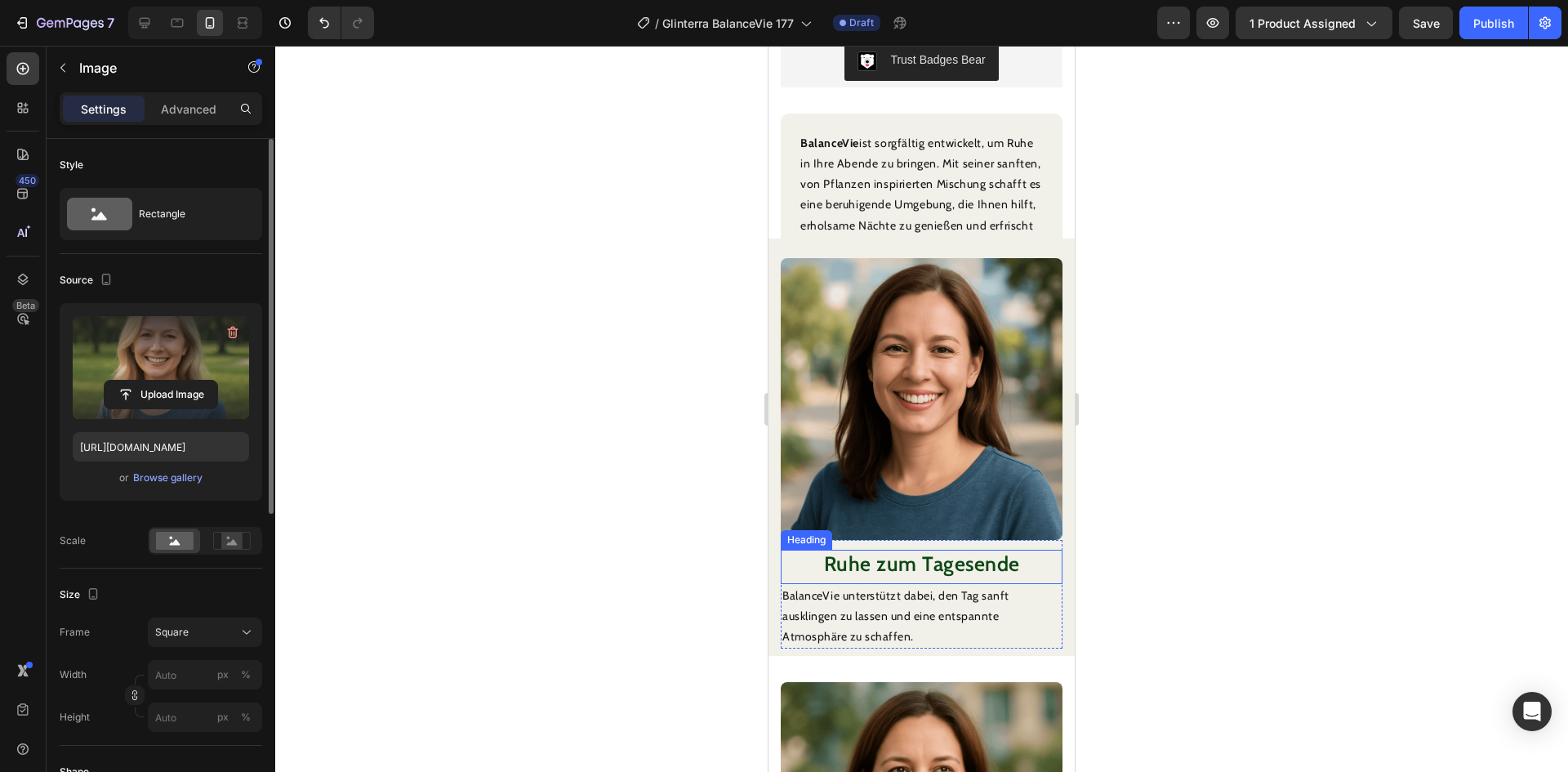
scroll to position [708, 0]
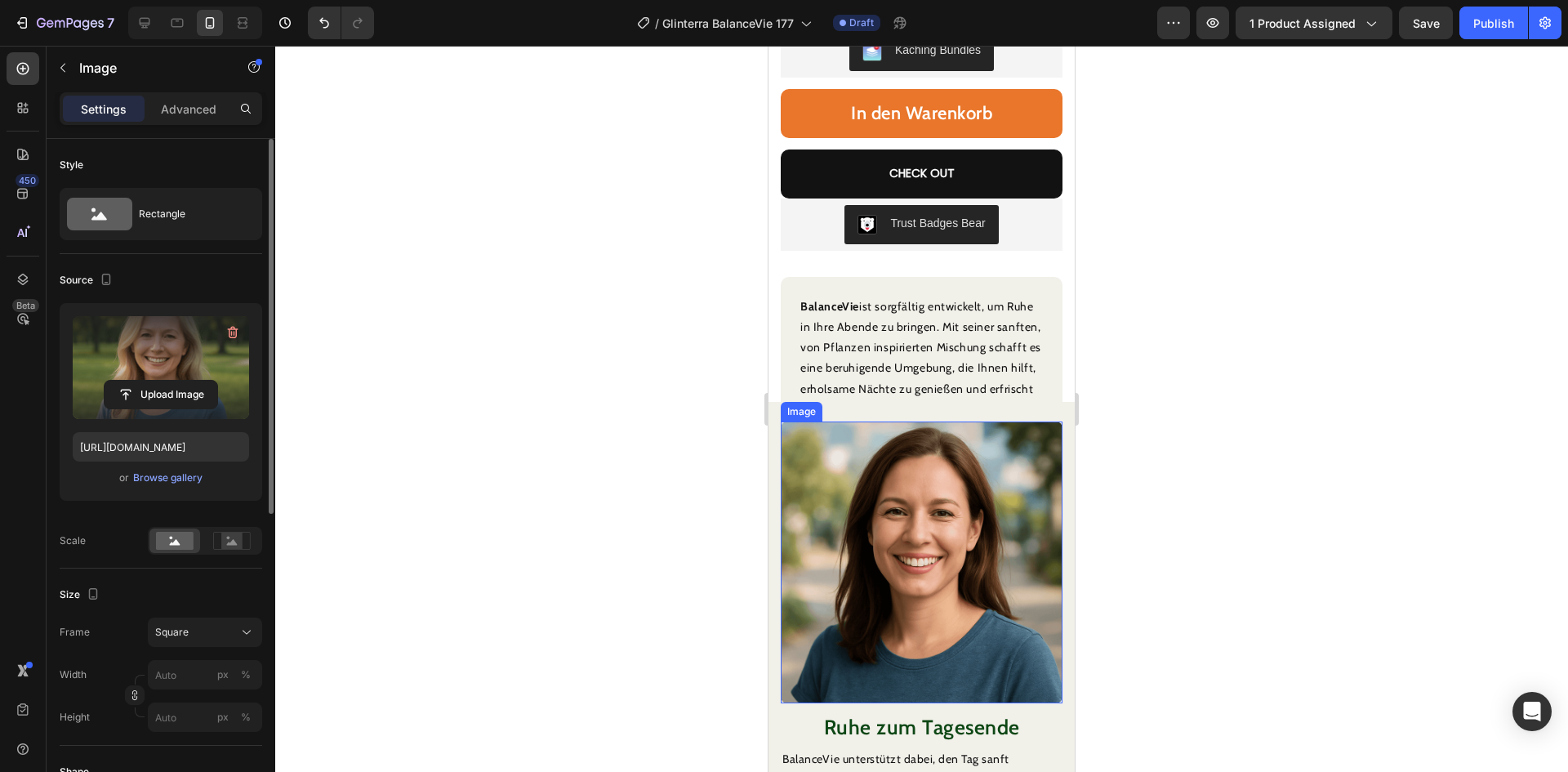
click at [966, 478] on img at bounding box center [920, 562] width 281 height 282
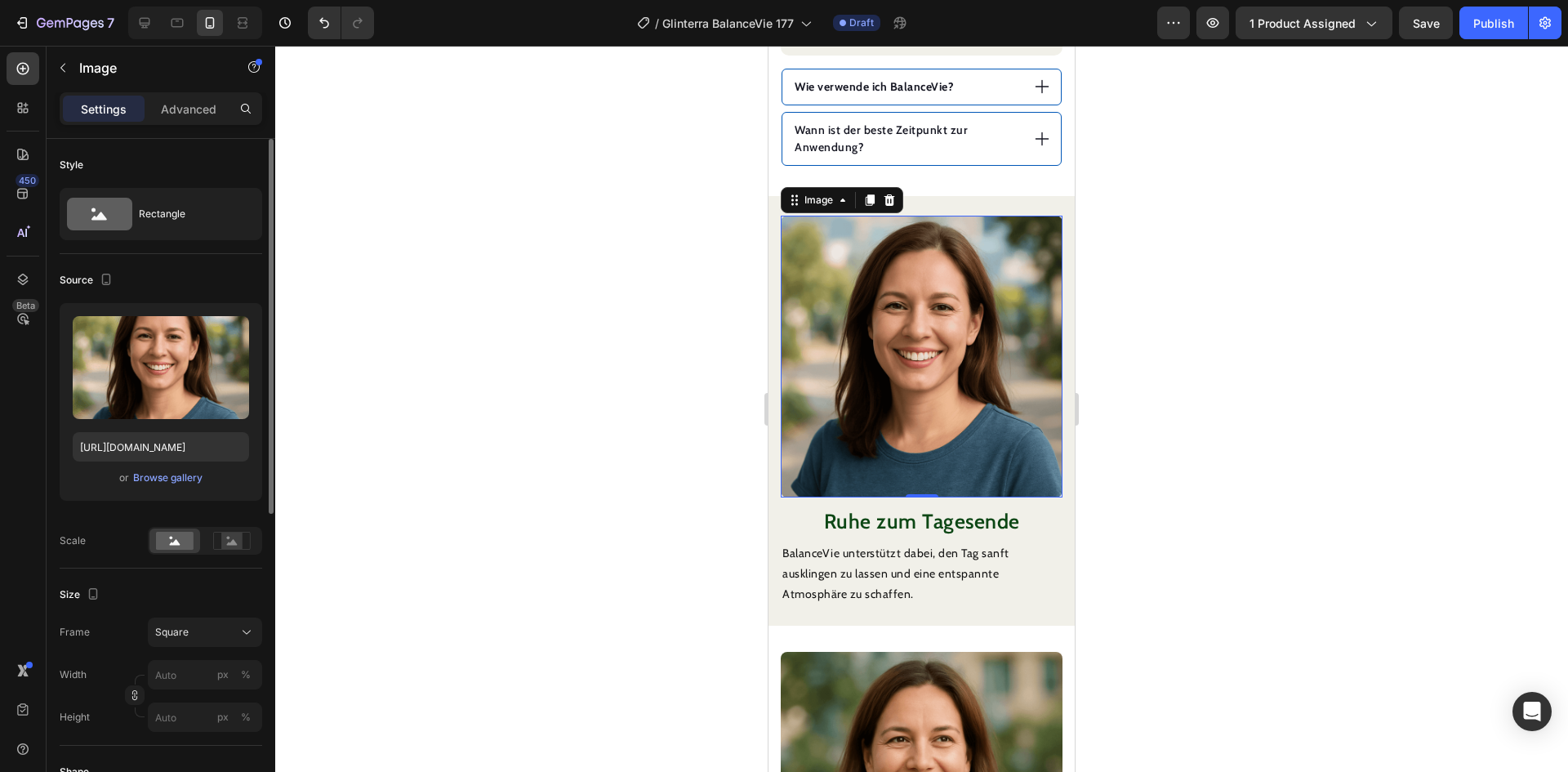
scroll to position [1362, 0]
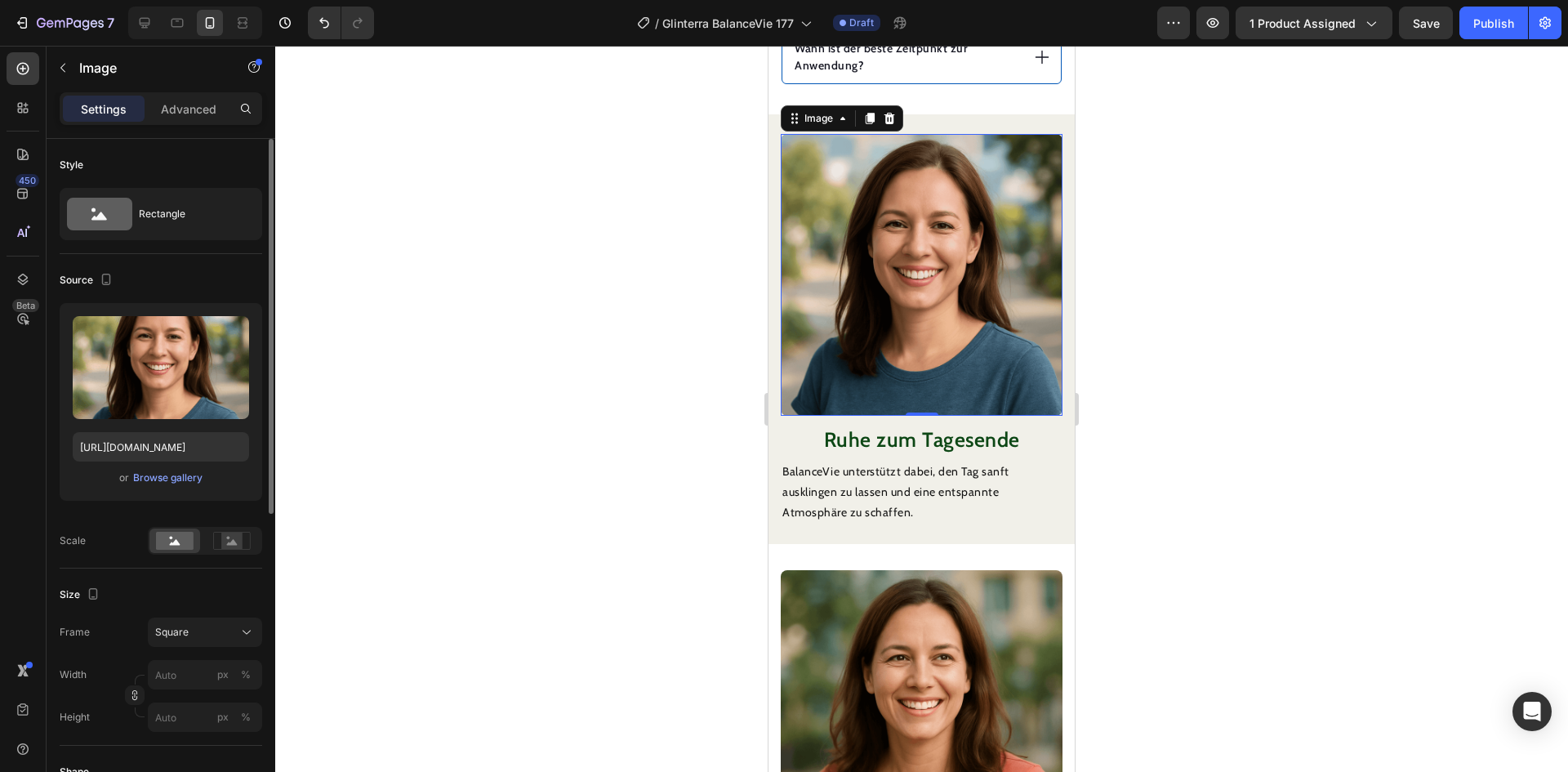
click at [901, 324] on img at bounding box center [920, 274] width 281 height 282
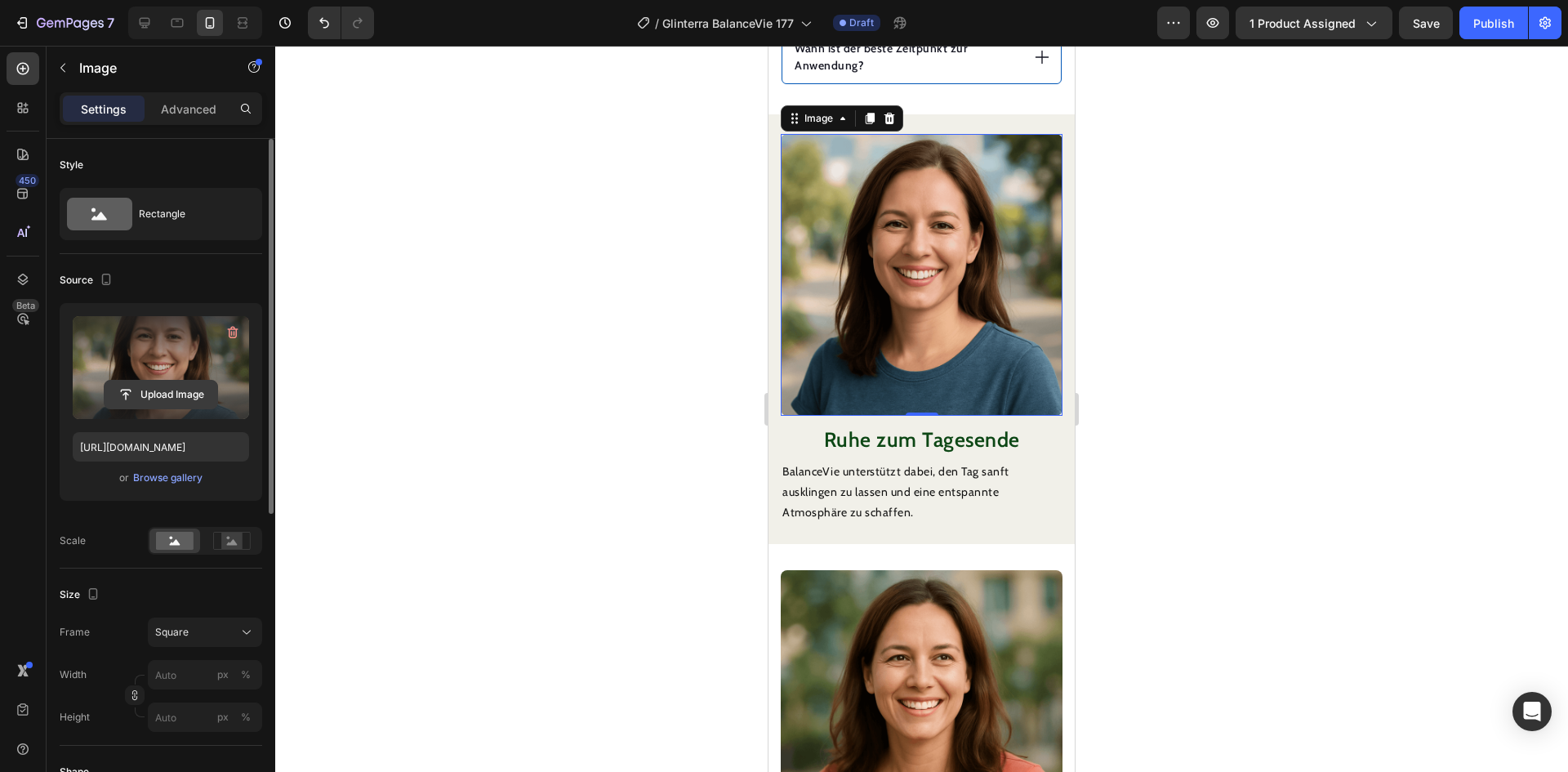
click at [189, 388] on input "file" at bounding box center [161, 394] width 113 height 28
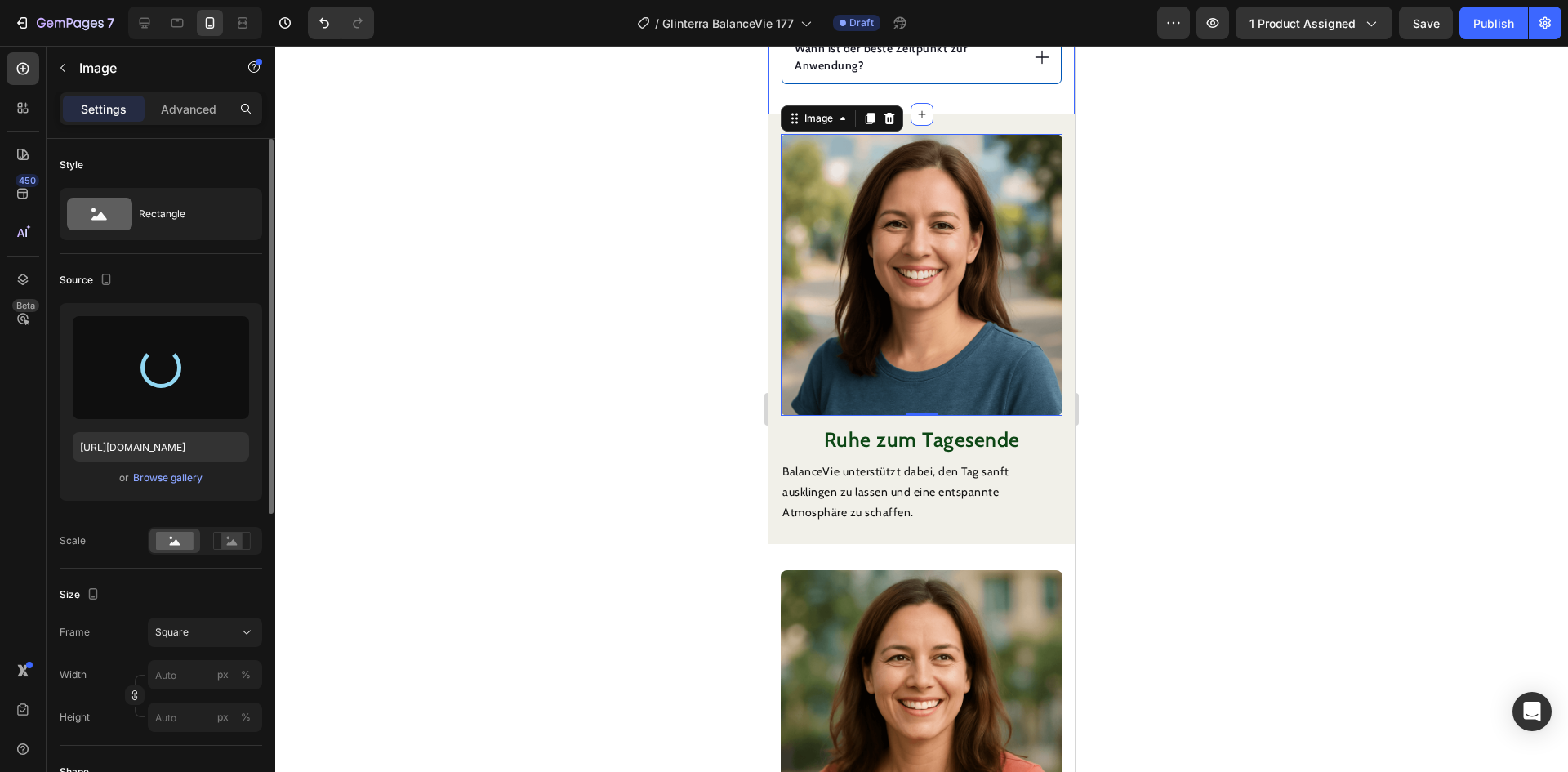
type input "[URL][DOMAIN_NAME]"
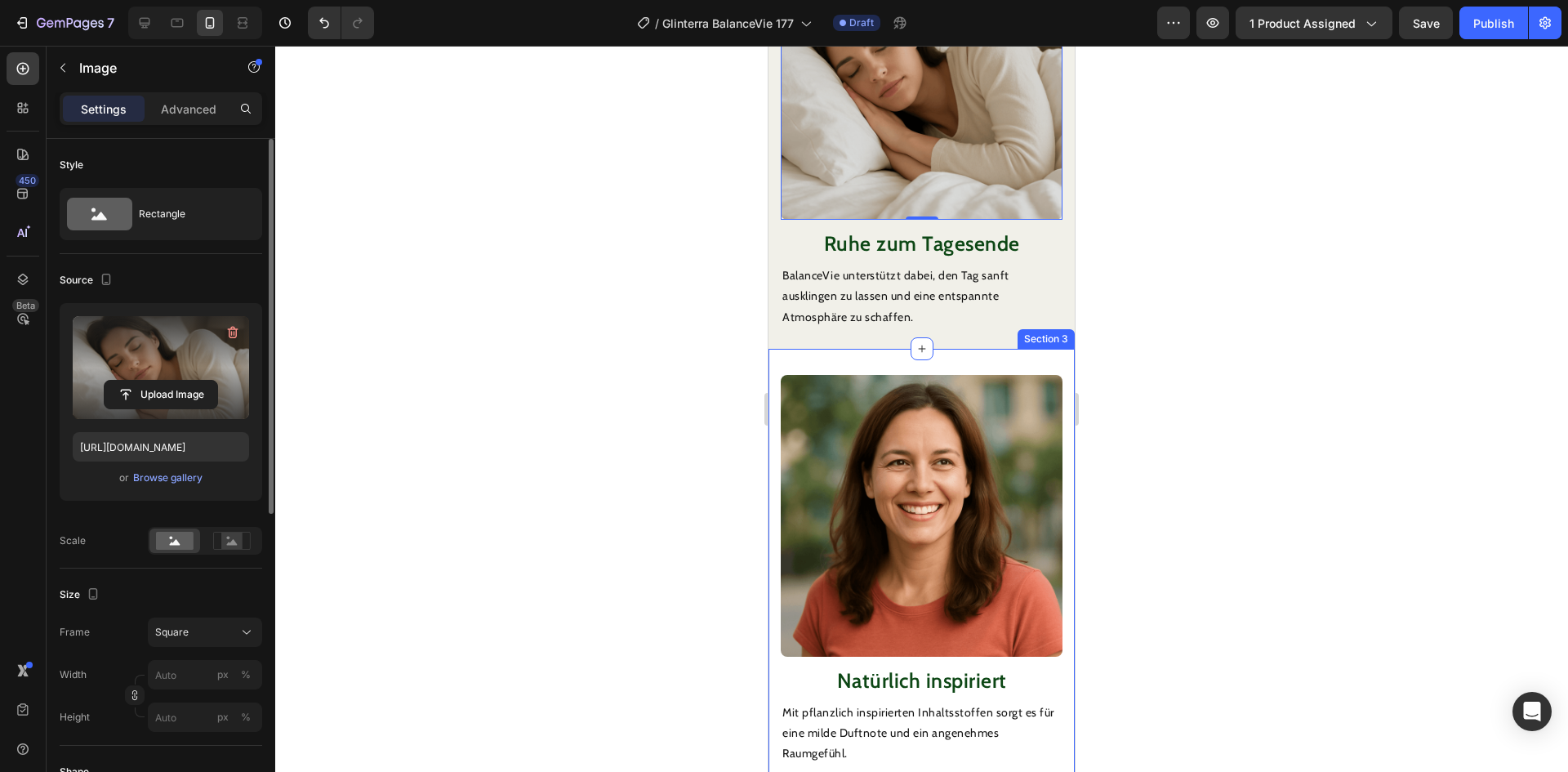
scroll to position [1770, 0]
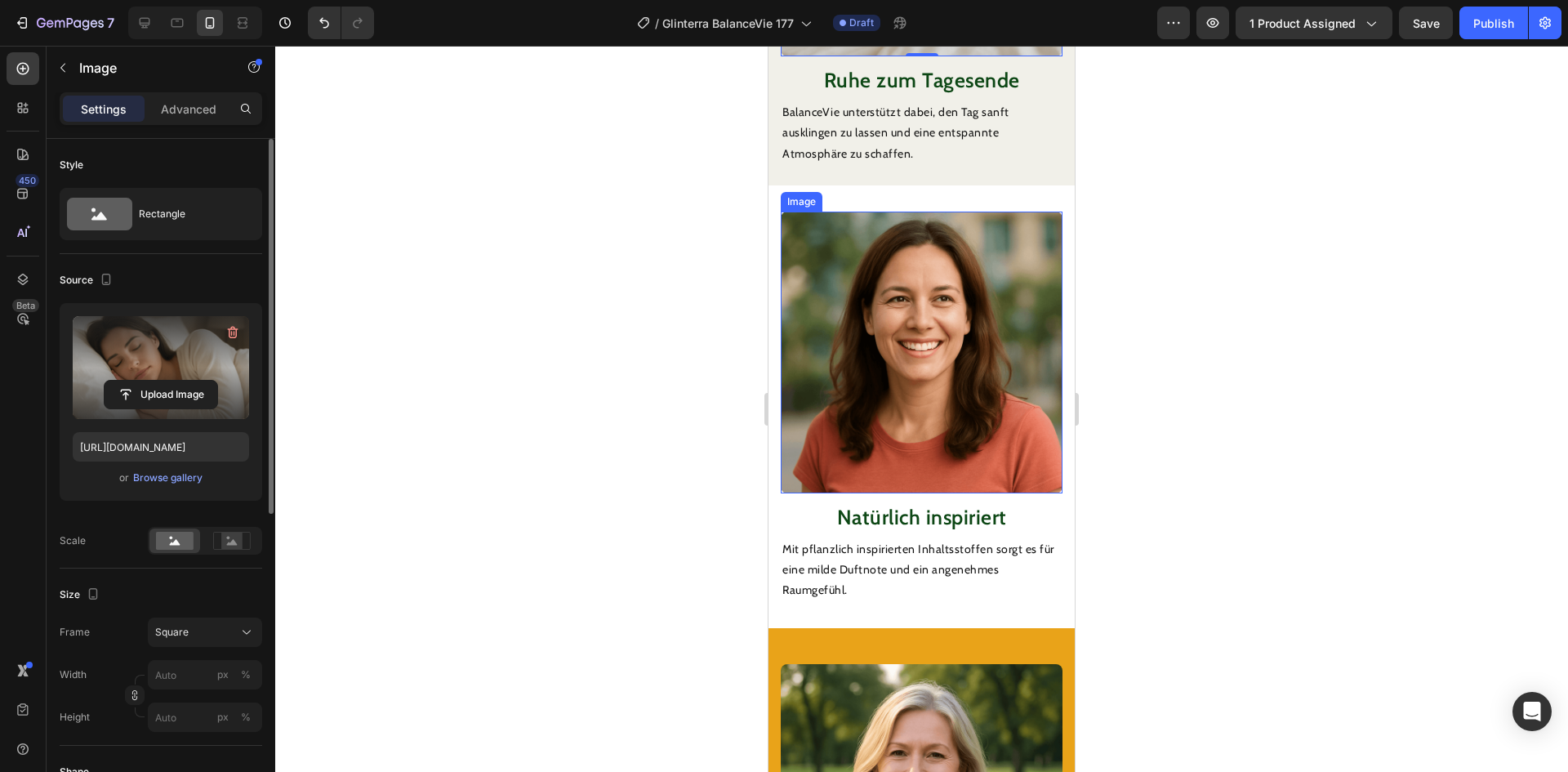
click at [911, 335] on img at bounding box center [920, 352] width 281 height 282
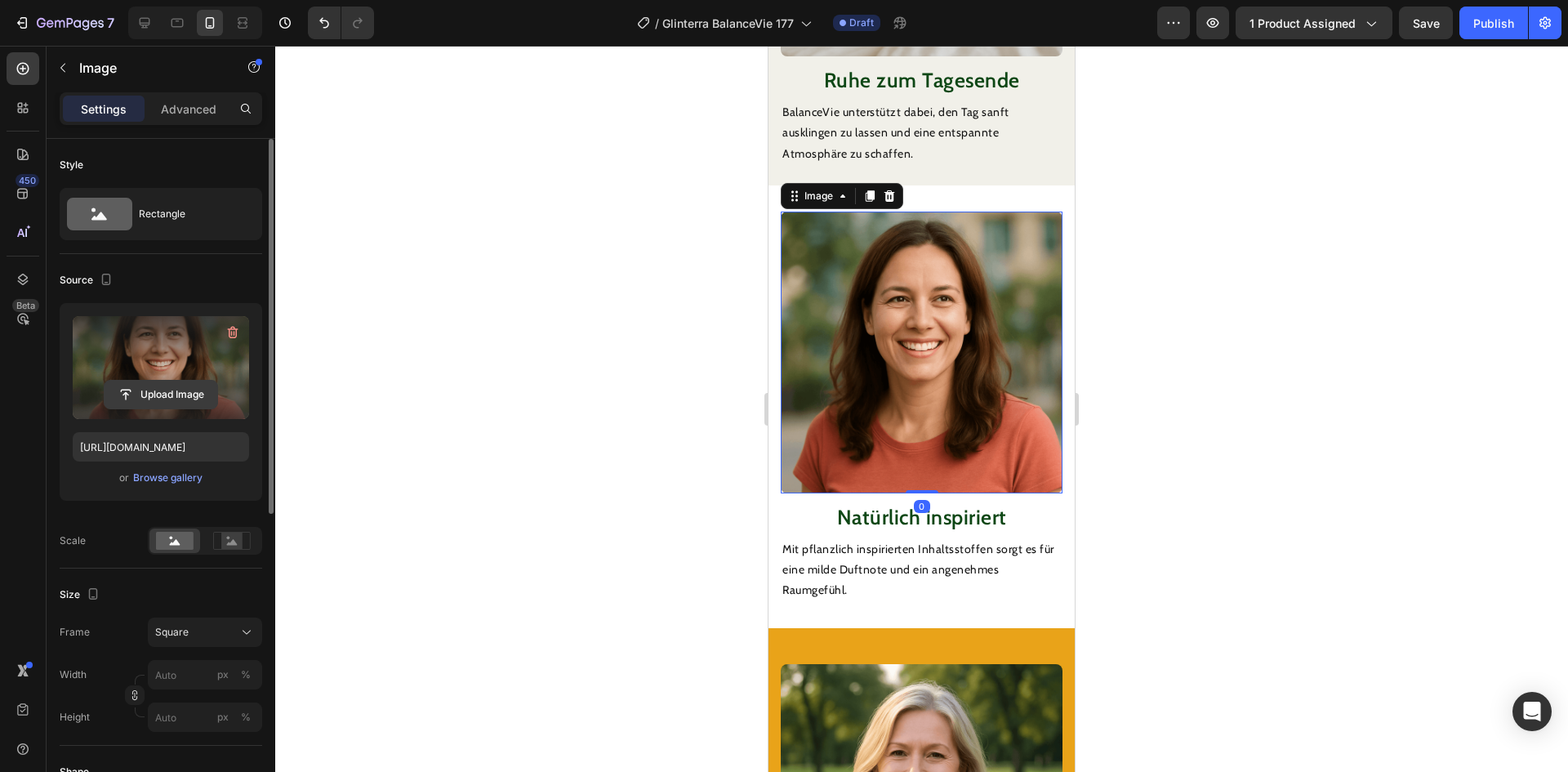
click at [179, 390] on input "file" at bounding box center [161, 394] width 113 height 28
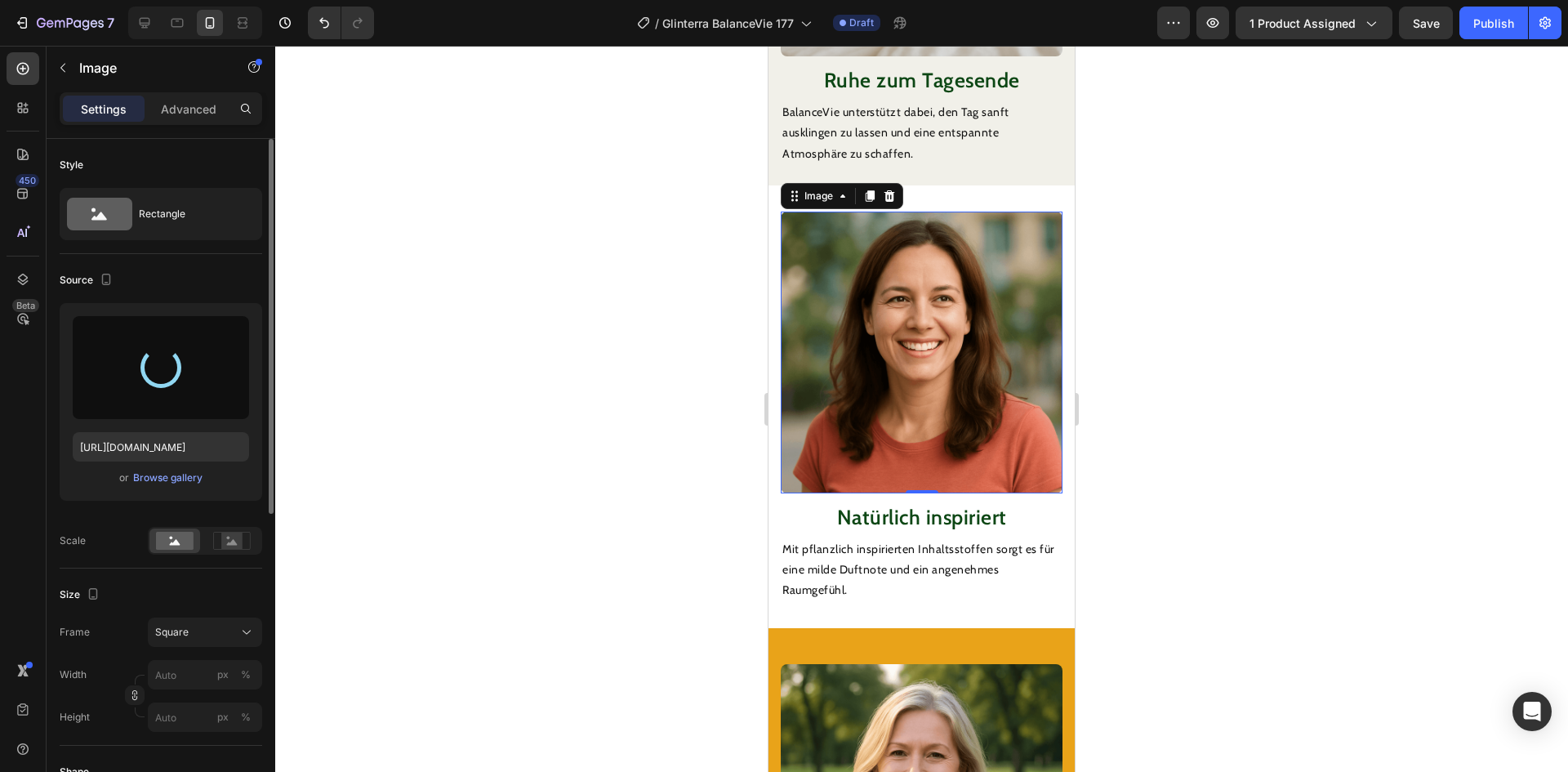
type input "[URL][DOMAIN_NAME]"
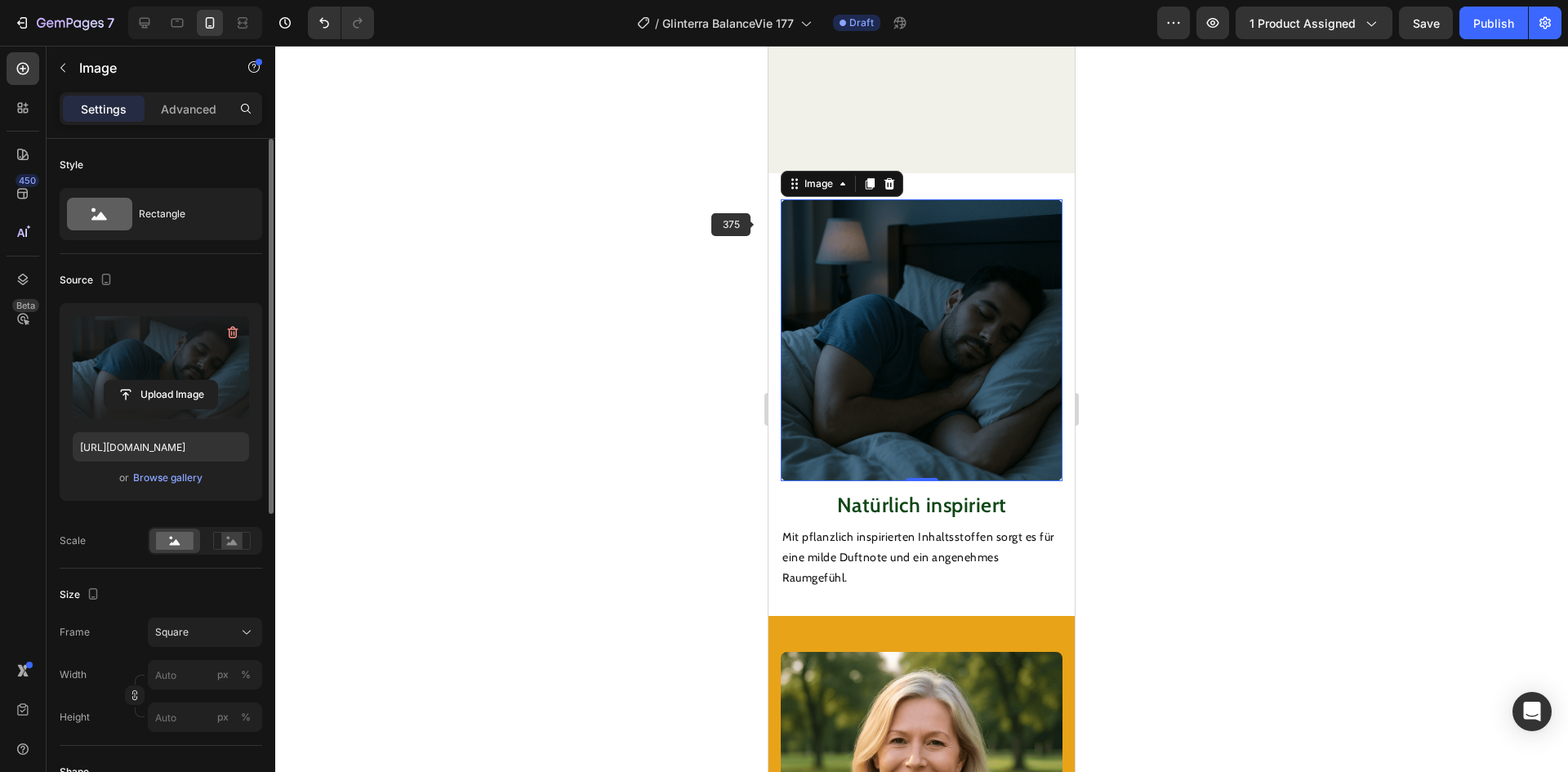
scroll to position [2179, 0]
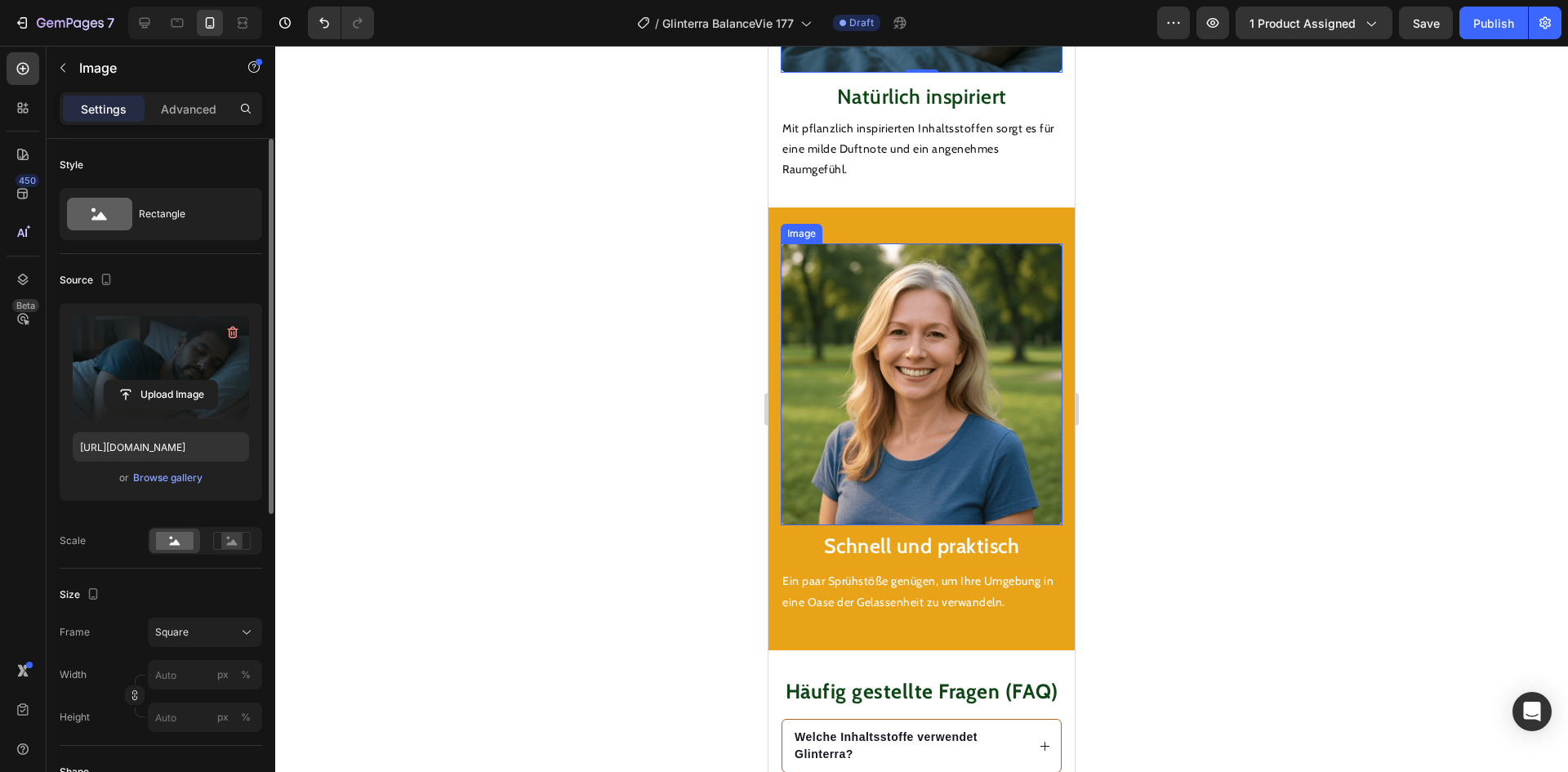
click at [873, 308] on img at bounding box center [920, 384] width 281 height 282
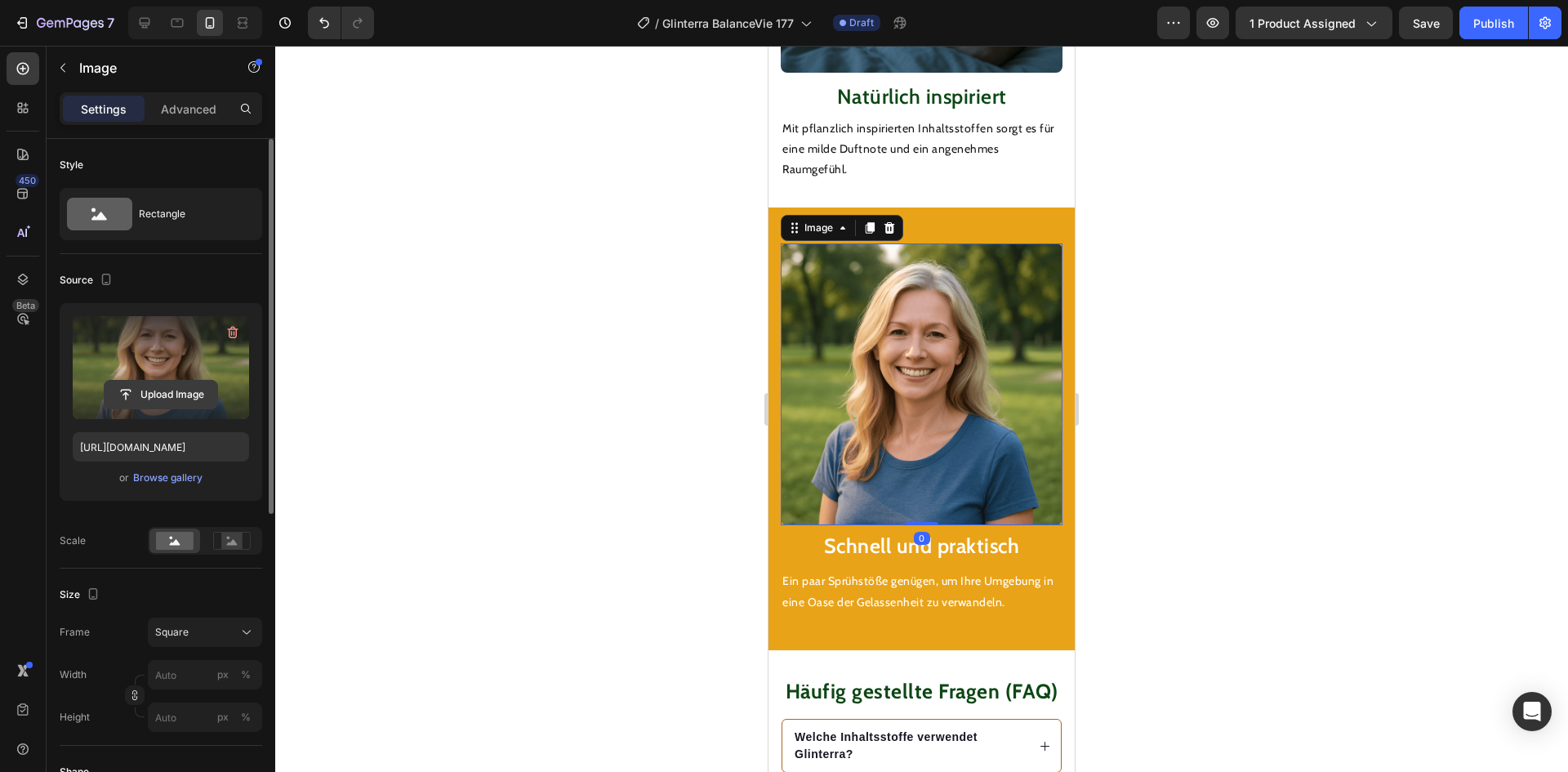
click at [173, 389] on input "file" at bounding box center [161, 394] width 113 height 28
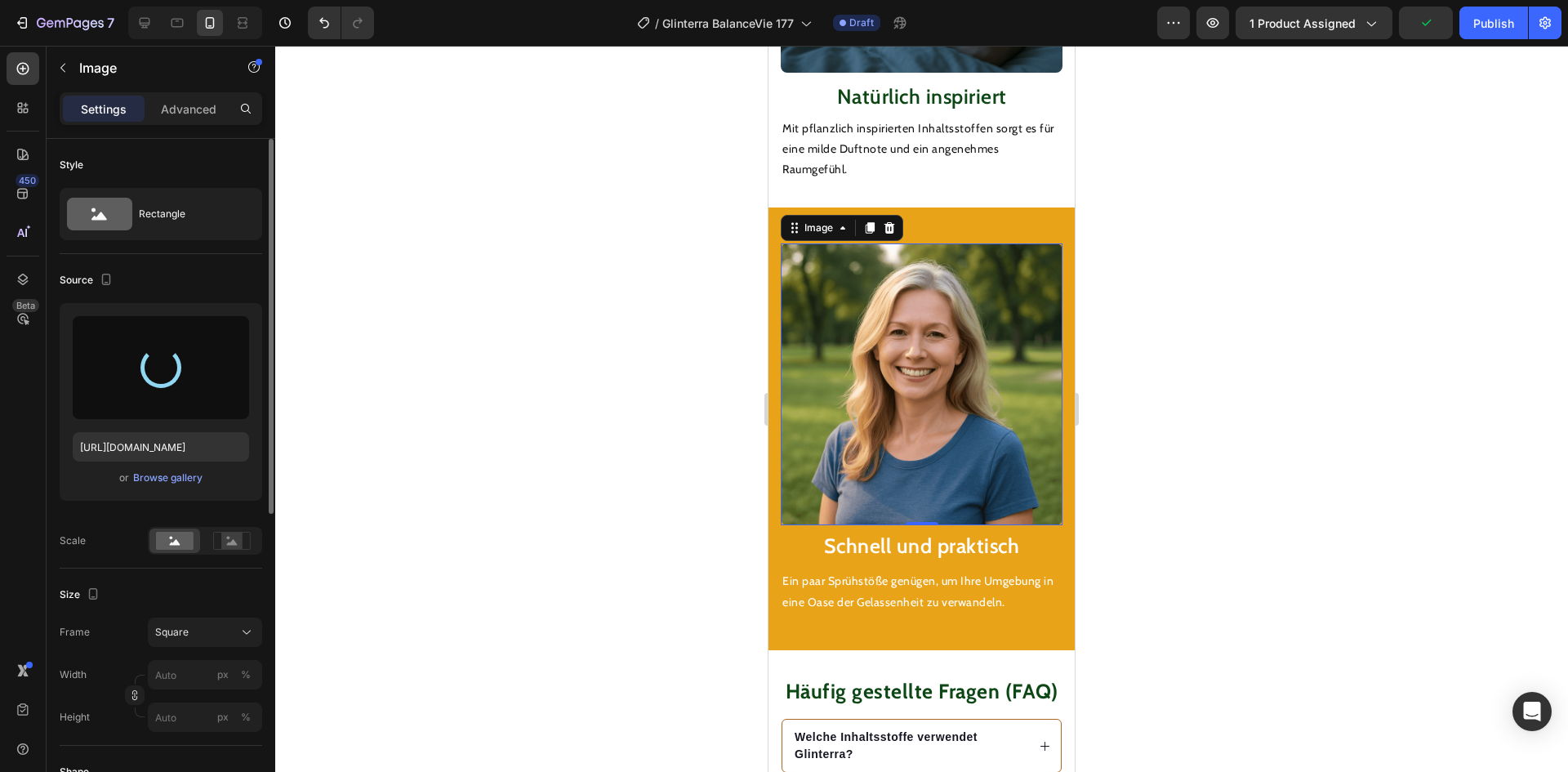
type input "[URL][DOMAIN_NAME]"
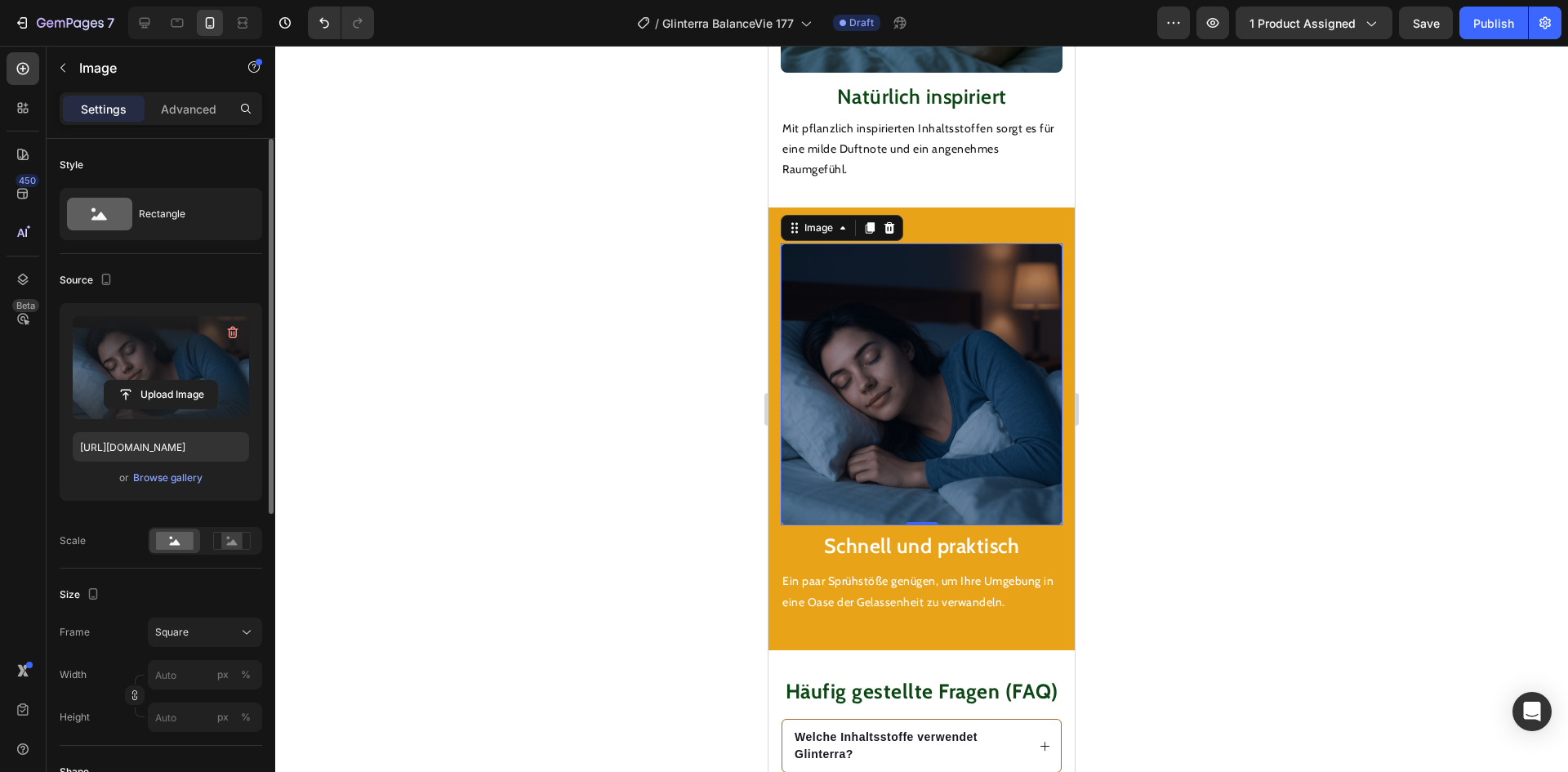
click at [567, 315] on div at bounding box center [921, 408] width 1292 height 726
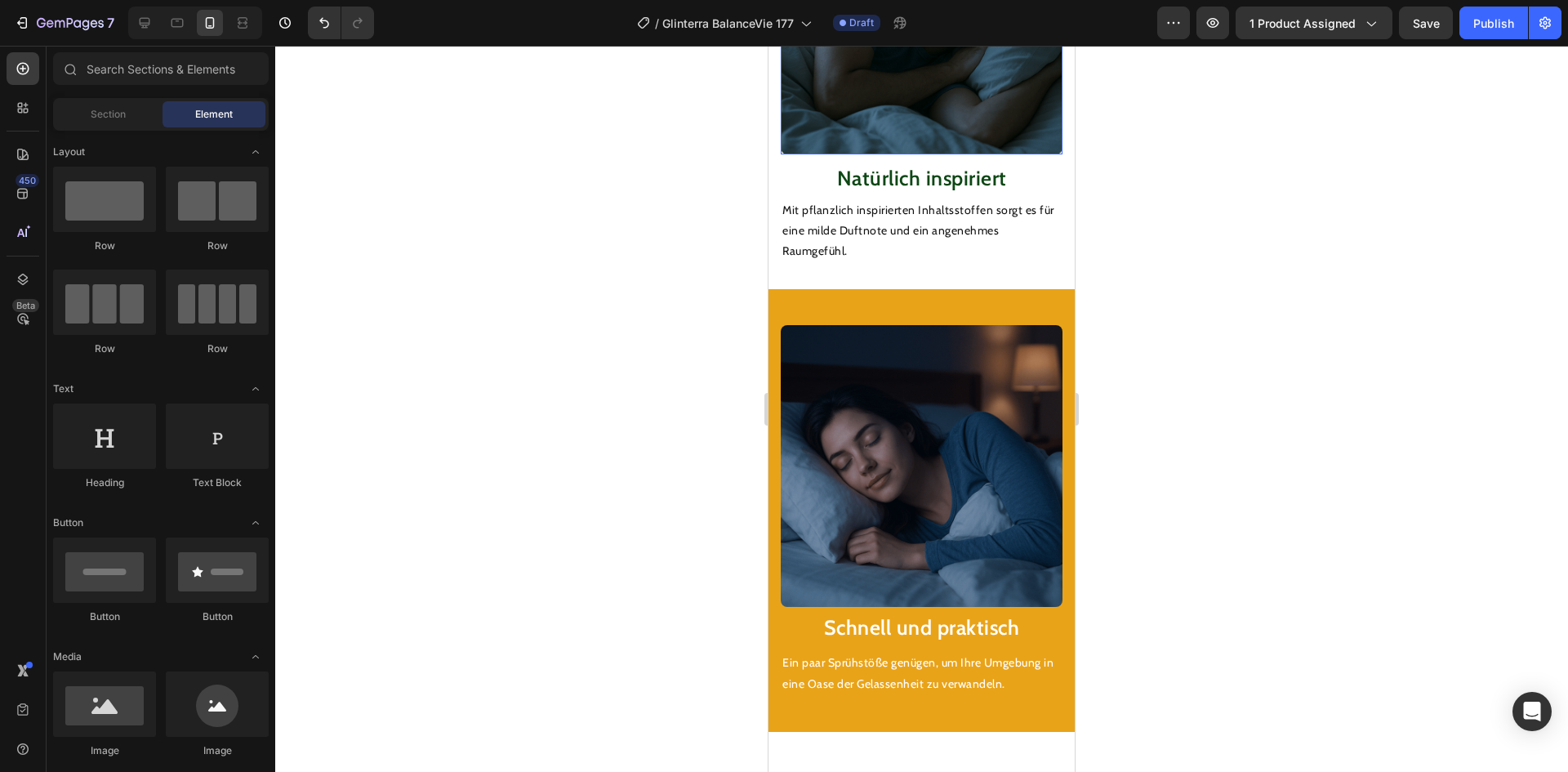
scroll to position [1689, 0]
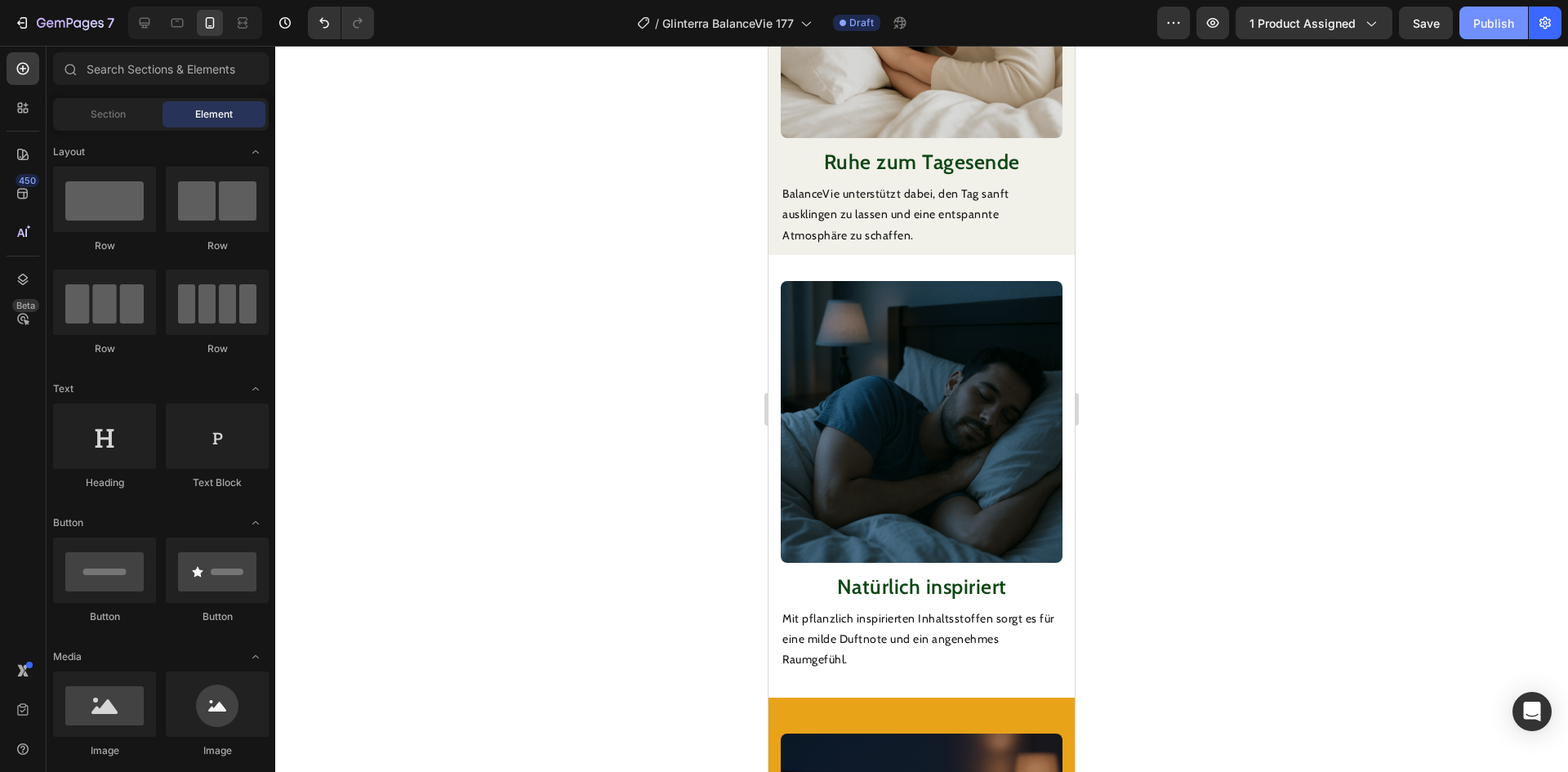
click at [1489, 26] on div "Publish" at bounding box center [1493, 23] width 41 height 17
